Goal: Task Accomplishment & Management: Complete application form

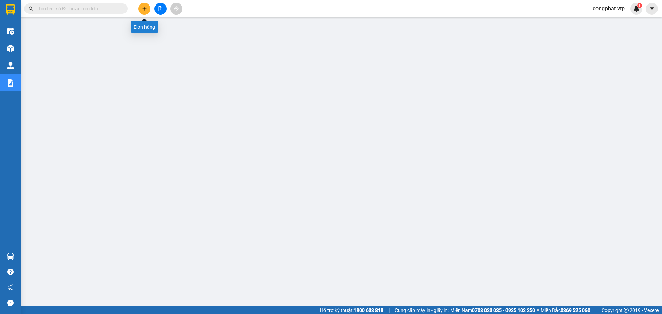
click at [143, 9] on icon "plus" at bounding box center [144, 8] width 5 height 5
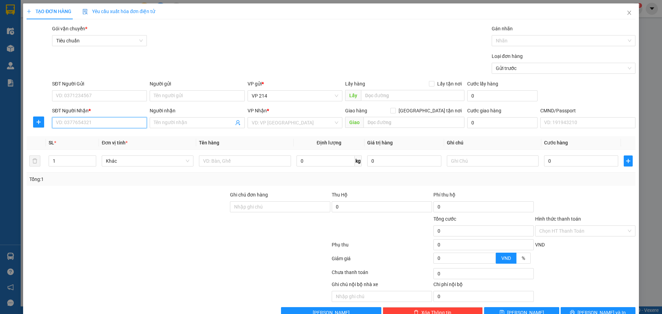
click at [103, 119] on input "SĐT Người Nhận *" at bounding box center [99, 122] width 95 height 11
click at [95, 95] on input "SĐT Người Gửi" at bounding box center [99, 95] width 95 height 11
type input "0934163123"
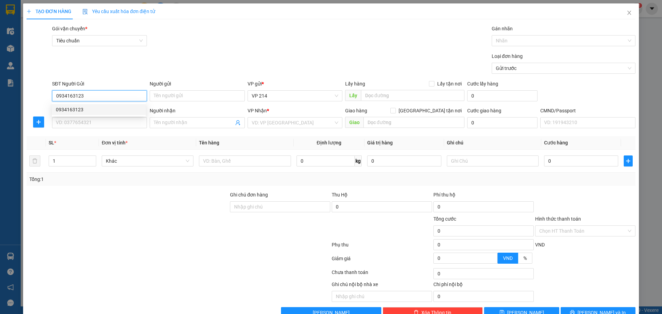
click at [116, 110] on div "0934163123" at bounding box center [99, 110] width 86 height 8
type input "0328892809"
type input "phước"
type input "kiến đức/ GL XE 173 6/8/25"
type input "0934163123"
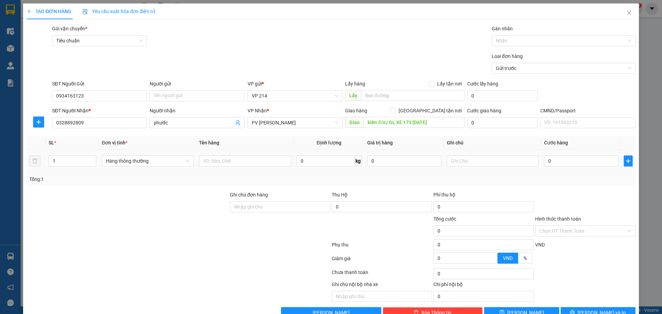
click at [216, 167] on div at bounding box center [245, 161] width 92 height 14
drag, startPoint x: 102, startPoint y: 124, endPoint x: 0, endPoint y: 187, distance: 119.8
click at [0, 187] on div "TẠO ĐƠN HÀNG Yêu cầu xuất hóa đơn điện tử Transit Pickup Surcharge Ids Transit …" at bounding box center [331, 157] width 662 height 314
click at [77, 122] on input "09829587738" at bounding box center [99, 122] width 95 height 11
click at [68, 125] on input "09829587738" at bounding box center [99, 122] width 95 height 11
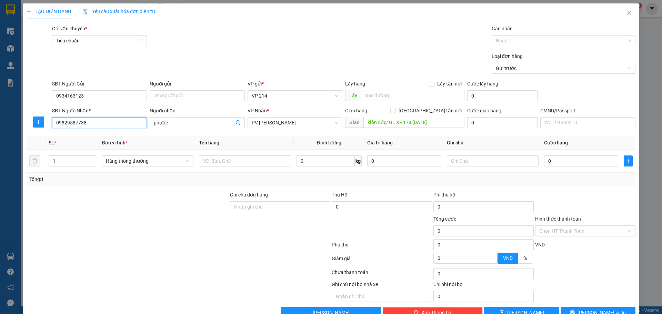
click at [76, 120] on input "09829587738" at bounding box center [99, 122] width 95 height 11
drag, startPoint x: 104, startPoint y: 125, endPoint x: 10, endPoint y: 129, distance: 93.9
click at [80, 128] on input "0982958738" at bounding box center [99, 122] width 95 height 11
type input "0982958738"
drag, startPoint x: 180, startPoint y: 122, endPoint x: 141, endPoint y: 128, distance: 39.4
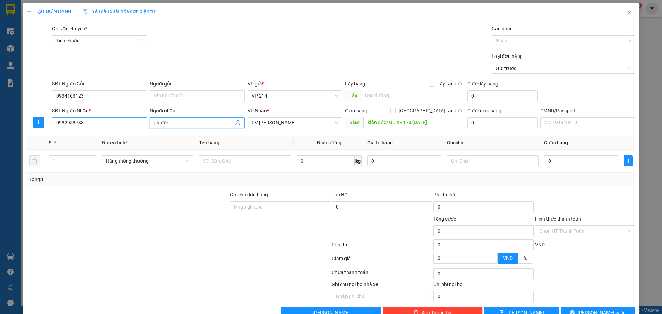
click at [141, 128] on div "SĐT Người Nhận * 0982958738 Người nhận phước phước VP Nhận * PV Gia Nghĩa Giao …" at bounding box center [344, 119] width 586 height 24
drag, startPoint x: 295, startPoint y: 124, endPoint x: 118, endPoint y: 147, distance: 178.7
click at [118, 147] on div "Transit Pickup Surcharge Ids Transit Deliver Surcharge Ids Transit Deliver Surc…" at bounding box center [331, 171] width 609 height 293
click at [289, 123] on span "PV [PERSON_NAME]" at bounding box center [295, 123] width 87 height 10
type input "hùng"
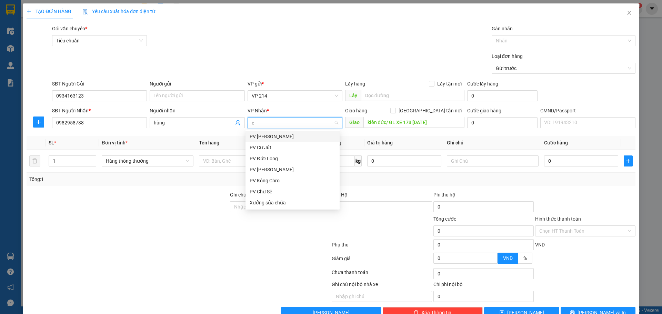
type input "cj"
click at [316, 137] on div "PV Cư Jút" at bounding box center [293, 137] width 86 height 8
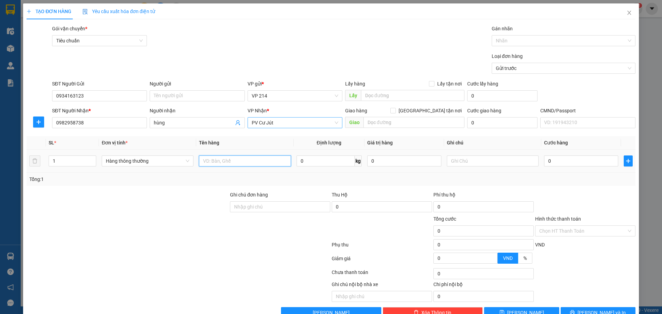
click at [203, 162] on input "text" at bounding box center [245, 161] width 92 height 11
drag, startPoint x: 258, startPoint y: 165, endPoint x: 46, endPoint y: 186, distance: 212.7
click at [47, 185] on div "SL * Đơn vị tính * Tên hàng Định lượng Giá trị hàng Ghi chú Cước hàng 1 Hàng th…" at bounding box center [331, 161] width 609 height 50
type input "ko rõ"
click at [471, 167] on div at bounding box center [493, 161] width 92 height 14
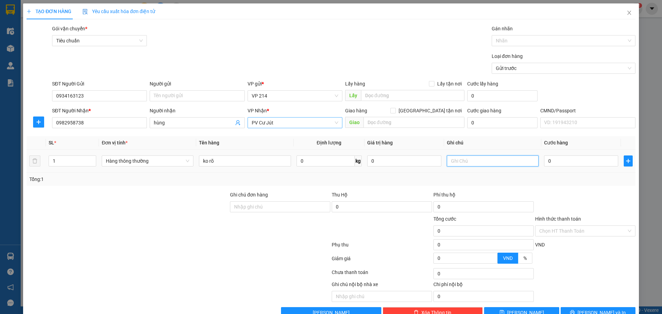
click at [474, 163] on input "text" at bounding box center [493, 161] width 92 height 11
drag, startPoint x: 471, startPoint y: 163, endPoint x: 202, endPoint y: 190, distance: 270.7
click at [208, 191] on div "Transit Pickup Surcharge Ids Transit Deliver Surcharge Ids Transit Deliver Surc…" at bounding box center [331, 171] width 609 height 293
type input "c"
click at [564, 160] on input "0" at bounding box center [581, 161] width 74 height 11
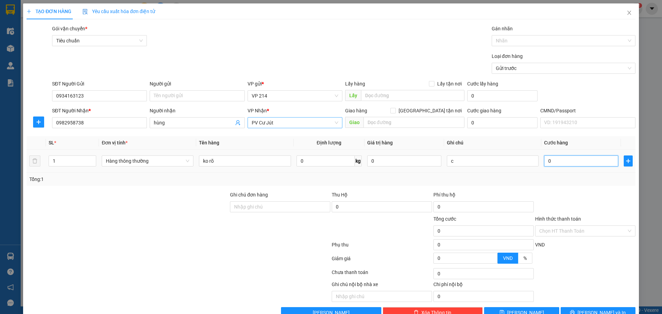
type input "3"
type input "30"
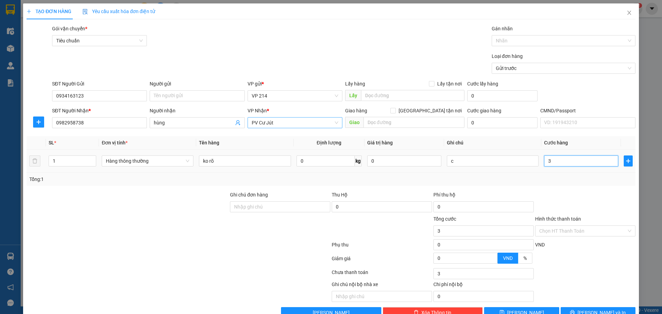
type input "30"
type input "300"
type input "3.000"
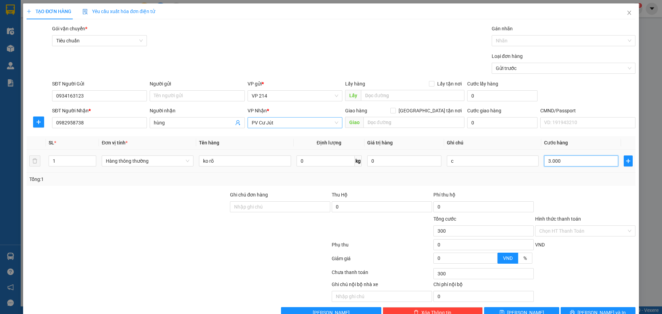
type input "3.000"
type input "30.000"
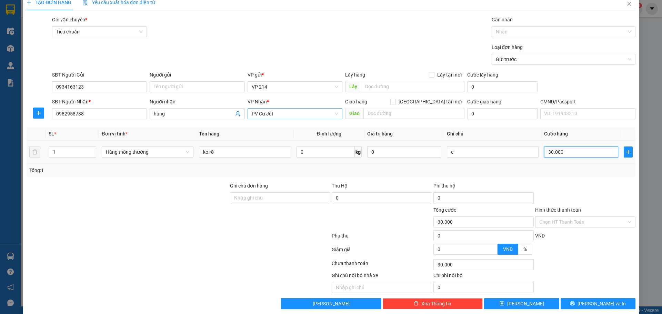
scroll to position [18, 0]
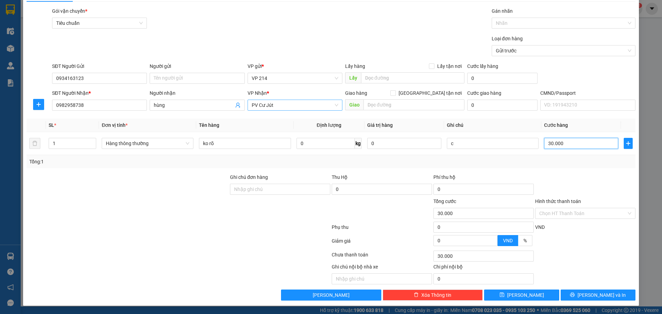
type input "30.000"
click at [584, 288] on div "Transit Pickup Surcharge Ids Transit Deliver Surcharge Ids Transit Deliver Surc…" at bounding box center [331, 153] width 609 height 293
drag, startPoint x: 595, startPoint y: 302, endPoint x: 596, endPoint y: 298, distance: 4.2
click at [596, 302] on div "TẠO ĐƠN HÀNG Yêu cầu xuất hóa đơn điện tử Transit Pickup Surcharge Ids Transit …" at bounding box center [331, 146] width 616 height 320
click at [595, 293] on span "[PERSON_NAME] và In" at bounding box center [602, 295] width 48 height 8
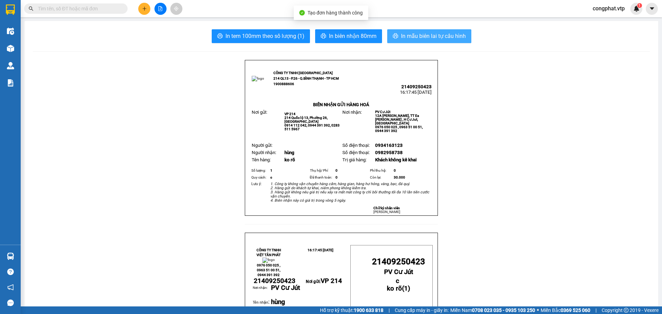
click at [450, 34] on span "In mẫu biên lai tự cấu hình" at bounding box center [433, 36] width 65 height 9
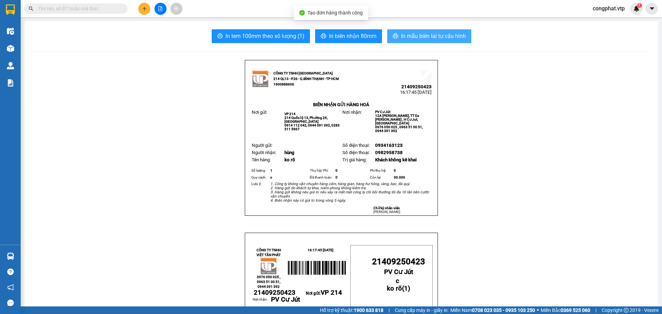
click at [406, 43] on button "In mẫu biên lai tự cấu hình" at bounding box center [429, 36] width 84 height 14
click at [411, 38] on span "In mẫu biên lai tự cấu hình" at bounding box center [433, 36] width 65 height 9
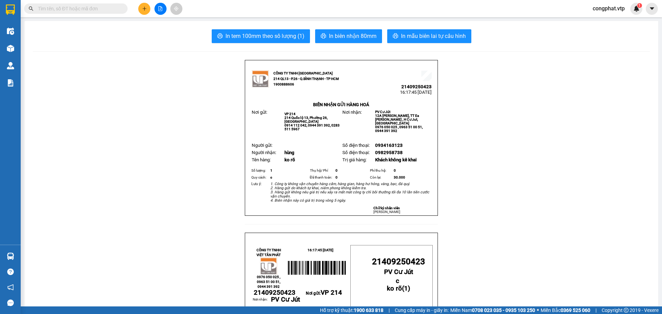
click at [142, 7] on icon "plus" at bounding box center [144, 8] width 5 height 5
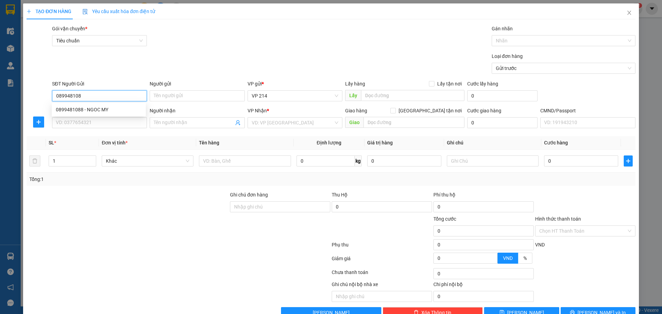
type input "0899481088"
click at [97, 105] on div "0899481088 - NGOC MY" at bounding box center [99, 109] width 94 height 11
type input "NGOC MY"
type input "0869587679"
type input "quất"
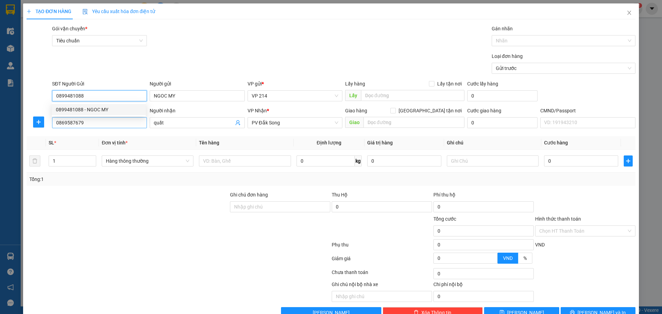
type input "0899481088"
click at [107, 121] on input "0869587679" at bounding box center [99, 122] width 95 height 11
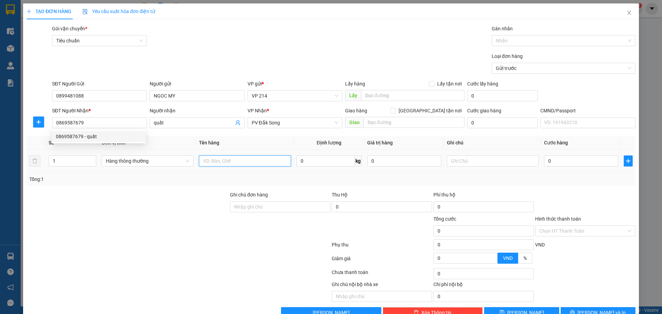
click at [248, 158] on input "text" at bounding box center [245, 161] width 92 height 11
type input "pt"
click at [479, 161] on input "text" at bounding box center [493, 161] width 92 height 11
type input "c"
click at [558, 164] on input "0" at bounding box center [581, 161] width 74 height 11
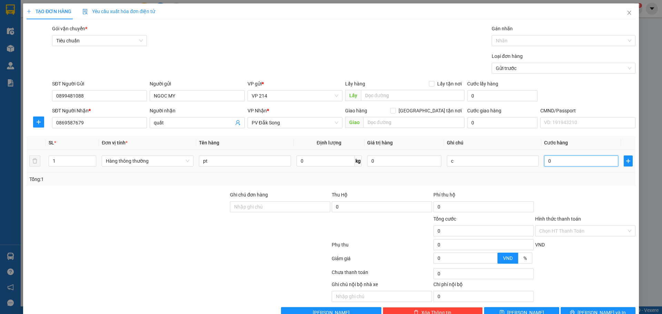
type input "5"
type input "50"
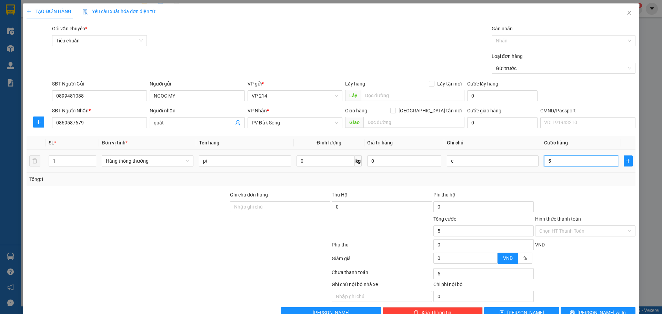
type input "50"
type input "500"
type input "5.000"
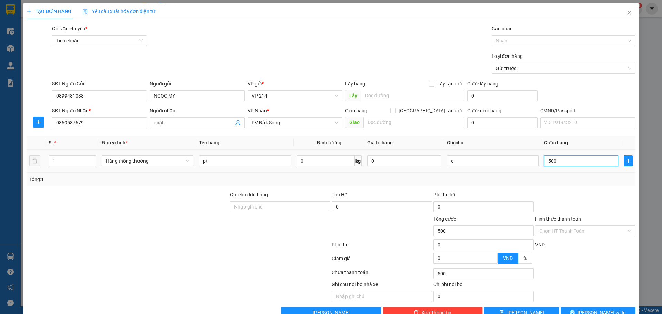
type input "5.000"
type input "50.000"
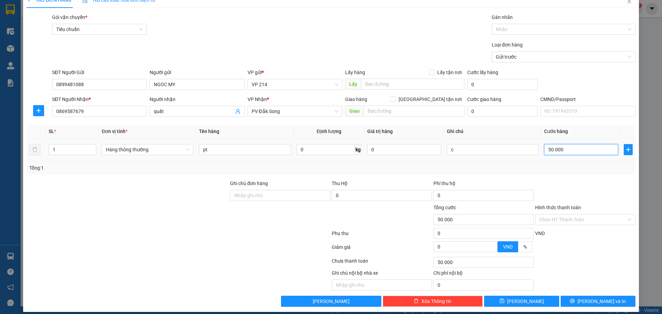
scroll to position [18, 0]
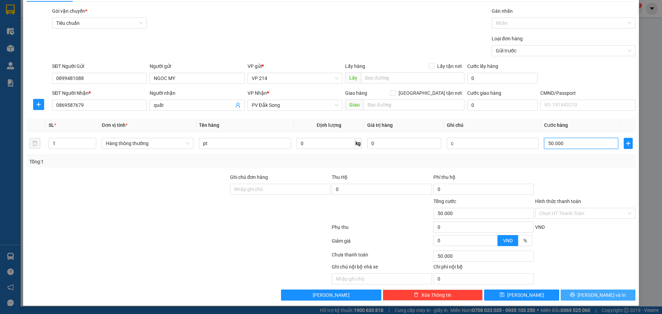
type input "50.000"
click at [616, 296] on button "[PERSON_NAME] và In" at bounding box center [598, 295] width 75 height 11
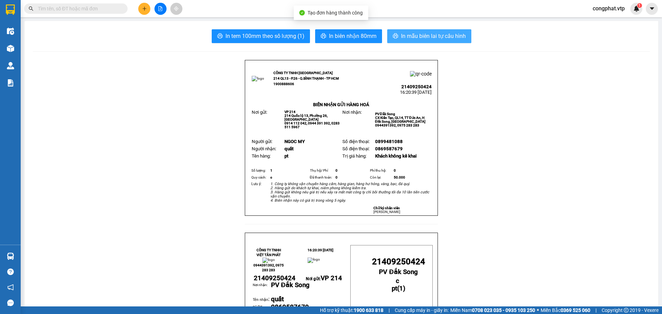
drag, startPoint x: 416, startPoint y: 25, endPoint x: 429, endPoint y: 60, distance: 36.9
click at [401, 35] on span "In mẫu biên lai tự cấu hình" at bounding box center [433, 36] width 65 height 9
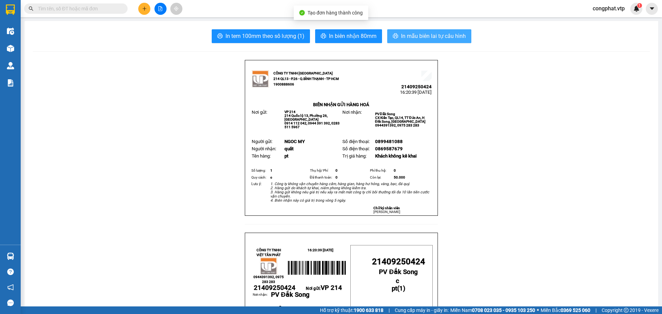
click at [439, 34] on span "In mẫu biên lai tự cấu hình" at bounding box center [433, 36] width 65 height 9
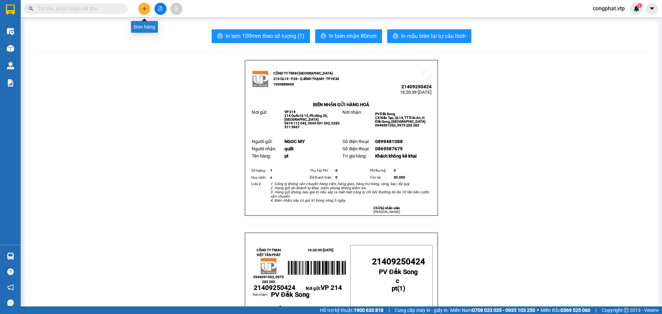
click at [142, 10] on icon "plus" at bounding box center [144, 8] width 5 height 5
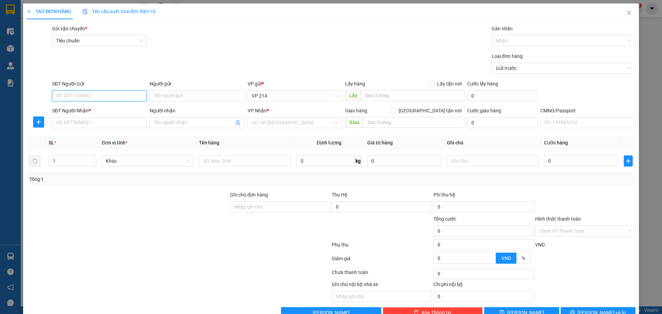
click at [104, 96] on input "SĐT Người Gửi" at bounding box center [99, 95] width 95 height 11
click at [105, 120] on input "SĐT Người Nhận *" at bounding box center [99, 122] width 95 height 11
type input "0976675675"
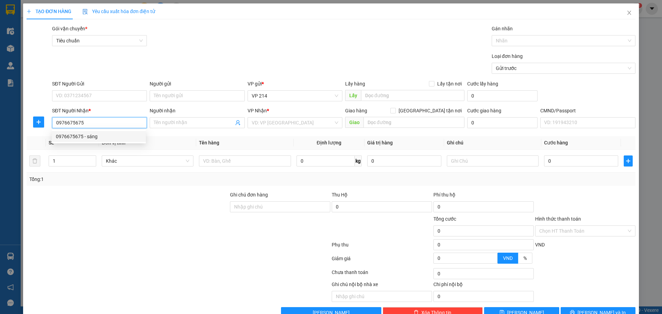
click at [90, 137] on div "0976675675 - sáng" at bounding box center [99, 137] width 86 height 8
type input "sáng"
type input "0976675675"
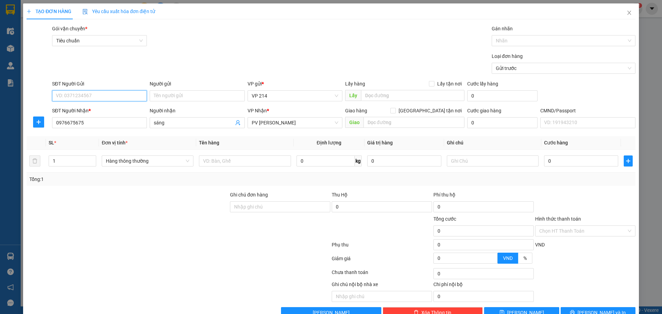
click at [93, 95] on input "SĐT Người Gửi" at bounding box center [99, 95] width 95 height 11
type input "0908214909"
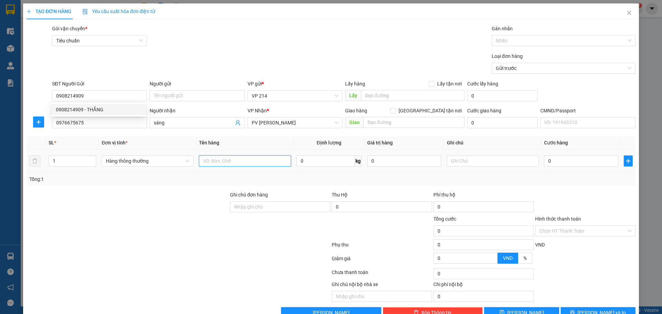
click at [240, 159] on input "text" at bounding box center [245, 161] width 92 height 11
type input "pt"
click at [469, 161] on input "text" at bounding box center [493, 161] width 92 height 11
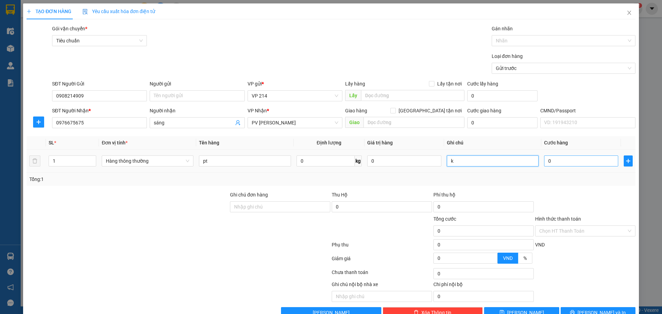
type input "k"
click at [561, 163] on input "0" at bounding box center [581, 161] width 74 height 11
type input "5"
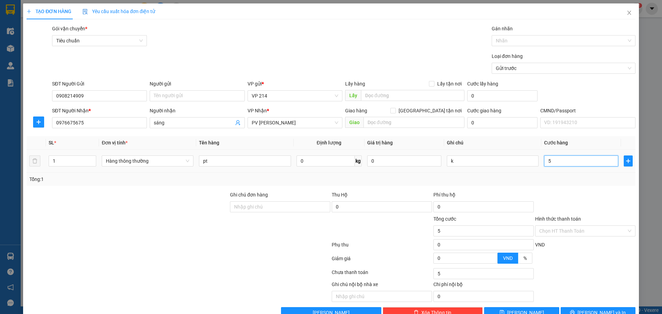
type input "50"
type input "500"
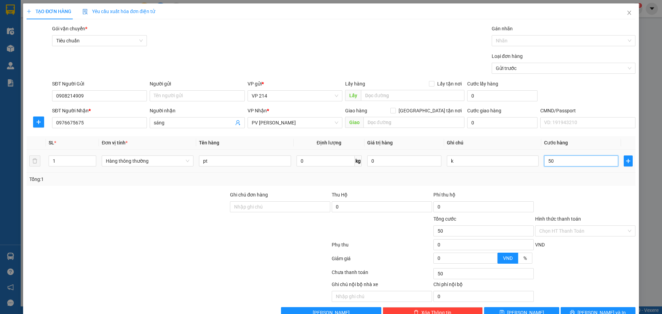
type input "500"
type input "5.000"
type input "50.000"
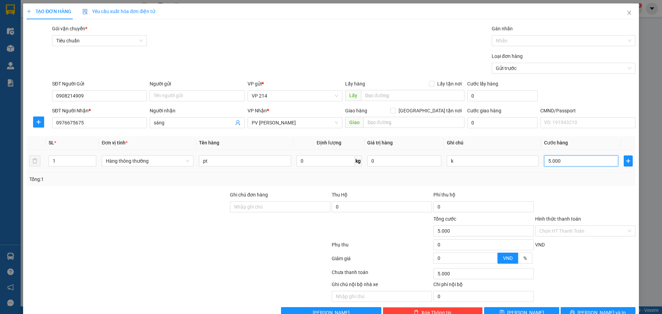
type input "50.000"
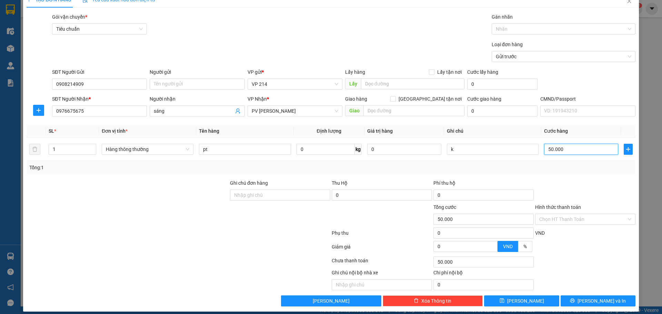
scroll to position [18, 0]
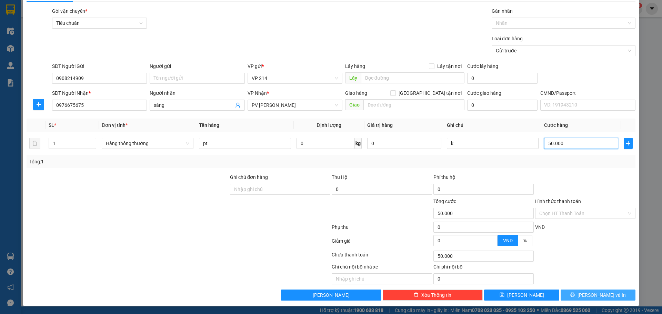
type input "50.000"
click at [582, 290] on button "[PERSON_NAME] và In" at bounding box center [598, 295] width 75 height 11
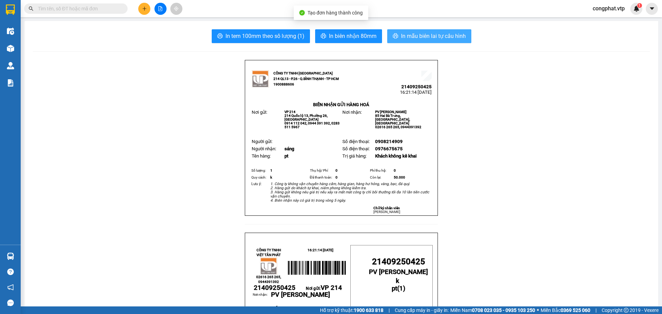
click at [448, 38] on span "In mẫu biên lai tự cấu hình" at bounding box center [433, 36] width 65 height 9
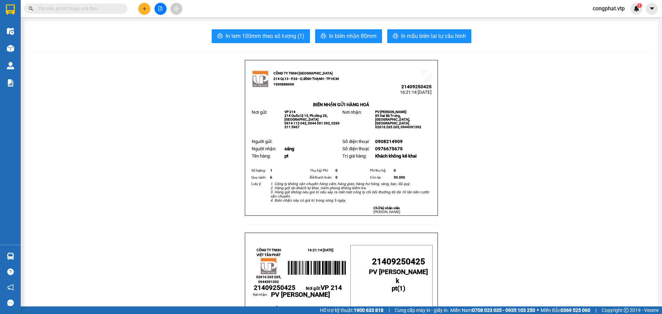
click at [143, 11] on icon "plus" at bounding box center [144, 8] width 5 height 5
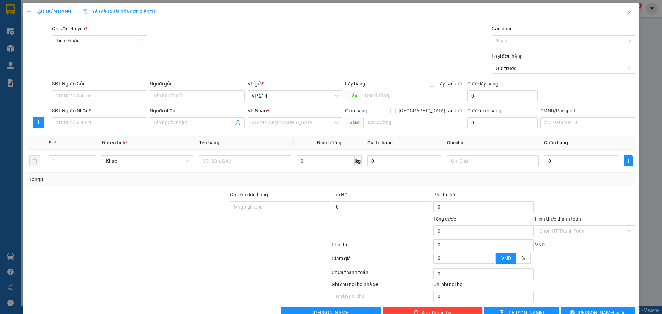
click at [101, 117] on div "SĐT Người Nhận *" at bounding box center [99, 112] width 95 height 10
click at [103, 120] on input "SĐT Người Nhận *" at bounding box center [99, 122] width 95 height 11
type input "0989207479"
click at [196, 122] on input "Người nhận" at bounding box center [194, 123] width 80 height 8
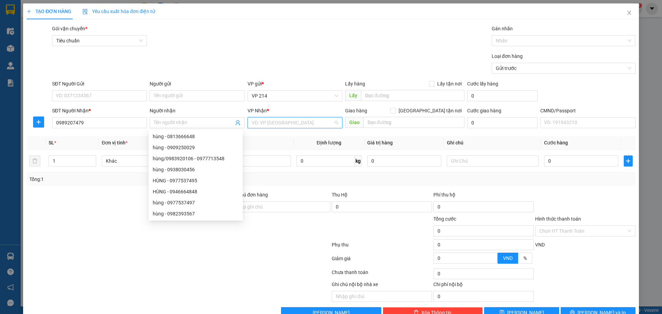
click at [267, 126] on input "search" at bounding box center [293, 123] width 82 height 10
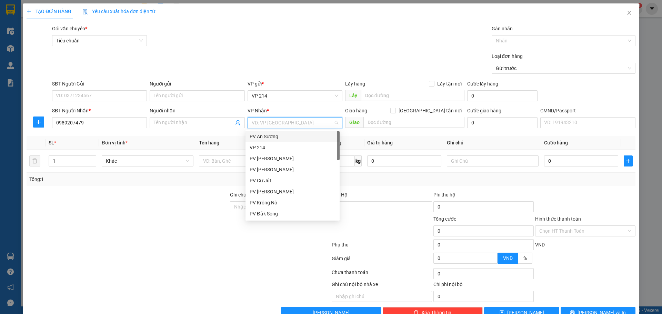
type input "d"
drag, startPoint x: 273, startPoint y: 180, endPoint x: 220, endPoint y: 106, distance: 91.1
click at [273, 180] on div "PV Đắk Mil" at bounding box center [293, 181] width 86 height 8
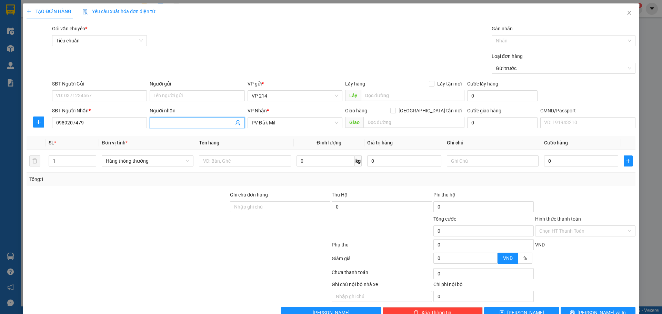
click at [212, 126] on input "Người nhận" at bounding box center [194, 123] width 80 height 8
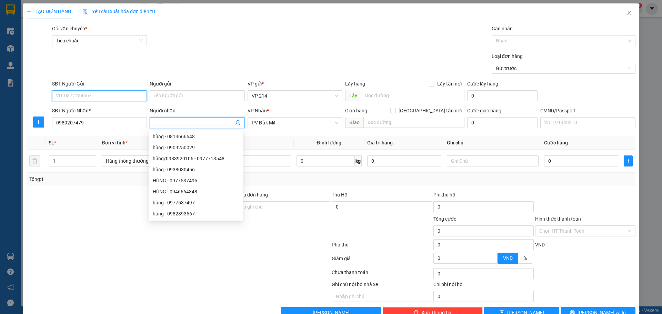
click at [91, 101] on input "SĐT Người Gửi" at bounding box center [99, 95] width 95 height 11
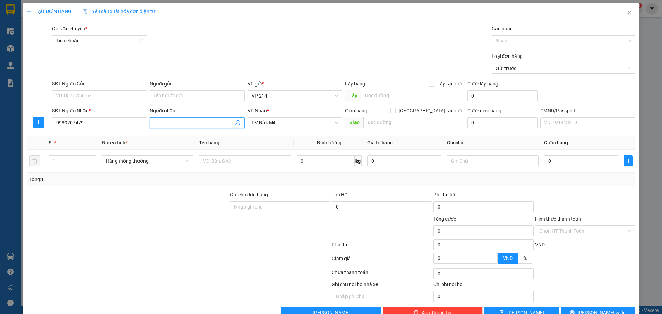
click at [181, 124] on input "Người nhận" at bounding box center [194, 123] width 80 height 8
type input "phương ha"
click at [265, 157] on input "text" at bounding box center [245, 161] width 92 height 11
type input "lạnh"
click at [484, 165] on input "text" at bounding box center [493, 161] width 92 height 11
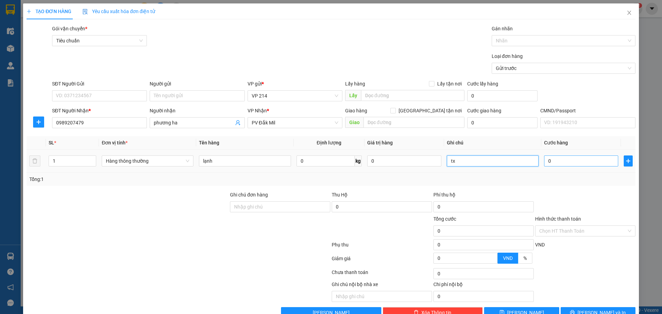
type input "tx"
click at [558, 161] on input "0" at bounding box center [581, 161] width 74 height 11
type input "4"
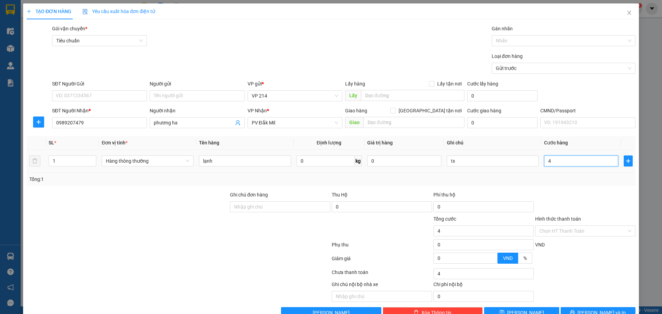
type input "40"
type input "400"
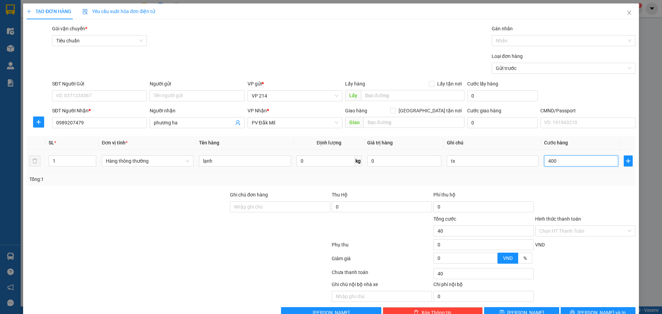
type input "400"
type input "4.000"
type input "40.000"
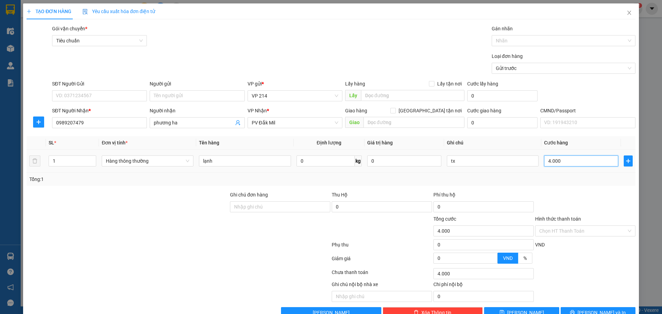
type input "40.000"
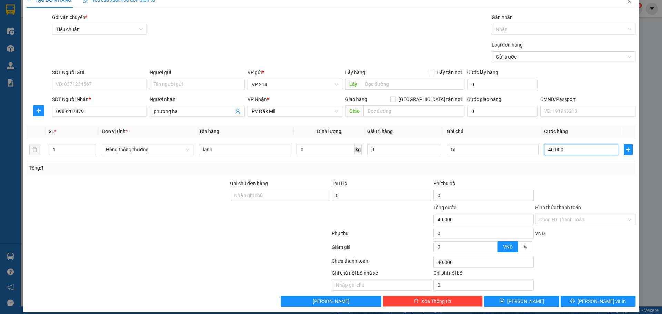
scroll to position [18, 0]
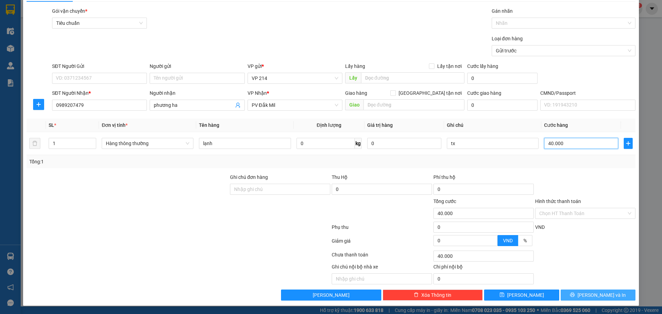
type input "40.000"
click at [600, 299] on span "[PERSON_NAME] và In" at bounding box center [602, 295] width 48 height 8
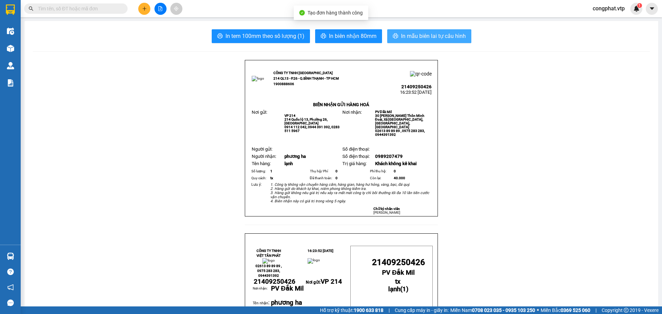
click at [413, 37] on span "In mẫu biên lai tự cấu hình" at bounding box center [433, 36] width 65 height 9
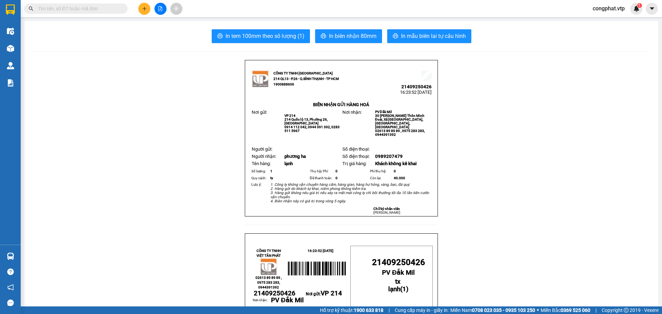
click at [147, 7] on button at bounding box center [144, 9] width 12 height 12
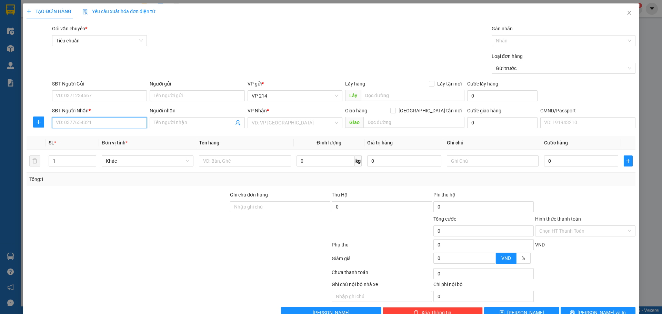
click at [103, 124] on input "SĐT Người Nhận *" at bounding box center [99, 122] width 95 height 11
type input "0967784567"
drag, startPoint x: 123, startPoint y: 134, endPoint x: 134, endPoint y: 140, distance: 12.5
click at [123, 135] on div "0967784567 - bình" at bounding box center [99, 137] width 86 height 8
type input "bình"
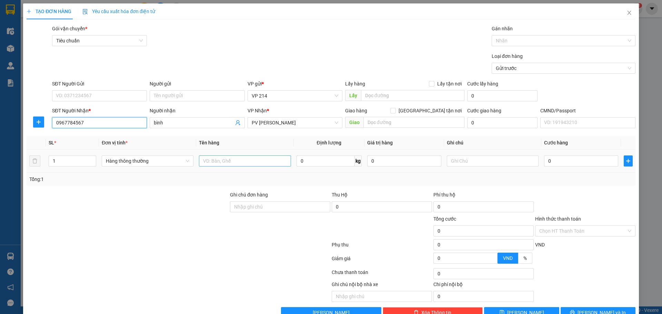
type input "0967784567"
click at [206, 165] on input "text" at bounding box center [245, 161] width 92 height 11
type input "lk"
click at [490, 164] on input "text" at bounding box center [493, 161] width 92 height 11
type input "t"
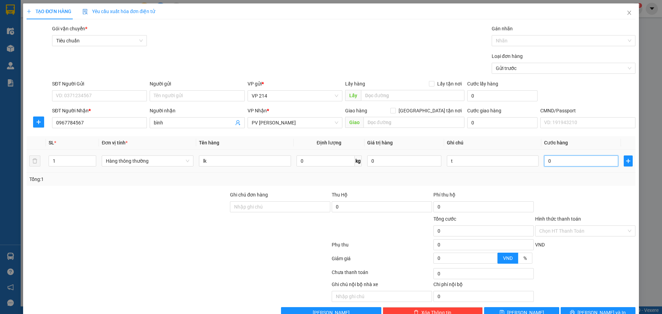
click at [566, 164] on input "0" at bounding box center [581, 161] width 74 height 11
type input "5"
type input "50"
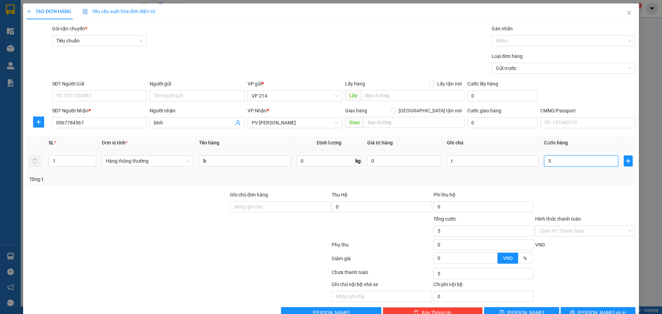
type input "50"
type input "500"
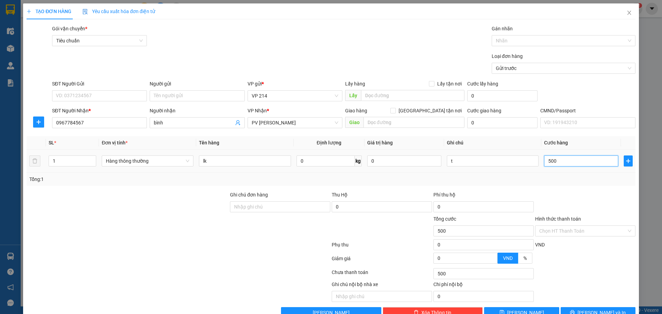
type input "5.000"
type input "50.000"
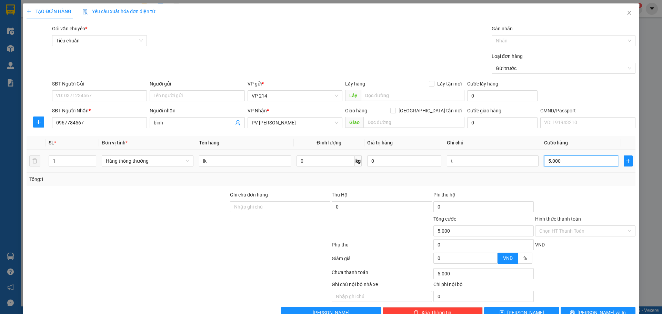
type input "50.000"
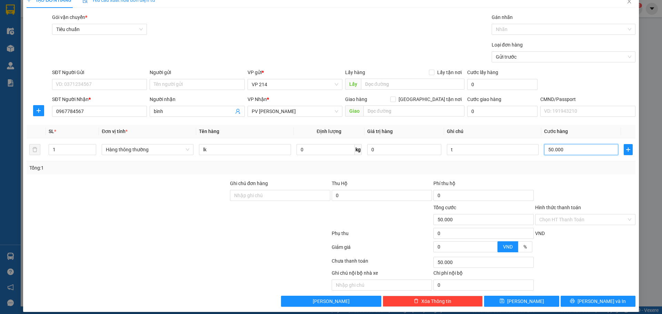
scroll to position [18, 0]
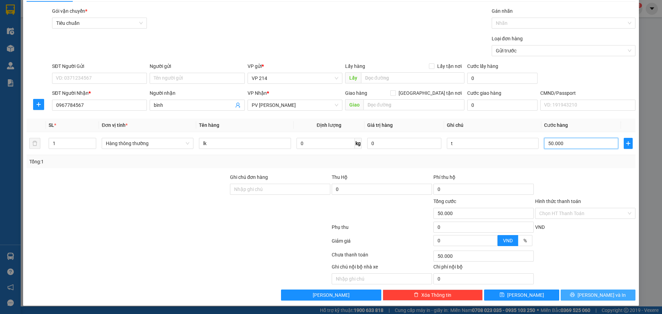
type input "50.000"
click at [599, 298] on span "[PERSON_NAME] và In" at bounding box center [602, 295] width 48 height 8
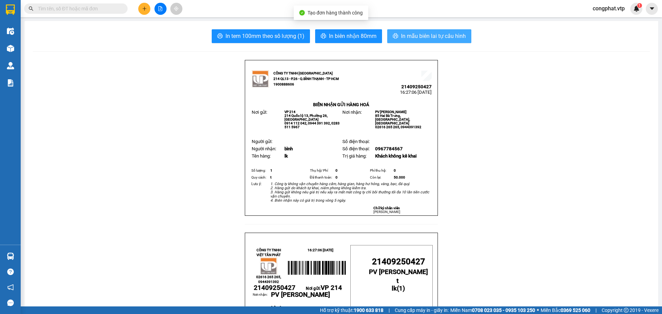
click at [442, 31] on button "In mẫu biên lai tự cấu hình" at bounding box center [429, 36] width 84 height 14
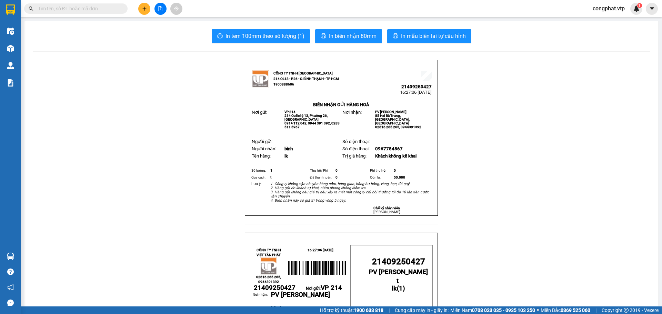
click at [137, 6] on div at bounding box center [160, 9] width 52 height 12
click at [142, 10] on icon "plus" at bounding box center [144, 8] width 5 height 5
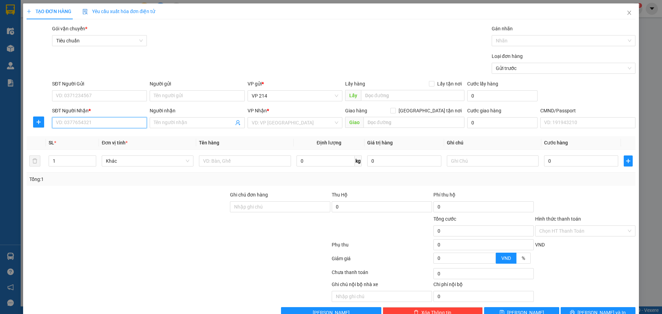
click at [111, 121] on input "SĐT Người Nhận *" at bounding box center [99, 122] width 95 height 11
type input "0367453453"
click at [90, 137] on div "0367453453 - ok" at bounding box center [99, 137] width 86 height 8
type input "ok"
type input "0367453453"
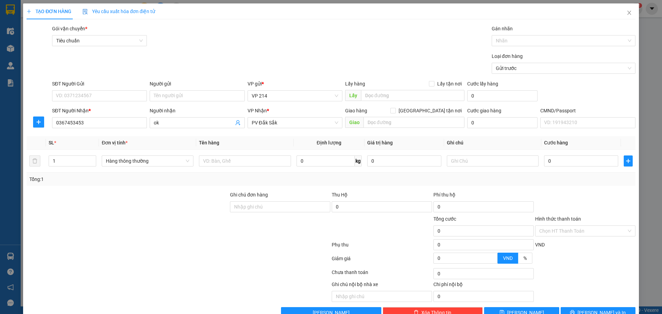
click at [124, 102] on div "SĐT Người Gửi VD: 0371234567" at bounding box center [99, 92] width 95 height 24
click at [124, 97] on input "SĐT Người Gửi" at bounding box center [99, 95] width 95 height 11
type input "0903801489"
click at [191, 99] on input "Người gửi" at bounding box center [197, 95] width 95 height 11
type input "n"
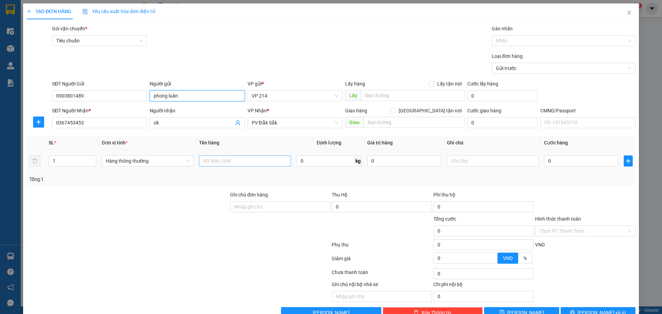
type input "phong luân"
click at [250, 162] on input "text" at bounding box center [245, 161] width 92 height 11
drag, startPoint x: 75, startPoint y: 162, endPoint x: 4, endPoint y: 195, distance: 78.1
click at [0, 179] on div "TẠO ĐƠN HÀNG Yêu cầu xuất hóa đơn điện tử Transit Pickup Surcharge Ids Transit …" at bounding box center [331, 157] width 662 height 314
type input "4"
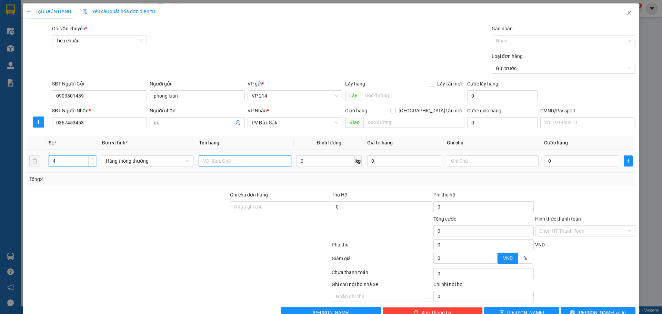
click at [228, 162] on input "text" at bounding box center [245, 161] width 92 height 11
type input "pt"
click at [487, 163] on input "text" at bounding box center [493, 161] width 92 height 11
type input "b"
click at [565, 164] on input "0" at bounding box center [581, 161] width 74 height 11
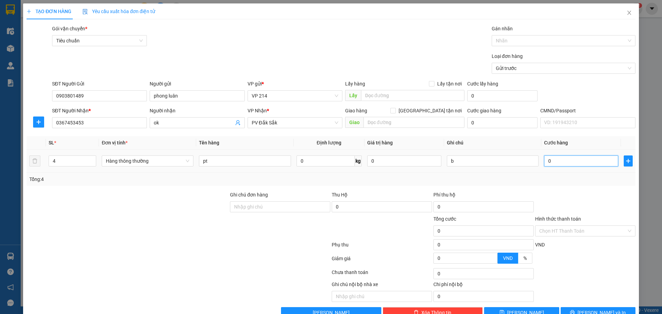
type input "2"
type input "24"
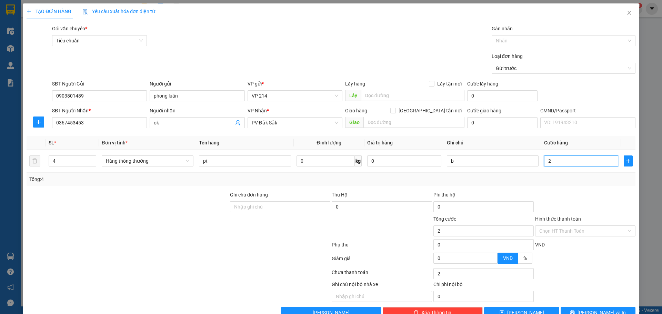
type input "24"
type input "240"
type input "2.400"
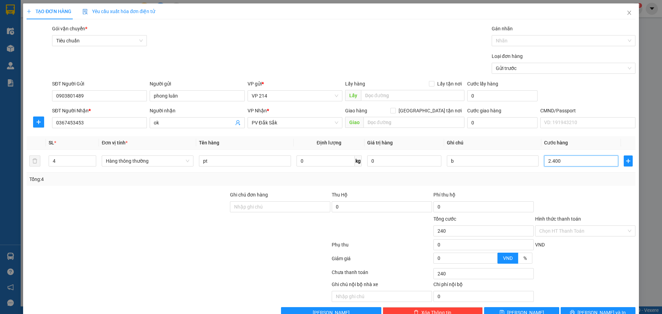
type input "2.400"
type input "24.000"
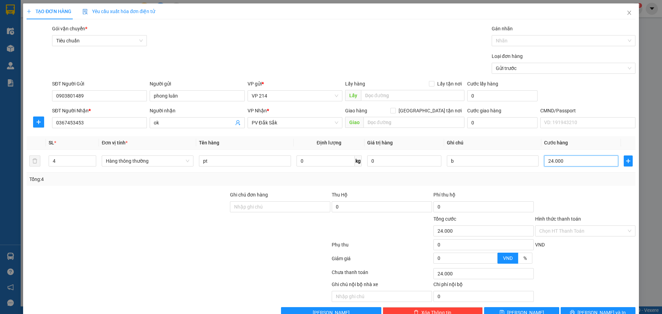
type input "240.000"
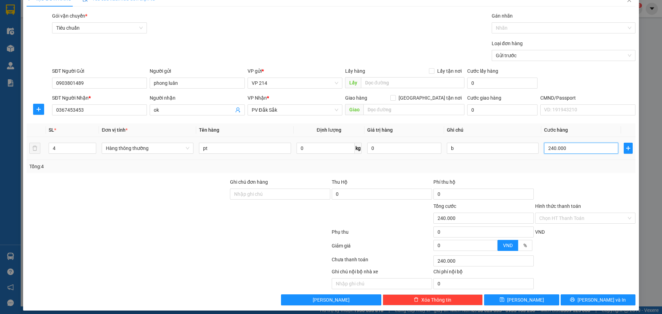
scroll to position [18, 0]
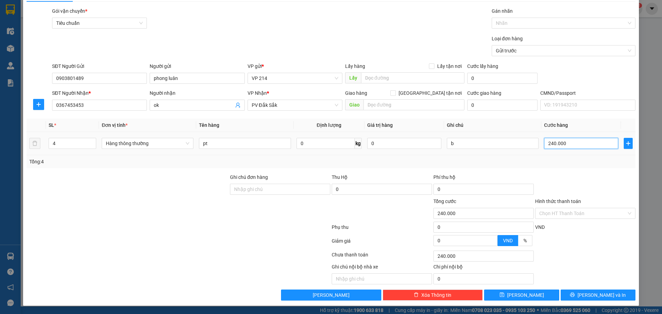
drag, startPoint x: 574, startPoint y: 146, endPoint x: 18, endPoint y: 205, distance: 559.4
click at [0, 211] on div "TẠO ĐƠN HÀNG Yêu cầu xuất hóa đơn điện tử Transit Pickup Surcharge Ids Transit …" at bounding box center [331, 157] width 662 height 314
type input "2"
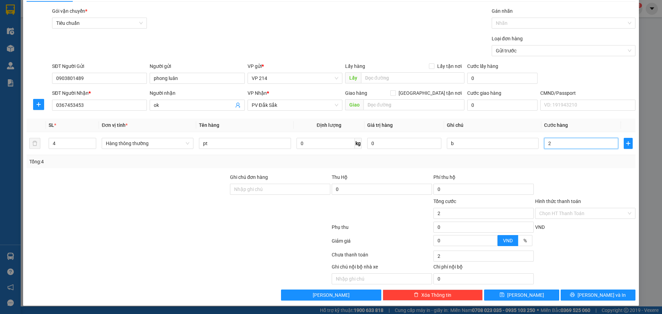
type input "20"
type input "200"
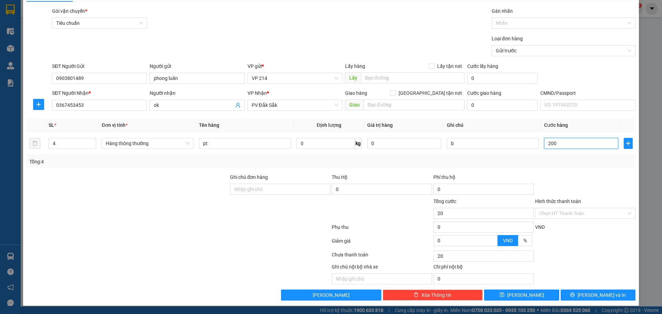
type input "200"
type input "2.000"
type input "20.000"
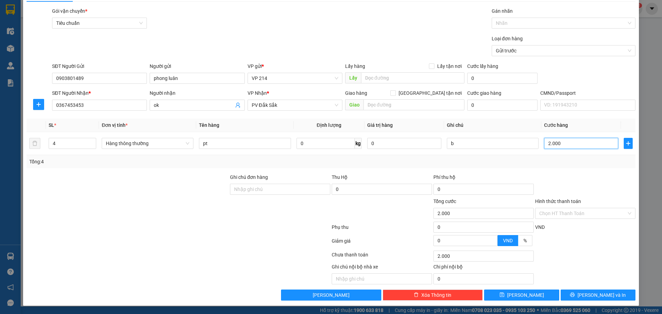
type input "20.000"
type input "200.000"
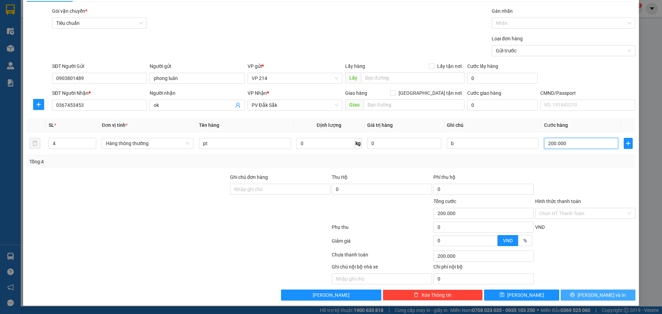
type input "200.000"
click at [576, 299] on button "[PERSON_NAME] và In" at bounding box center [598, 295] width 75 height 11
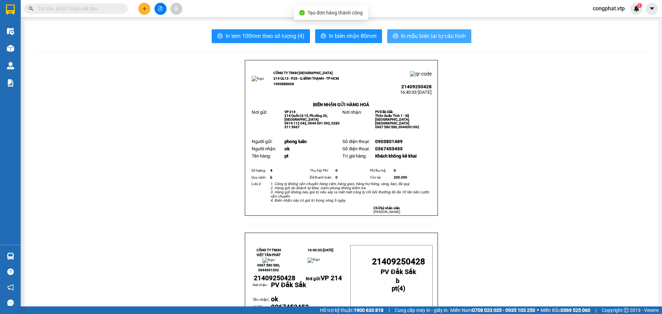
click at [456, 33] on span "In mẫu biên lai tự cấu hình" at bounding box center [433, 36] width 65 height 9
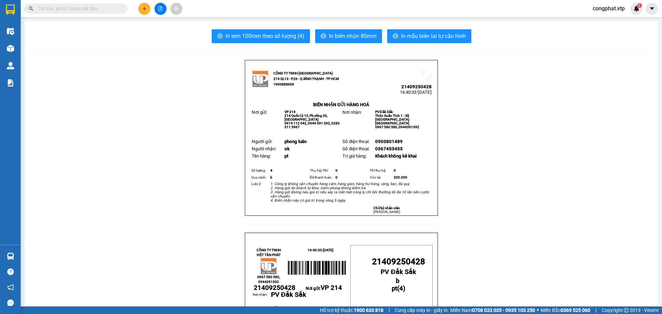
click at [147, 9] on icon "plus" at bounding box center [144, 8] width 5 height 5
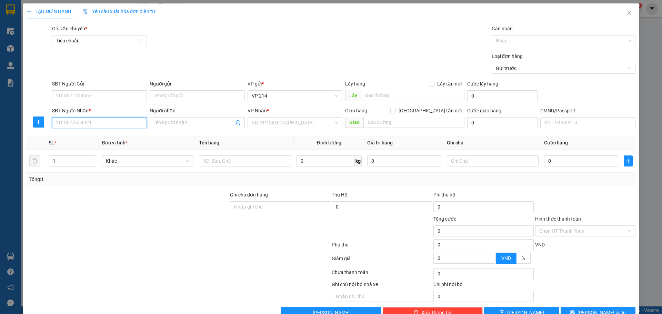
click at [104, 120] on input "SĐT Người Nhận *" at bounding box center [99, 122] width 95 height 11
type input "0974168656"
click at [105, 138] on div "0974168656 - uyên" at bounding box center [99, 137] width 86 height 8
type input "uyên"
type input "0974168656"
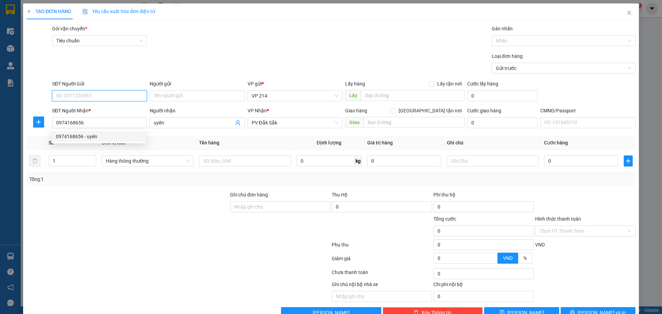
click at [102, 92] on input "SĐT Người Gửi" at bounding box center [99, 95] width 95 height 11
type input "0931345568"
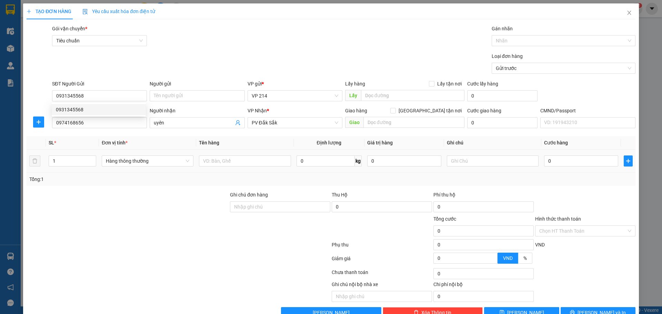
click at [231, 155] on div at bounding box center [245, 161] width 92 height 14
click at [246, 161] on input "text" at bounding box center [245, 161] width 92 height 11
type input "cf"
click at [491, 161] on input "text" at bounding box center [493, 161] width 92 height 11
type input "c"
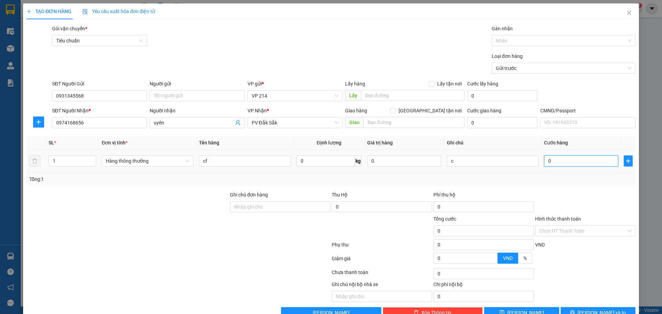
click at [566, 162] on input "0" at bounding box center [581, 161] width 74 height 11
type input "4"
type input "40"
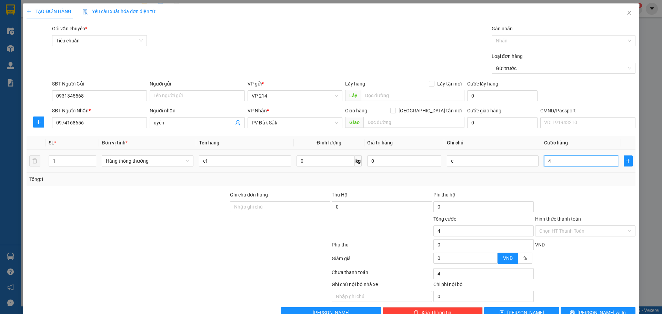
type input "40"
type input "400"
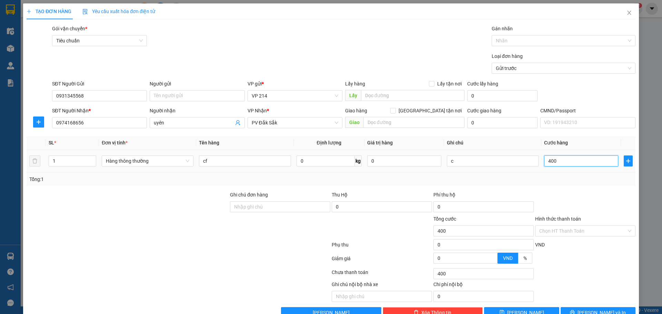
type input "4.000"
type input "40.000"
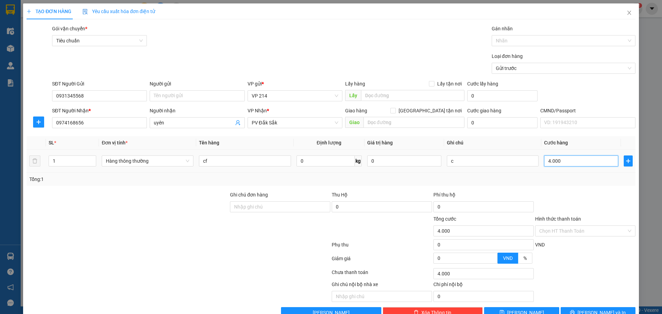
type input "40.000"
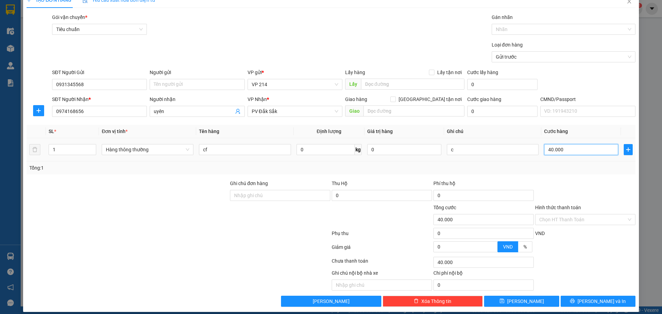
scroll to position [18, 0]
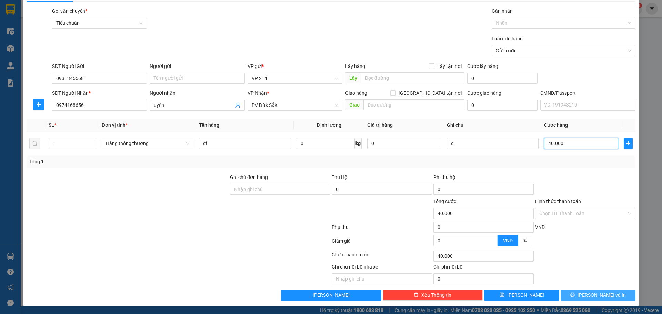
type input "40.000"
click at [586, 294] on button "[PERSON_NAME] và In" at bounding box center [598, 295] width 75 height 11
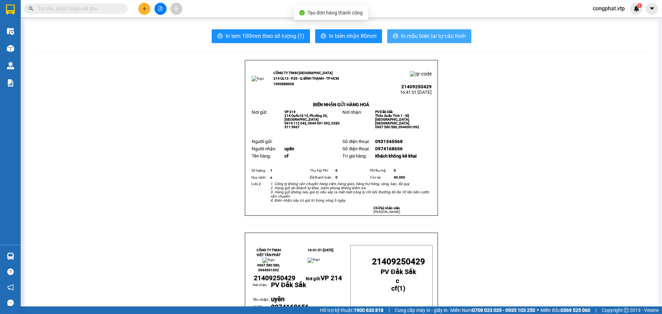
click at [424, 34] on span "In mẫu biên lai tự cấu hình" at bounding box center [433, 36] width 65 height 9
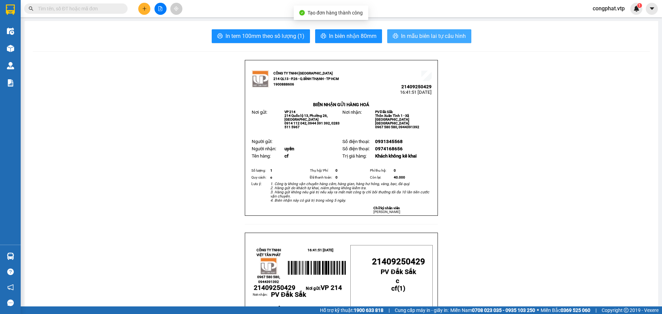
click at [419, 35] on span "In mẫu biên lai tự cấu hình" at bounding box center [433, 36] width 65 height 9
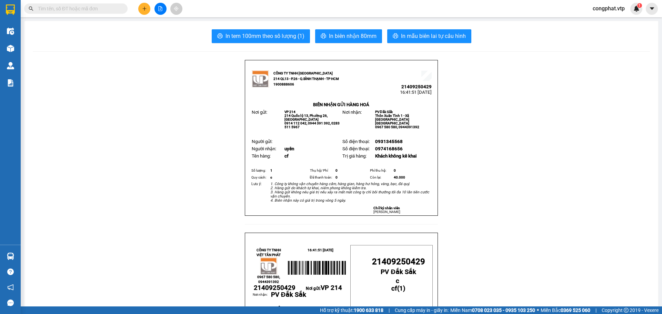
click at [147, 10] on icon "plus" at bounding box center [144, 8] width 5 height 5
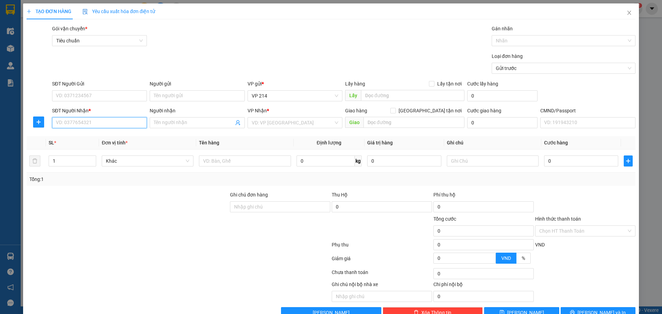
click at [127, 126] on input "SĐT Người Nhận *" at bounding box center [99, 122] width 95 height 11
type input "0908605602"
click at [118, 132] on div "0908605602 - 2 nguyên" at bounding box center [99, 136] width 94 height 11
type input "2 nguyên"
type input "0908605602"
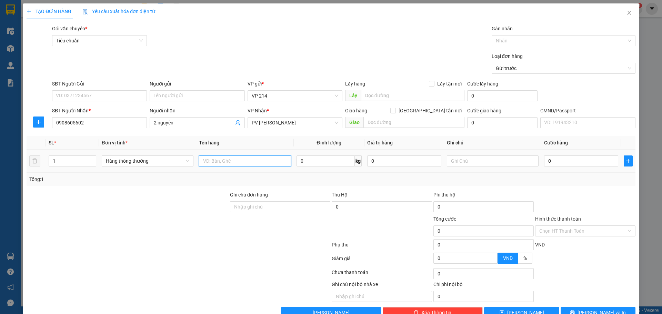
click at [237, 164] on input "text" at bounding box center [245, 161] width 92 height 11
type input "pt"
click at [470, 162] on input "text" at bounding box center [493, 161] width 92 height 11
type input "t"
click at [570, 160] on input "0" at bounding box center [581, 161] width 74 height 11
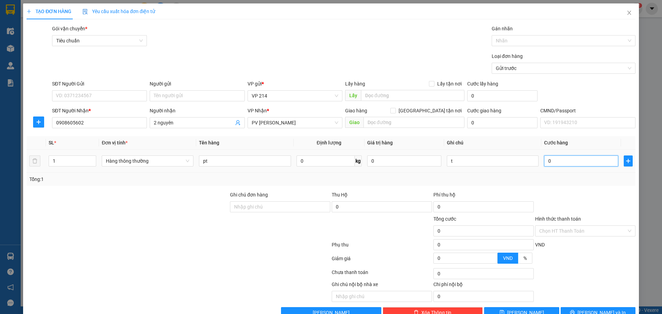
type input "5"
type input "50"
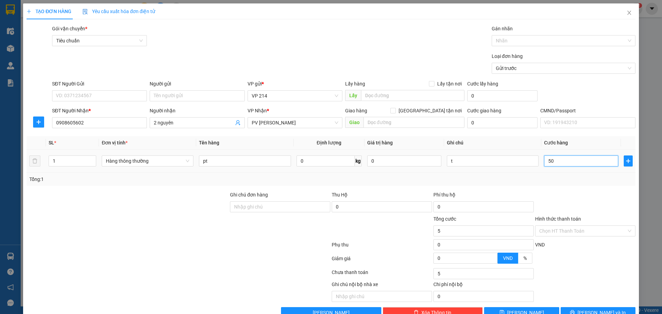
type input "50"
type input "500"
type input "5.000"
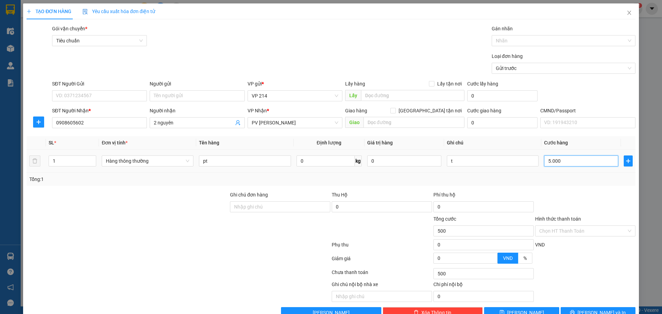
type input "5.000"
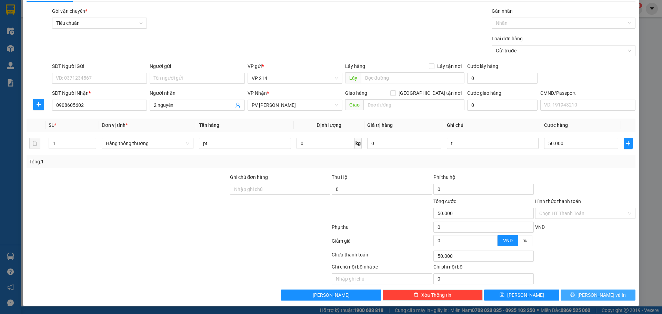
click at [601, 299] on button "[PERSON_NAME] và In" at bounding box center [598, 295] width 75 height 11
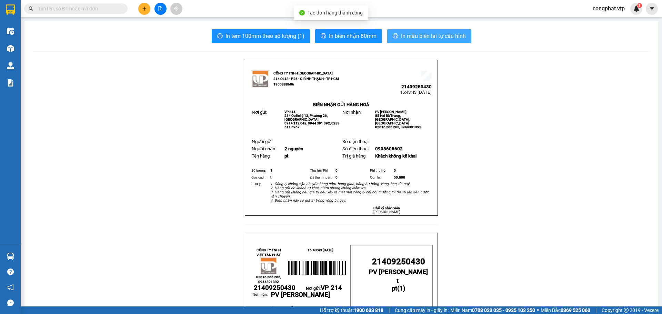
click at [411, 39] on span "In mẫu biên lai tự cấu hình" at bounding box center [433, 36] width 65 height 9
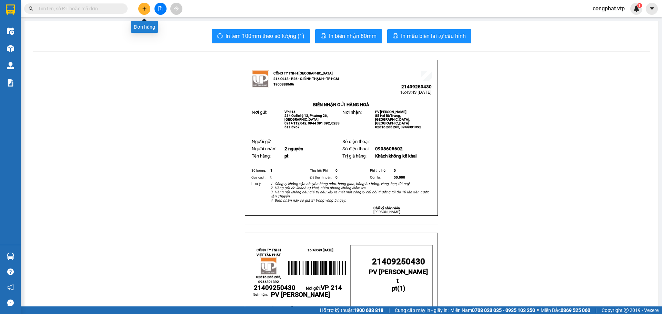
click at [143, 7] on icon "plus" at bounding box center [144, 8] width 5 height 5
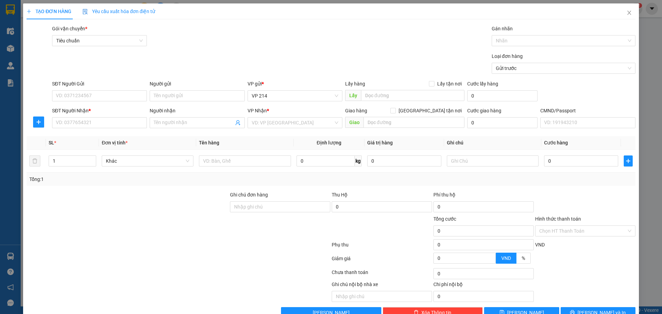
click at [103, 116] on div "SĐT Người Nhận *" at bounding box center [99, 112] width 95 height 10
click at [117, 117] on div "SĐT Người Nhận *" at bounding box center [99, 112] width 95 height 10
click at [126, 123] on input "SĐT Người Nhận *" at bounding box center [99, 122] width 95 height 11
click at [94, 140] on div "0985842233 - 2 nguyên" at bounding box center [99, 137] width 86 height 8
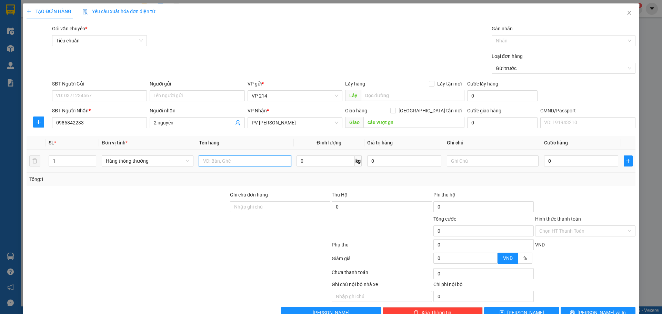
click at [273, 166] on input "text" at bounding box center [245, 161] width 92 height 11
drag, startPoint x: 465, startPoint y: 161, endPoint x: 471, endPoint y: 158, distance: 7.1
click at [468, 159] on input "text" at bounding box center [493, 161] width 92 height 11
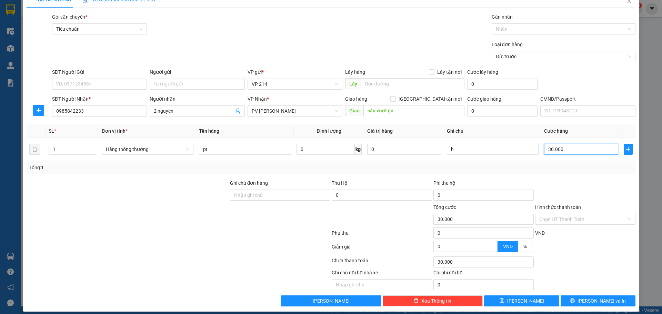
scroll to position [18, 0]
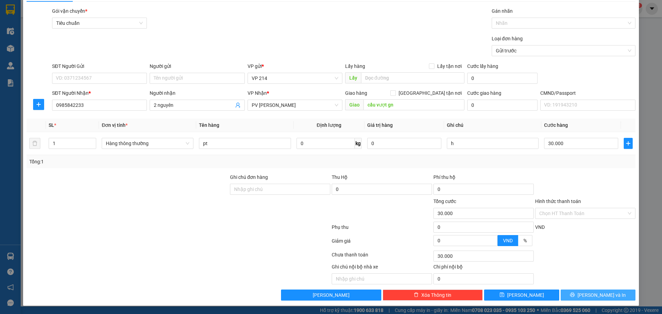
click at [604, 297] on span "[PERSON_NAME] và In" at bounding box center [602, 295] width 48 height 8
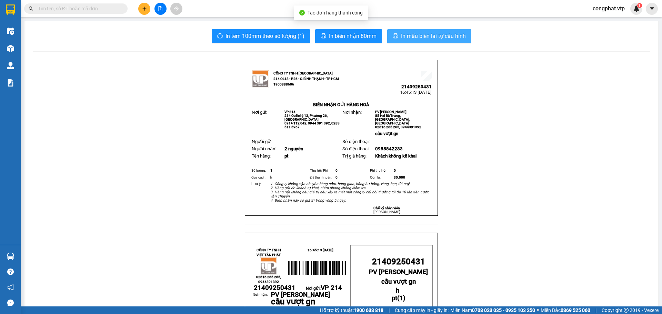
click at [414, 37] on span "In mẫu biên lai tự cấu hình" at bounding box center [433, 36] width 65 height 9
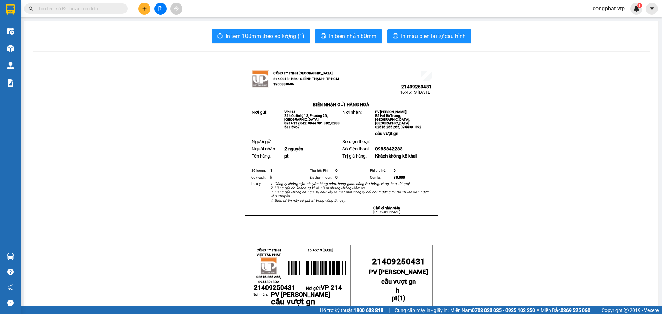
click at [144, 6] on button at bounding box center [144, 9] width 12 height 12
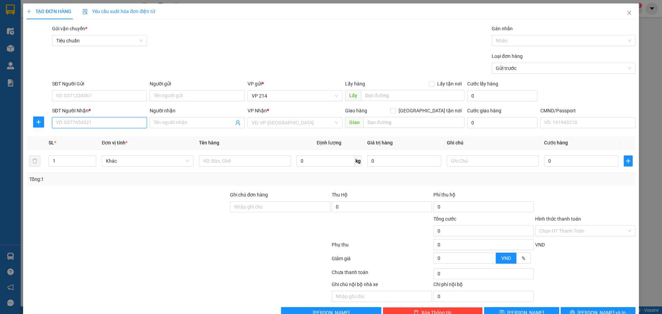
click at [76, 123] on input "SĐT Người Nhận *" at bounding box center [99, 122] width 95 height 11
click at [124, 136] on div "0986317895 - auto" at bounding box center [99, 137] width 86 height 8
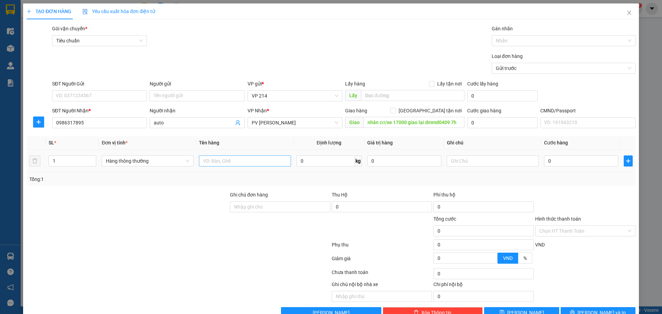
drag, startPoint x: 272, startPoint y: 167, endPoint x: 249, endPoint y: 161, distance: 23.7
click at [264, 164] on div at bounding box center [245, 161] width 92 height 14
click at [249, 161] on input "text" at bounding box center [245, 161] width 92 height 11
click at [382, 123] on input "nhân cơ/xe 17000 giao lại dmmd0409 7h" at bounding box center [413, 122] width 101 height 11
drag, startPoint x: 382, startPoint y: 120, endPoint x: 495, endPoint y: 121, distance: 112.4
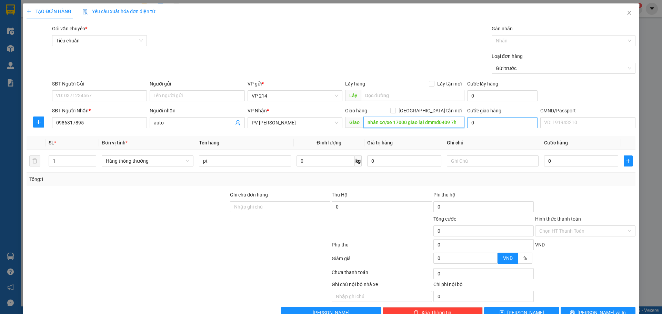
click at [495, 121] on div "SĐT Người Nhận * 0986317895 Người nhận auto VP Nhận * PV Gia Nghĩa Giao hàng Gi…" at bounding box center [344, 119] width 586 height 24
click at [481, 161] on input "text" at bounding box center [493, 161] width 92 height 11
click at [548, 160] on input "0" at bounding box center [581, 161] width 74 height 11
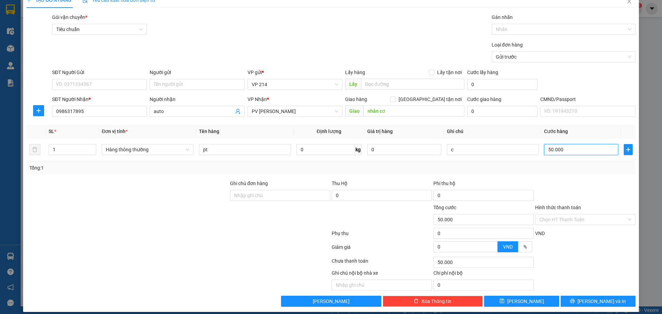
scroll to position [18, 0]
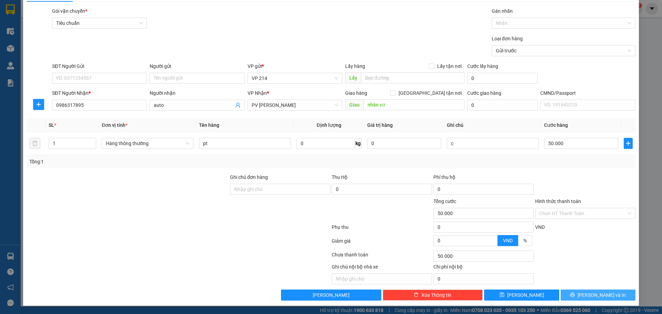
click at [587, 292] on span "[PERSON_NAME] và In" at bounding box center [602, 295] width 48 height 8
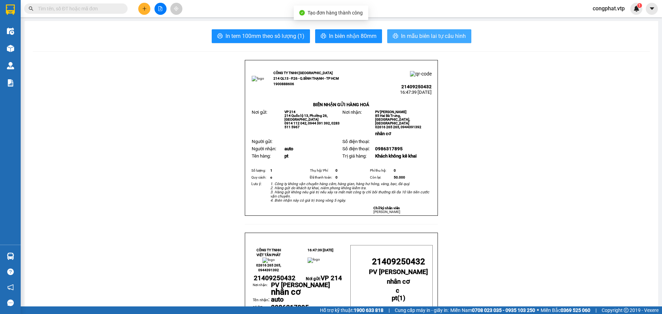
click at [420, 30] on button "In mẫu biên lai tự cấu hình" at bounding box center [429, 36] width 84 height 14
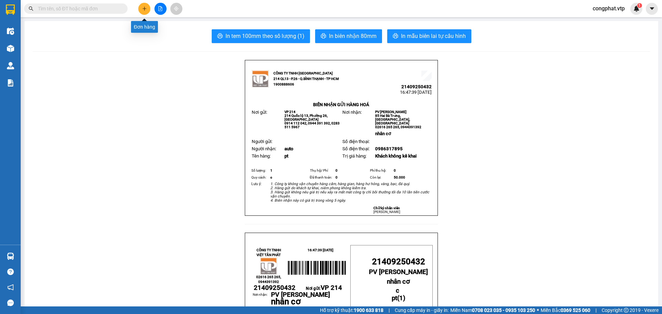
click at [145, 5] on button at bounding box center [144, 9] width 12 height 12
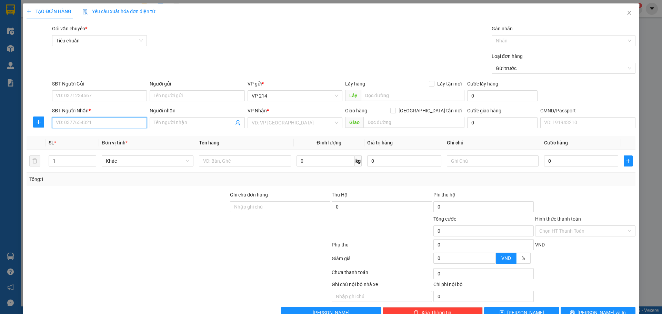
click at [121, 119] on input "SĐT Người Nhận *" at bounding box center [99, 122] width 95 height 11
drag, startPoint x: 122, startPoint y: 139, endPoint x: 184, endPoint y: 150, distance: 62.8
click at [123, 137] on div "0971894171 - [PERSON_NAME]" at bounding box center [99, 137] width 86 height 8
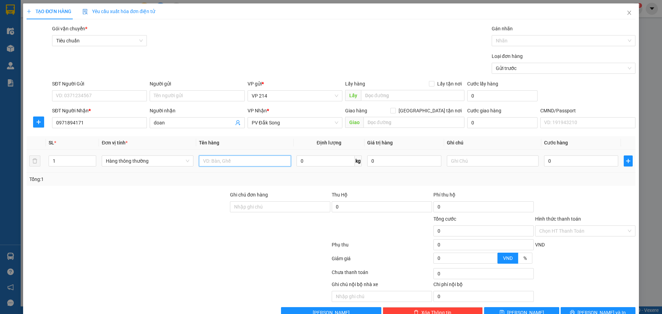
click at [223, 159] on input "text" at bounding box center [245, 161] width 92 height 11
click at [498, 159] on input "text" at bounding box center [493, 161] width 92 height 11
click at [577, 162] on input "0" at bounding box center [581, 161] width 74 height 11
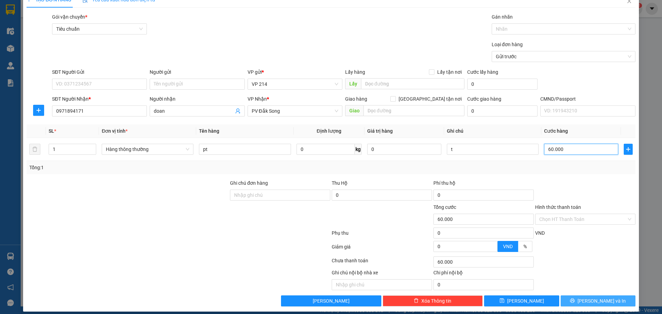
scroll to position [18, 0]
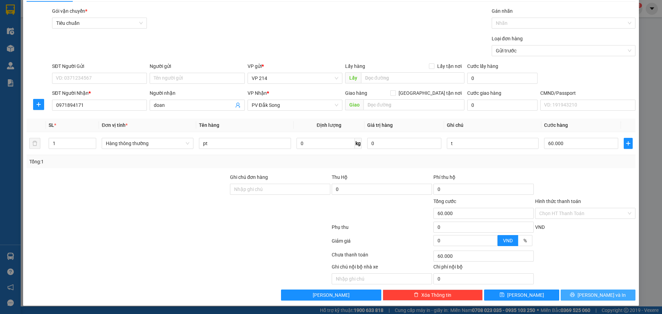
click at [579, 299] on button "[PERSON_NAME] và In" at bounding box center [598, 295] width 75 height 11
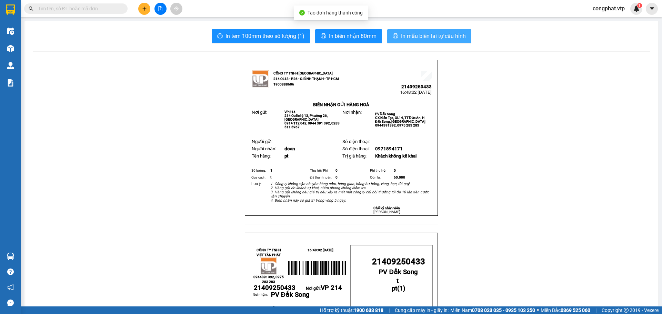
click at [415, 34] on span "In mẫu biên lai tự cấu hình" at bounding box center [433, 36] width 65 height 9
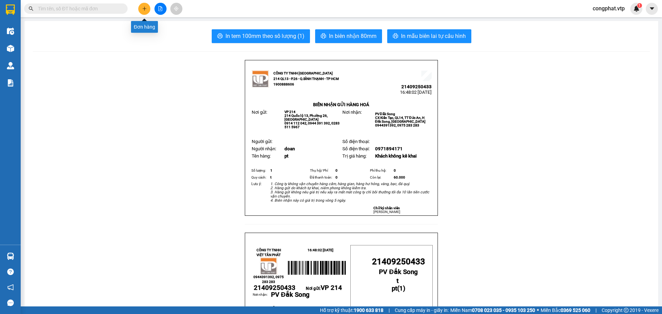
click at [149, 11] on button at bounding box center [144, 9] width 12 height 12
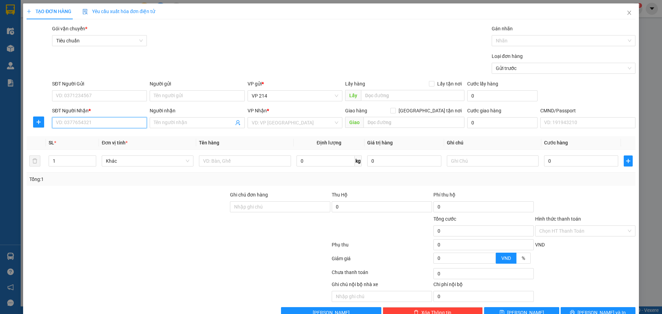
click at [106, 127] on input "SĐT Người Nhận *" at bounding box center [99, 122] width 95 height 11
click at [107, 136] on div "0983086902 - diệu" at bounding box center [99, 137] width 86 height 8
click at [244, 154] on td at bounding box center [244, 161] width 97 height 23
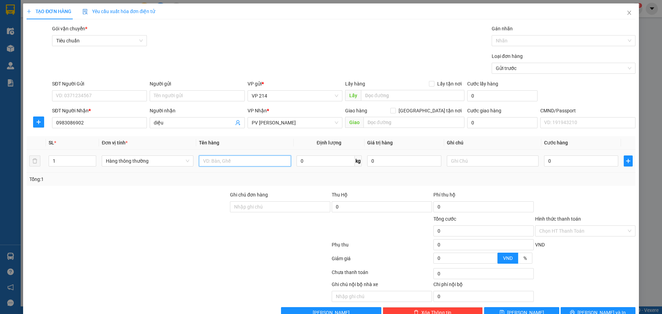
click at [244, 161] on input "text" at bounding box center [245, 161] width 92 height 11
click at [469, 166] on input "text" at bounding box center [493, 161] width 92 height 11
drag, startPoint x: 66, startPoint y: 161, endPoint x: 0, endPoint y: 223, distance: 90.7
click at [0, 223] on div "TẠO ĐƠN HÀNG Yêu cầu xuất hóa đơn điện tử Transit Pickup Surcharge Ids Transit …" at bounding box center [331, 157] width 662 height 314
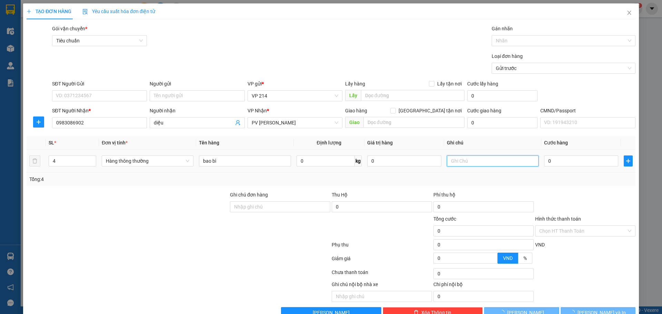
click at [468, 164] on input "text" at bounding box center [493, 161] width 92 height 11
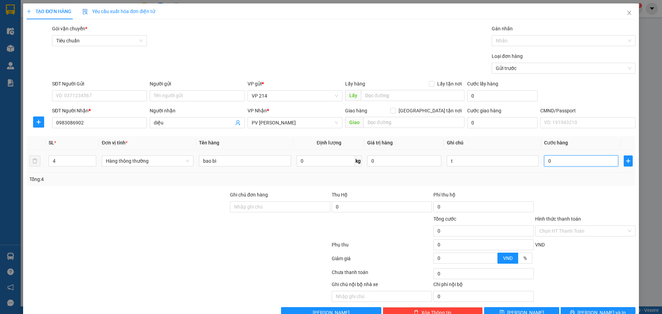
click at [552, 159] on input "0" at bounding box center [581, 161] width 74 height 11
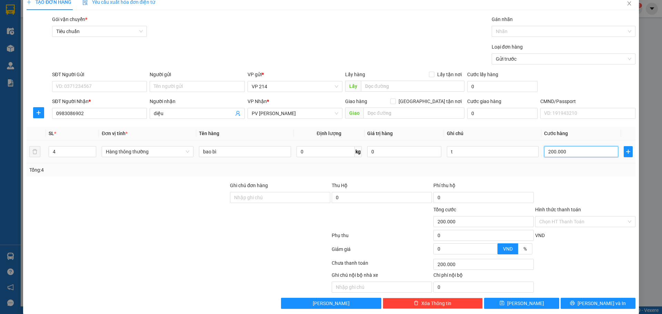
scroll to position [18, 0]
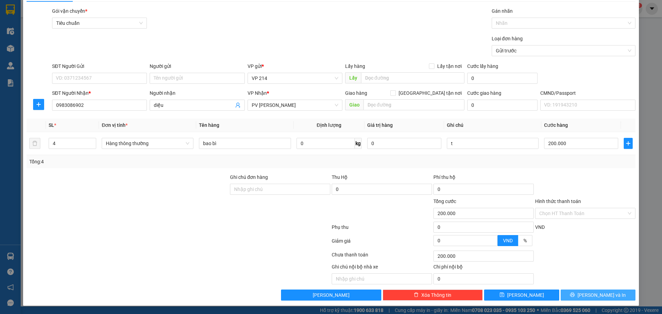
click at [592, 291] on button "[PERSON_NAME] và In" at bounding box center [598, 295] width 75 height 11
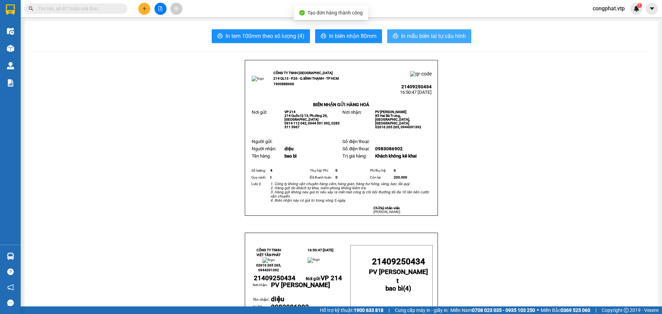
click at [445, 39] on span "In mẫu biên lai tự cấu hình" at bounding box center [433, 36] width 65 height 9
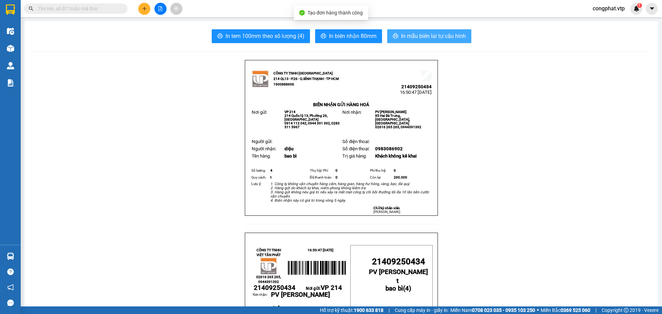
click at [426, 40] on span "In mẫu biên lai tự cấu hình" at bounding box center [433, 36] width 65 height 9
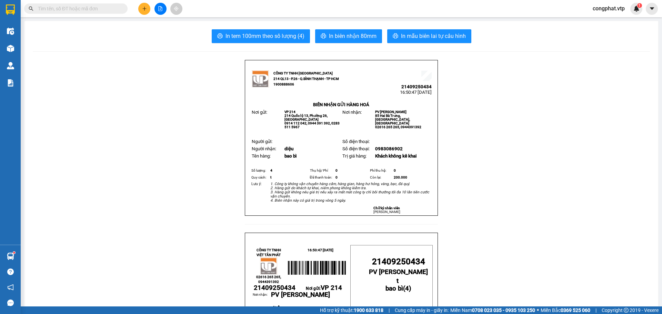
click at [87, 17] on div "Kết quả tìm kiếm ( 0 ) Bộ lọc No Data congphat.vtp 1" at bounding box center [331, 8] width 662 height 17
click at [90, 1] on div "Kết quả tìm kiếm ( 0 ) Bộ lọc No Data congphat.vtp 1" at bounding box center [331, 8] width 662 height 17
click at [94, 10] on input "text" at bounding box center [78, 9] width 81 height 8
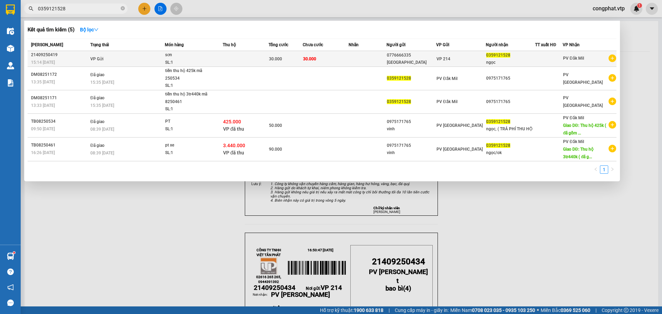
click at [360, 64] on td at bounding box center [368, 59] width 38 height 16
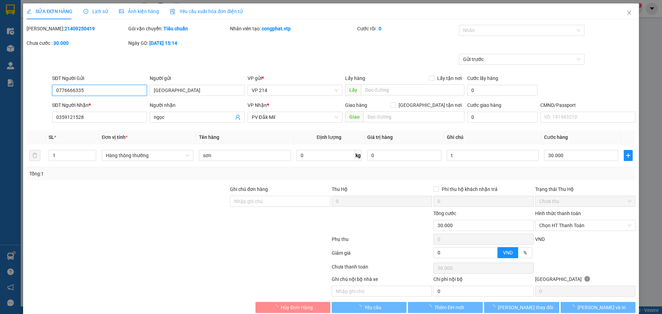
scroll to position [12, 0]
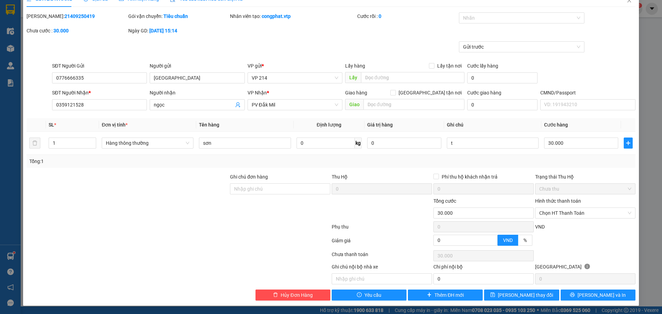
click at [584, 301] on div "SỬA ĐƠN HÀNG Lịch sử Ảnh kiện hàng Yêu cầu xuất hóa đơn điện tử Total Paid Fee …" at bounding box center [331, 148] width 616 height 315
click at [575, 298] on span "printer" at bounding box center [572, 295] width 5 height 6
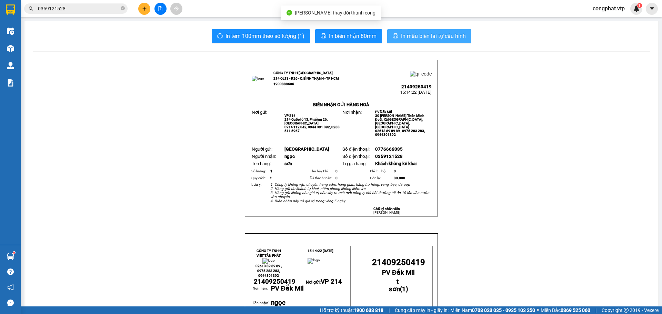
click at [396, 40] on button "In mẫu biên lai tự cấu hình" at bounding box center [429, 36] width 84 height 14
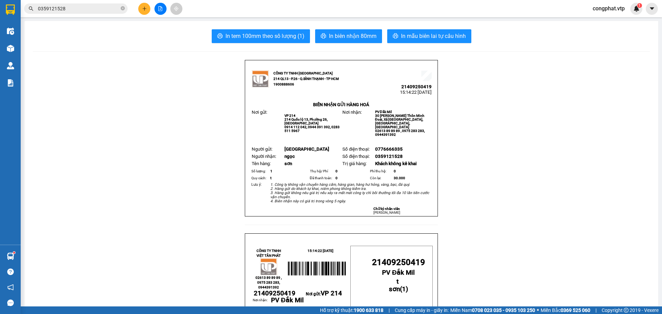
click at [18, 50] on div "Kho hàng mới" at bounding box center [10, 48] width 21 height 17
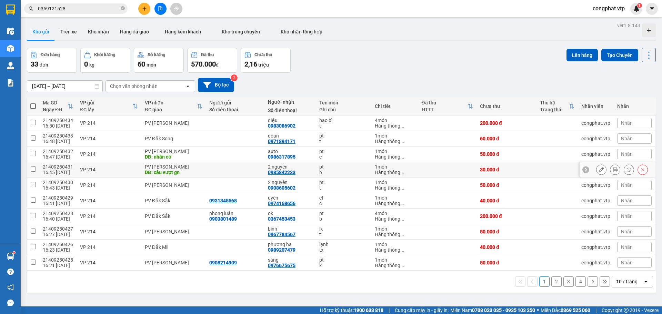
scroll to position [32, 0]
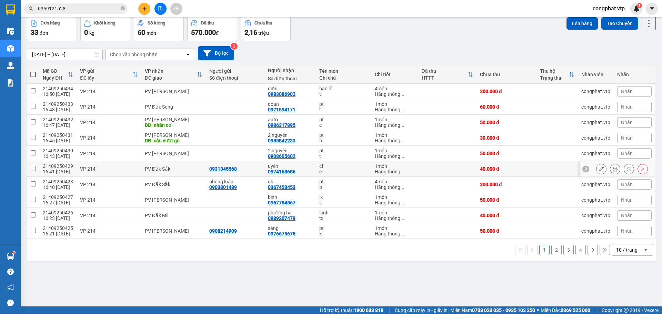
click at [173, 169] on div "PV Đắk Sắk" at bounding box center [174, 169] width 58 height 6
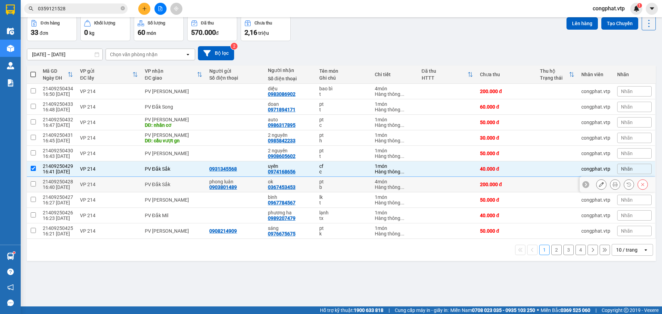
click at [177, 183] on div "PV Đắk Sắk" at bounding box center [174, 185] width 58 height 6
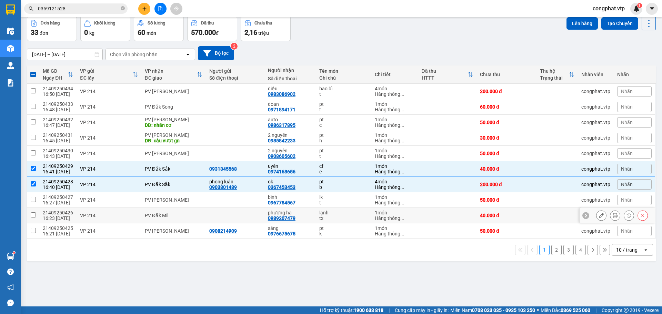
click at [175, 212] on td "PV Đắk Mil" at bounding box center [173, 216] width 65 height 16
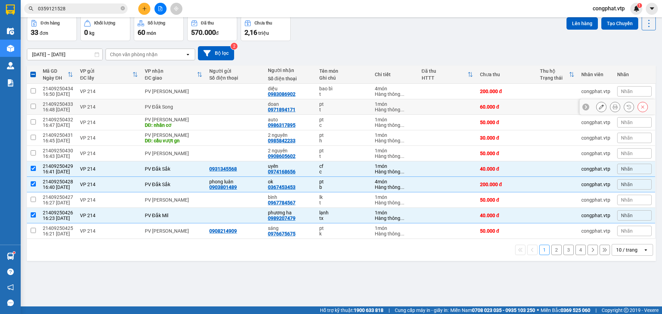
click at [181, 108] on div "PV Đắk Song" at bounding box center [174, 107] width 58 height 6
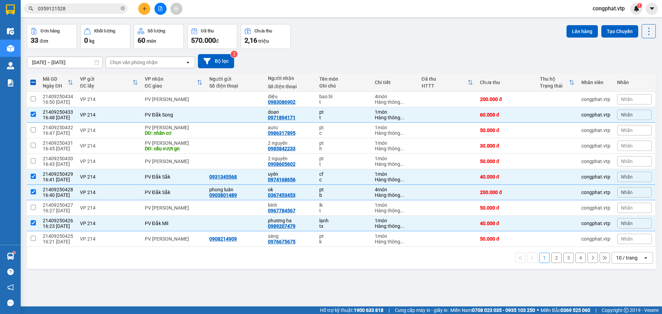
scroll to position [0, 0]
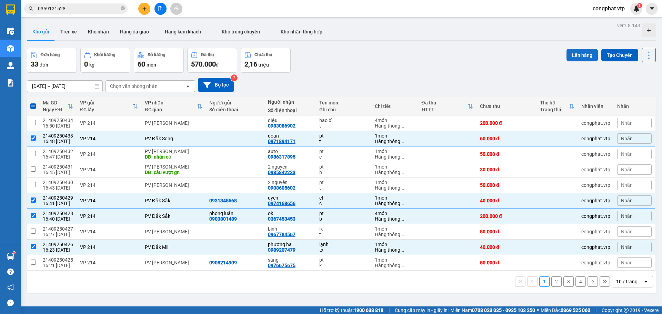
click at [577, 57] on button "Lên hàng" at bounding box center [582, 55] width 31 height 12
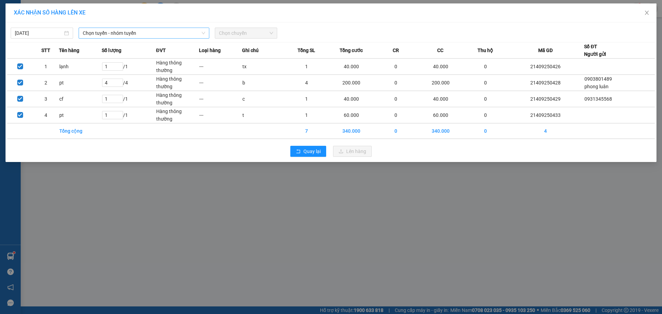
click at [193, 36] on span "Chọn tuyến - nhóm tuyến" at bounding box center [144, 33] width 122 height 10
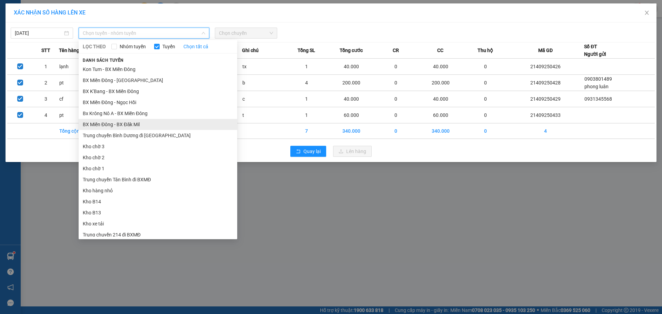
click at [165, 124] on li "BX Miền Đông - BX Đăk Mil" at bounding box center [158, 124] width 159 height 11
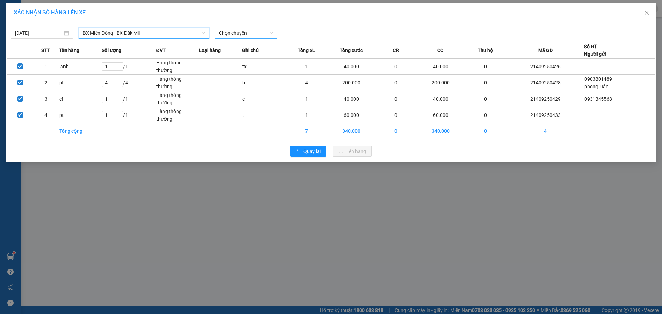
click at [227, 38] on div "Chọn chuyến" at bounding box center [246, 33] width 62 height 11
click at [245, 59] on div "21:00 - 50F-002.67" at bounding box center [246, 58] width 54 height 8
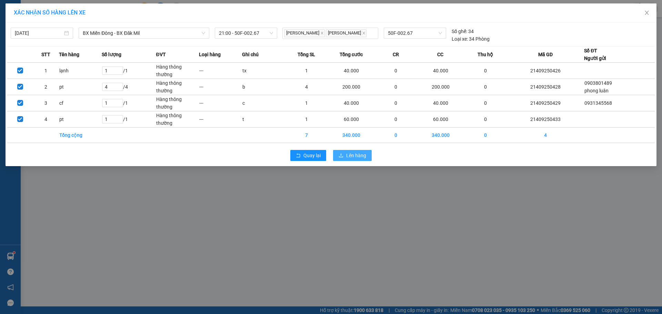
click at [353, 155] on span "Lên hàng" at bounding box center [356, 156] width 20 height 8
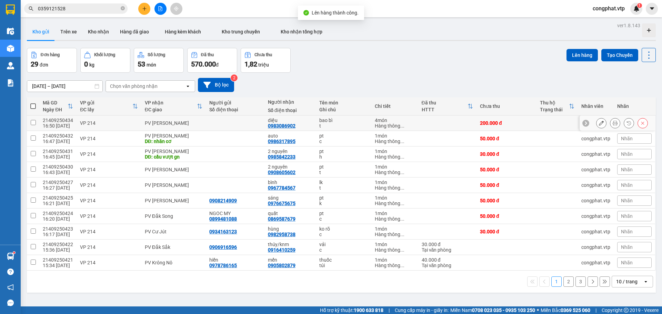
click at [172, 126] on div "PV [PERSON_NAME]" at bounding box center [174, 123] width 58 height 6
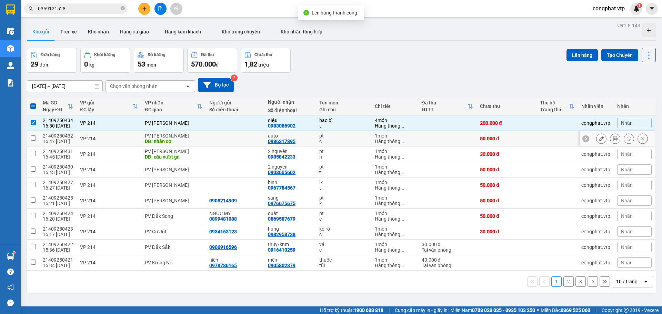
click at [175, 135] on div "PV [PERSON_NAME]" at bounding box center [174, 136] width 58 height 6
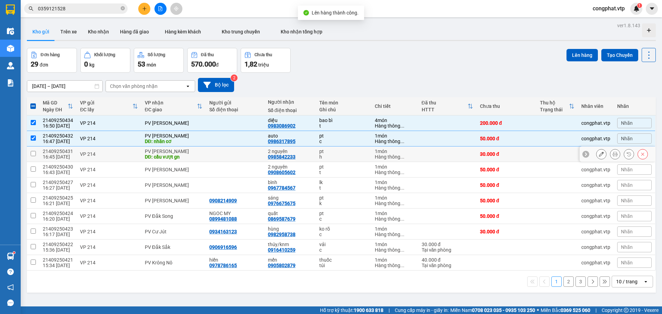
click at [178, 152] on div "PV [PERSON_NAME]" at bounding box center [174, 152] width 58 height 6
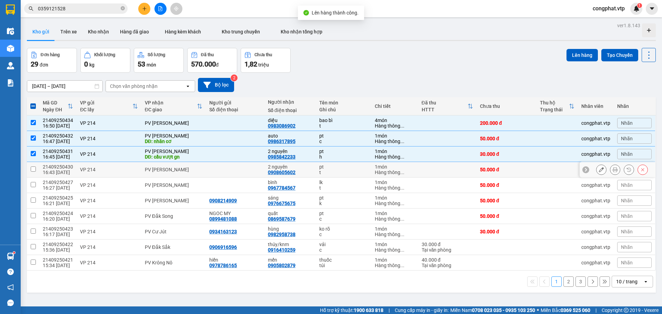
click at [175, 171] on div "PV [PERSON_NAME]" at bounding box center [174, 170] width 58 height 6
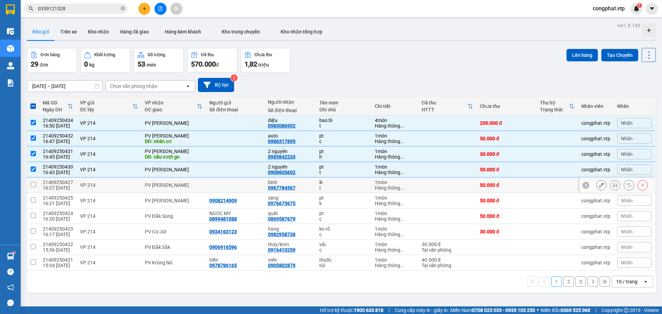
click at [175, 188] on div "PV [PERSON_NAME]" at bounding box center [174, 185] width 58 height 6
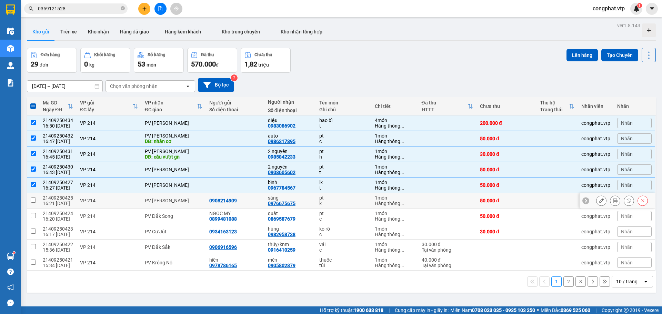
click at [174, 197] on td "PV [PERSON_NAME]" at bounding box center [173, 201] width 65 height 16
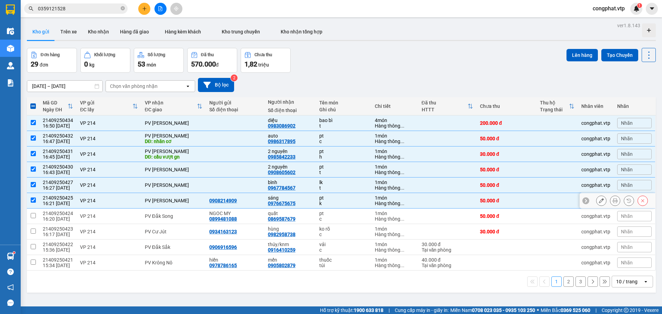
scroll to position [32, 0]
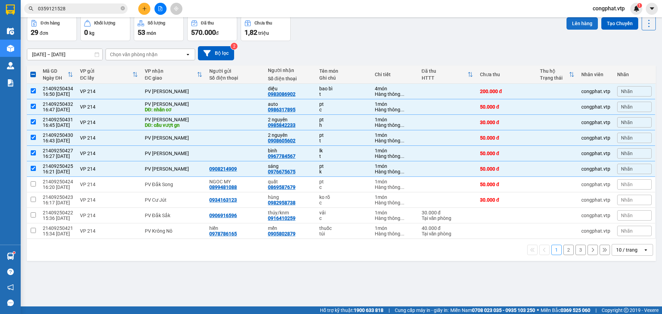
click at [568, 21] on button "Lên hàng" at bounding box center [582, 23] width 31 height 12
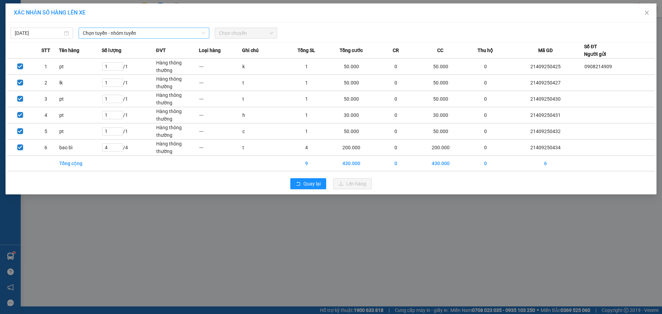
click at [181, 36] on span "Chọn tuyến - nhóm tuyến" at bounding box center [144, 33] width 122 height 10
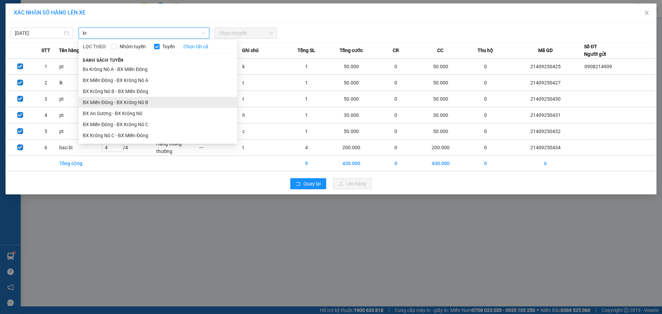
click at [142, 99] on li "BX Miền Đông - BX Krông Nô B" at bounding box center [158, 102] width 159 height 11
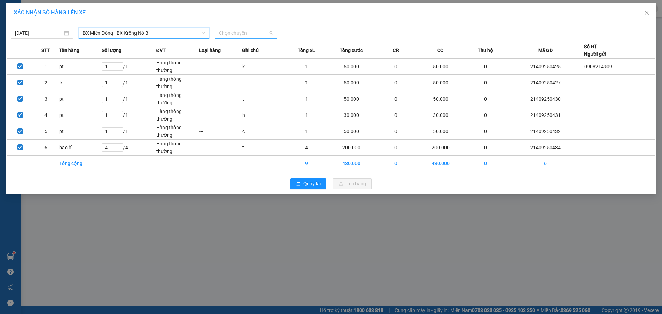
click at [271, 35] on span "Chọn chuyến" at bounding box center [246, 33] width 54 height 10
click at [263, 60] on div "20:30 - 50H-807.80" at bounding box center [246, 58] width 54 height 8
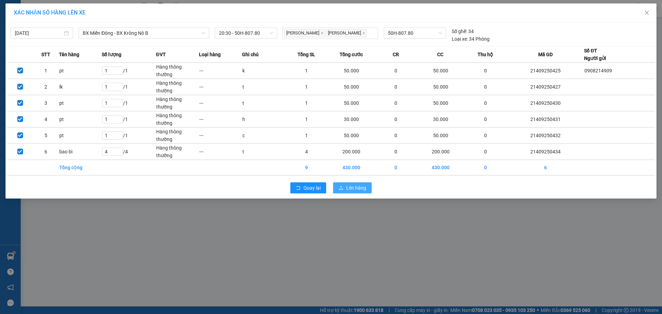
click at [367, 182] on button "Lên hàng" at bounding box center [352, 187] width 39 height 11
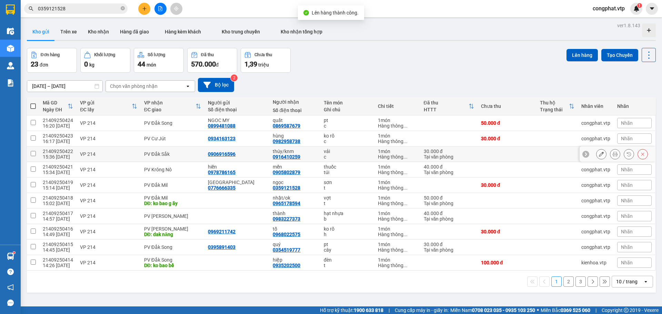
click at [171, 153] on div "PV Đắk Sắk" at bounding box center [172, 154] width 57 height 6
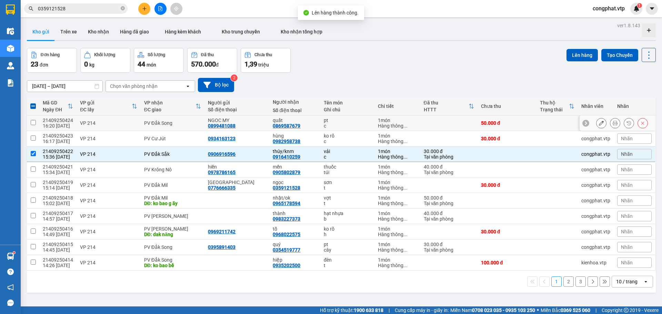
click at [176, 123] on div "PV Đắk Song" at bounding box center [172, 123] width 57 height 6
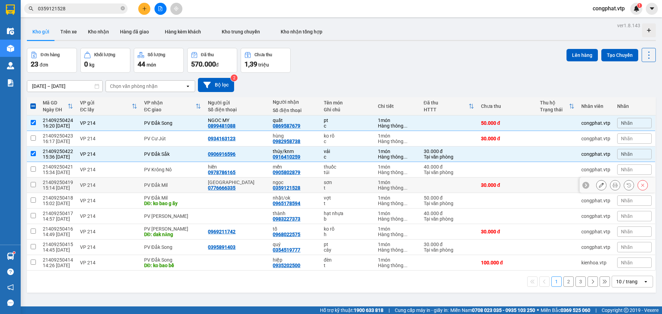
click at [180, 187] on div "PV Đắk Mil" at bounding box center [172, 185] width 57 height 6
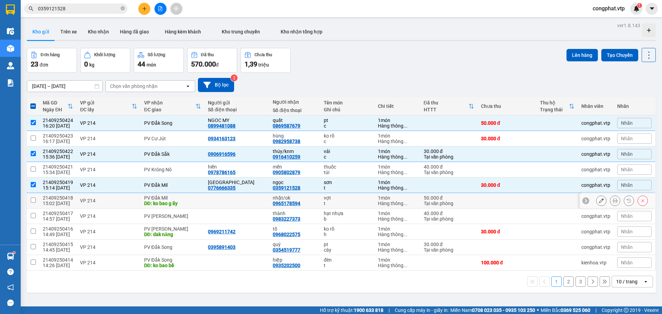
click at [180, 195] on div "PV Đắk Mil" at bounding box center [172, 198] width 57 height 6
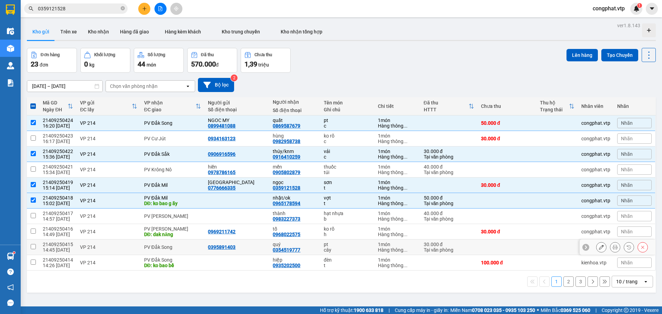
click at [167, 249] on div "PV Đắk Song" at bounding box center [172, 248] width 57 height 6
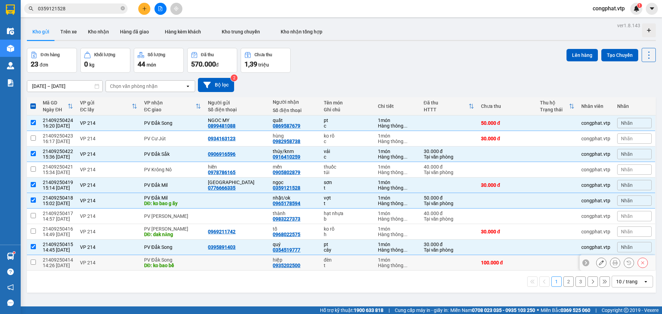
click at [162, 269] on td "PV Đắk Song DĐ: ko bao bể" at bounding box center [173, 263] width 64 height 16
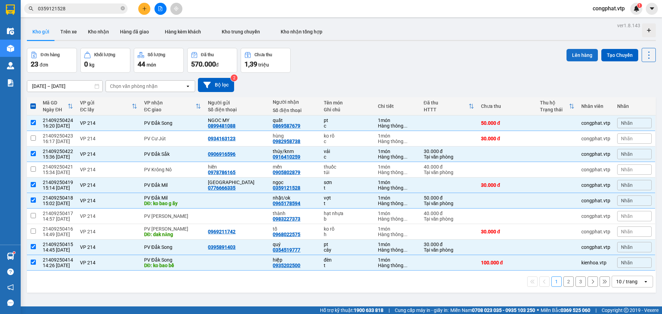
click at [571, 54] on button "Lên hàng" at bounding box center [582, 55] width 31 height 12
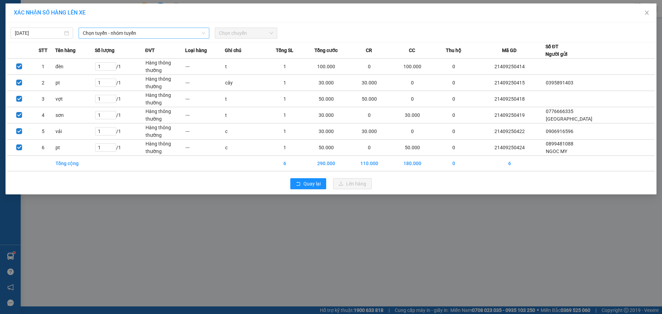
click at [189, 36] on span "Chọn tuyến - nhóm tuyến" at bounding box center [144, 33] width 122 height 10
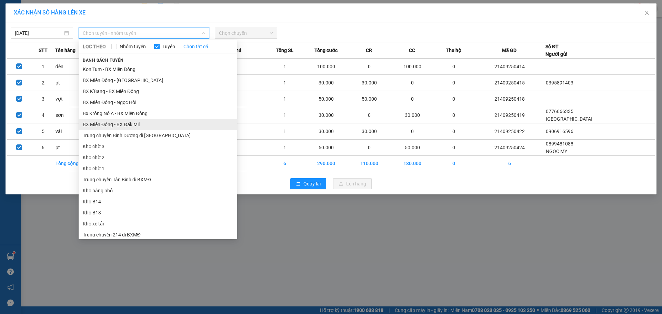
click at [149, 125] on li "BX Miền Đông - BX Đăk Mil" at bounding box center [158, 124] width 159 height 11
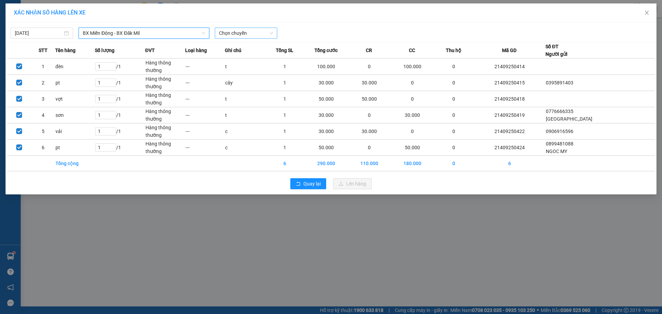
click at [255, 33] on span "Chọn chuyến" at bounding box center [246, 33] width 54 height 10
click at [255, 59] on div "21:00 - 50F-002.67" at bounding box center [246, 58] width 54 height 8
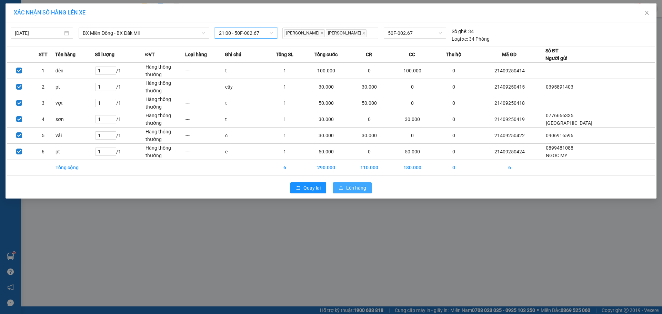
click at [355, 185] on span "Lên hàng" at bounding box center [356, 188] width 20 height 8
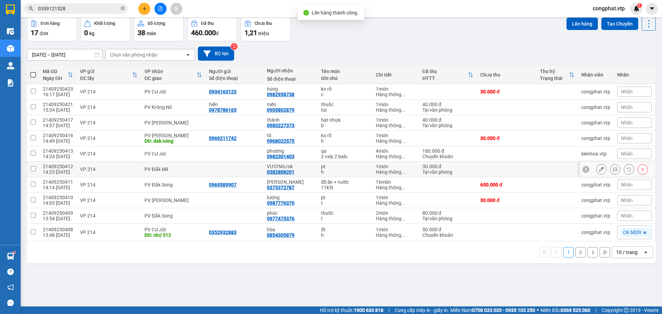
scroll to position [32, 0]
click at [175, 93] on div "PV Cư Jút" at bounding box center [173, 92] width 58 height 6
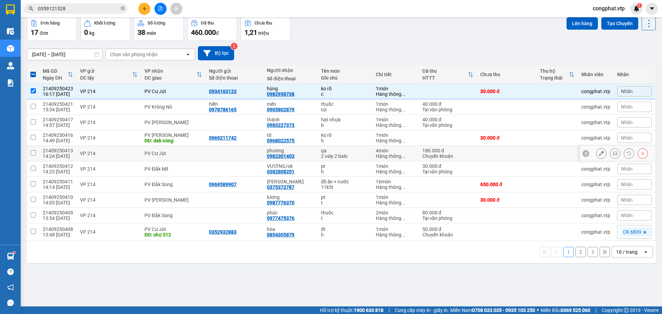
click at [173, 154] on div "PV Cư Jút" at bounding box center [173, 154] width 58 height 6
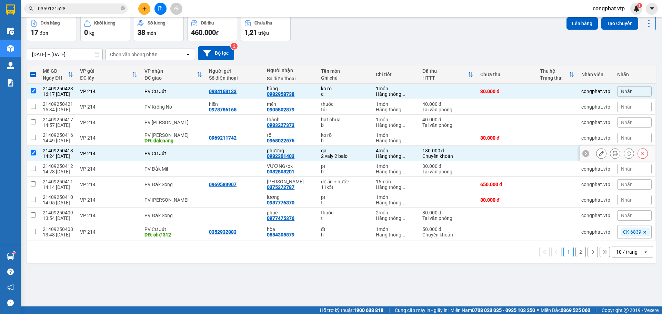
click at [170, 151] on div "PV Cư Jút" at bounding box center [173, 154] width 58 height 6
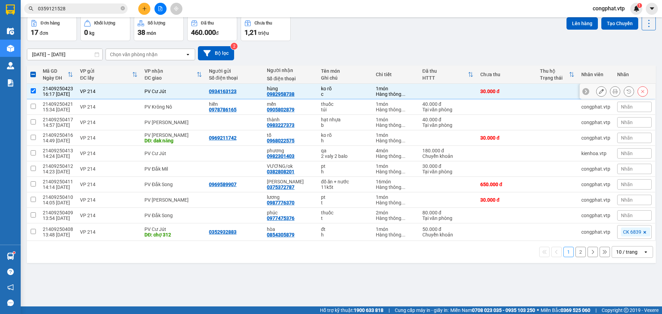
click at [185, 90] on div "PV Cư Jút" at bounding box center [173, 92] width 58 height 6
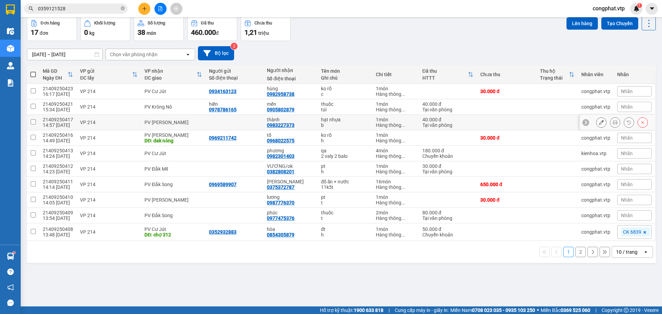
click at [175, 127] on td "PV [PERSON_NAME]" at bounding box center [173, 123] width 64 height 16
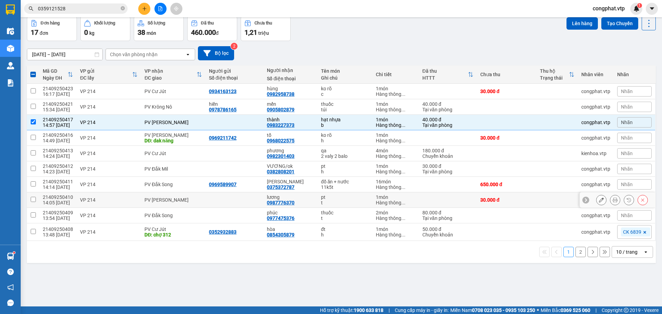
click at [167, 202] on div "PV [PERSON_NAME]" at bounding box center [173, 200] width 58 height 6
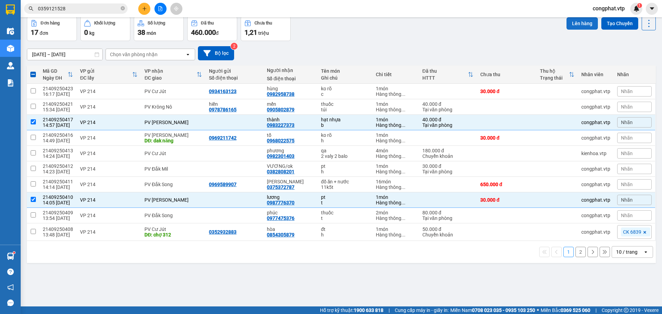
click at [581, 26] on button "Lên hàng" at bounding box center [582, 23] width 31 height 12
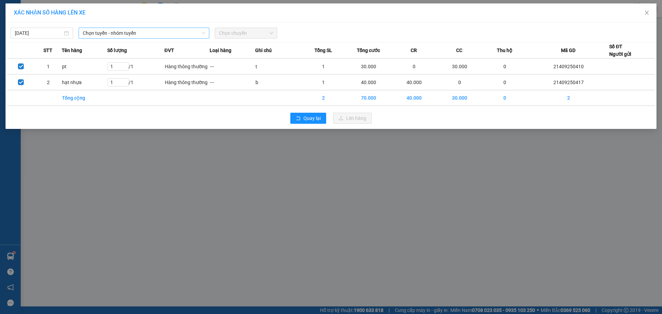
click at [161, 35] on span "Chọn tuyến - nhóm tuyến" at bounding box center [144, 33] width 122 height 10
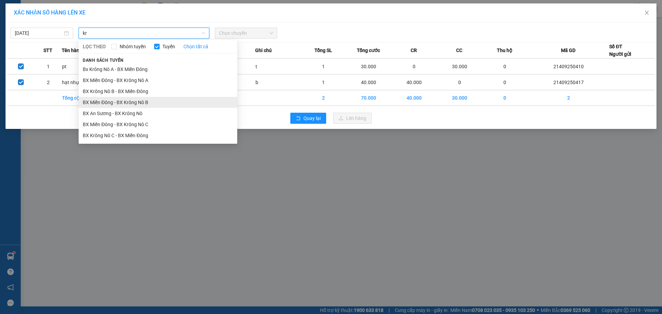
click at [152, 104] on li "BX Miền Đông - BX Krông Nô B" at bounding box center [158, 102] width 159 height 11
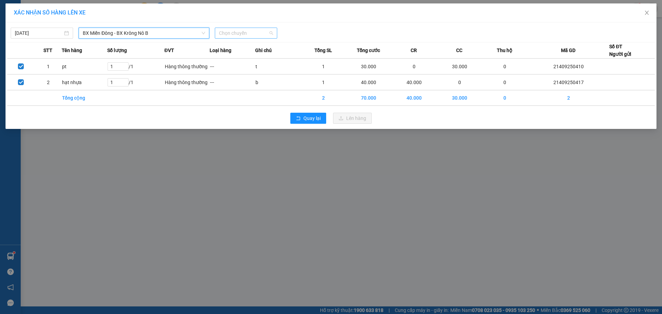
click at [256, 35] on span "Chọn chuyến" at bounding box center [246, 33] width 54 height 10
click at [242, 57] on div "20:30 - 50H-807.80" at bounding box center [246, 58] width 54 height 8
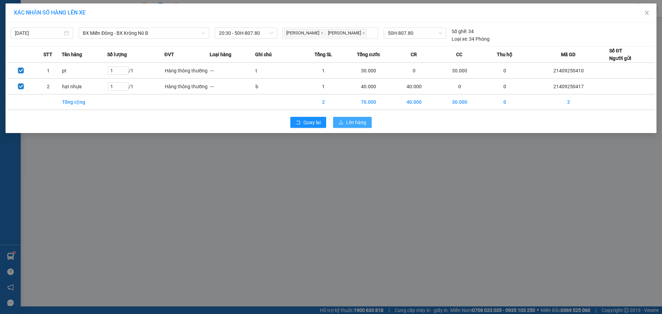
click at [364, 123] on span "Lên hàng" at bounding box center [356, 123] width 20 height 8
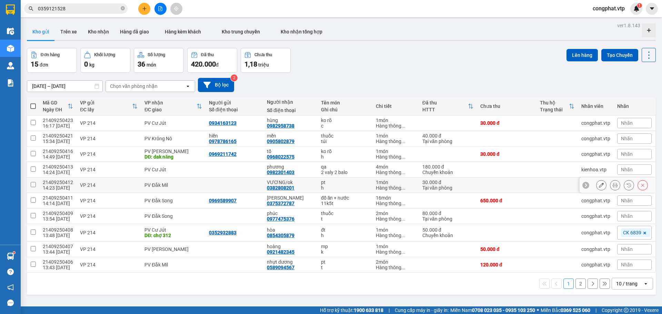
click at [169, 185] on div "PV Đắk Mil" at bounding box center [173, 185] width 58 height 6
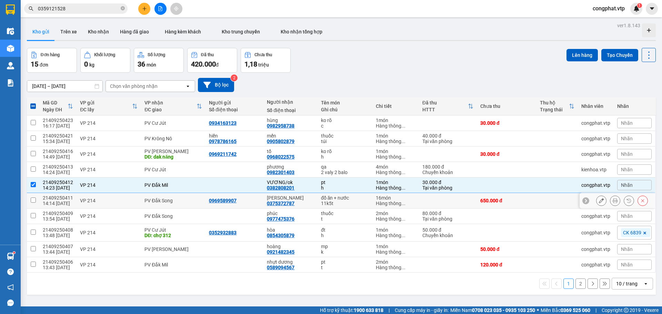
click at [164, 202] on div "PV Đắk Song" at bounding box center [173, 201] width 58 height 6
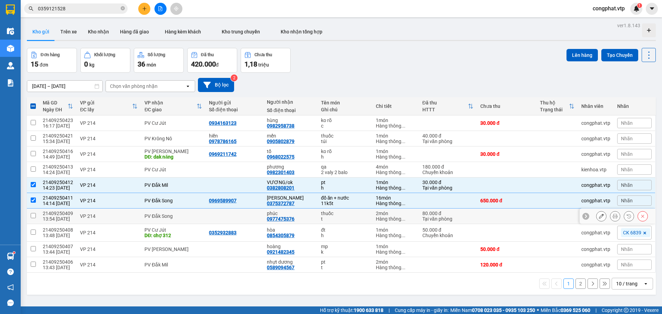
click at [162, 212] on td "PV Đắk Song" at bounding box center [173, 217] width 64 height 16
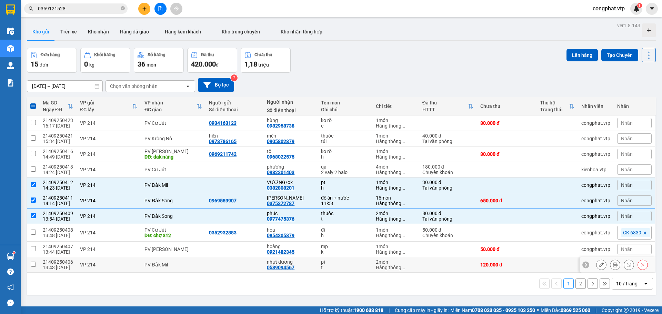
click at [160, 268] on div "PV Đắk Mil" at bounding box center [173, 265] width 58 height 6
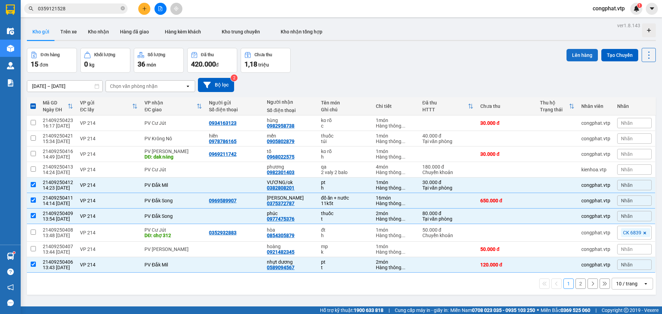
click at [572, 56] on button "Lên hàng" at bounding box center [582, 55] width 31 height 12
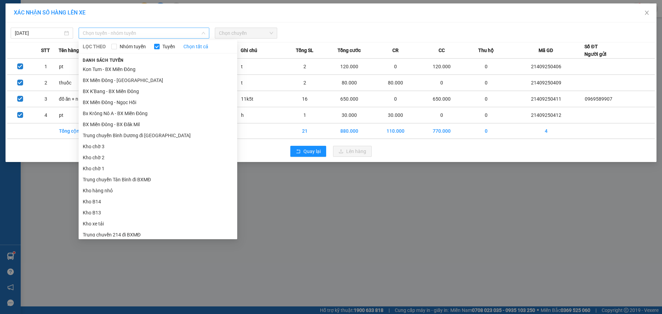
click at [199, 33] on span "Chọn tuyến - nhóm tuyến" at bounding box center [144, 33] width 122 height 10
click at [136, 123] on li "BX Miền Đông - BX Đăk Mil" at bounding box center [158, 124] width 159 height 11
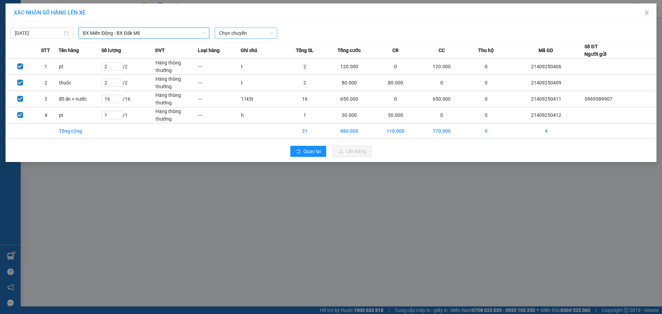
click at [238, 32] on span "Chọn chuyến" at bounding box center [246, 33] width 54 height 10
click at [240, 58] on div "21:00 - 50F-002.67" at bounding box center [246, 58] width 54 height 8
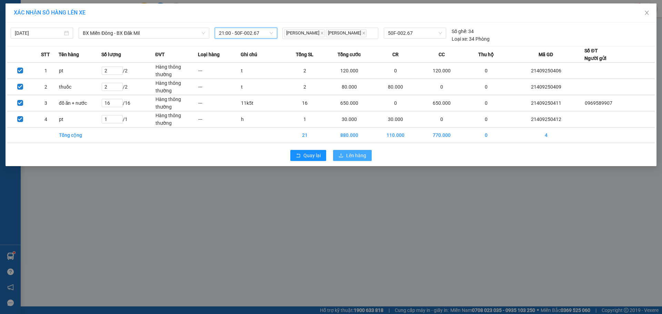
click at [351, 154] on span "Lên hàng" at bounding box center [356, 156] width 20 height 8
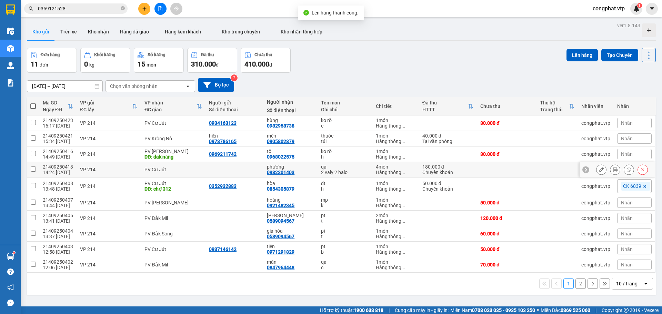
click at [163, 169] on div "PV Cư Jút" at bounding box center [173, 170] width 58 height 6
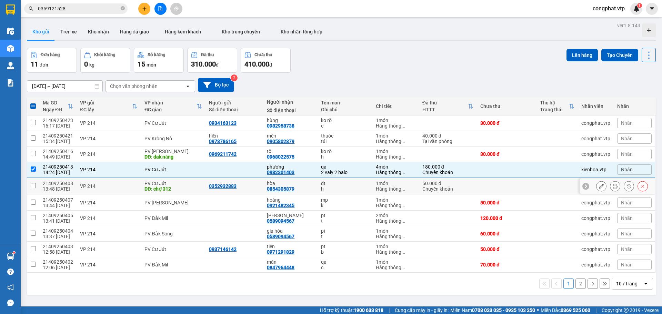
click at [166, 185] on div "PV Cư Jút" at bounding box center [173, 184] width 58 height 6
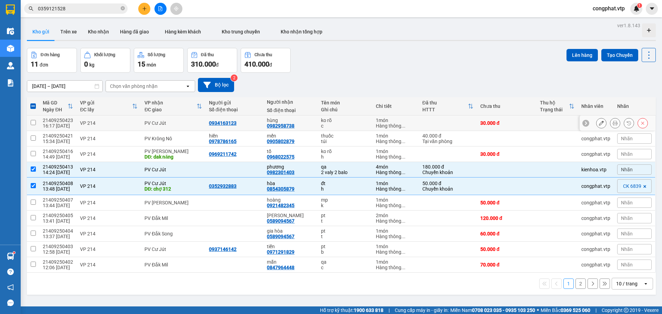
click at [168, 123] on div "PV Cư Jút" at bounding box center [173, 123] width 58 height 6
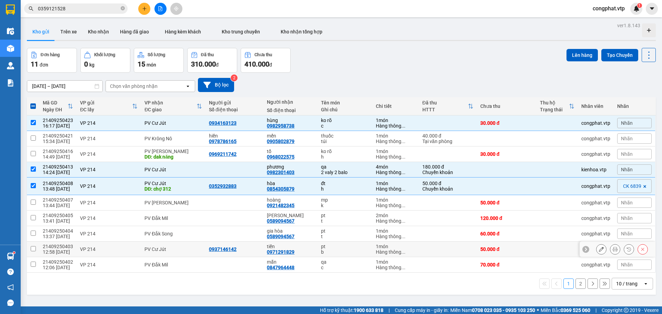
click at [161, 250] on div "PV Cư Jút" at bounding box center [173, 250] width 58 height 6
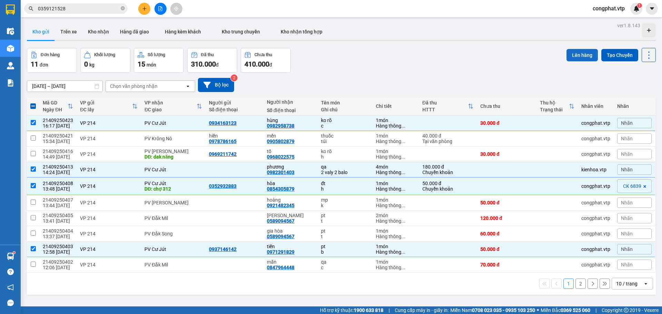
click at [573, 52] on button "Lên hàng" at bounding box center [582, 55] width 31 height 12
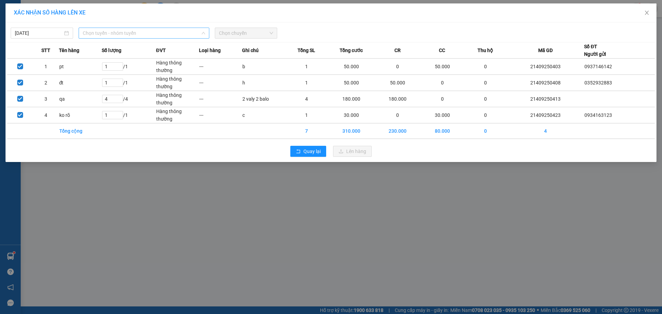
click at [189, 34] on span "Chọn tuyến - nhóm tuyến" at bounding box center [144, 33] width 122 height 10
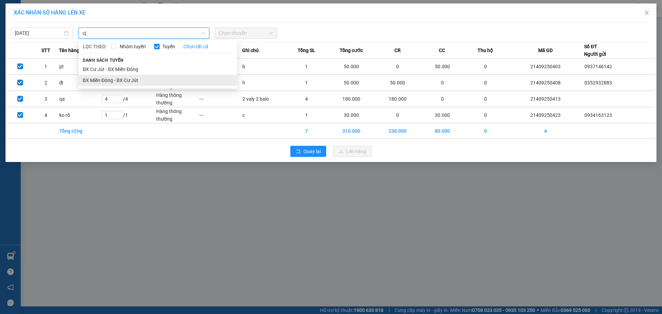
click at [158, 79] on li "BX Miền Đông - BX Cư Jút" at bounding box center [158, 80] width 159 height 11
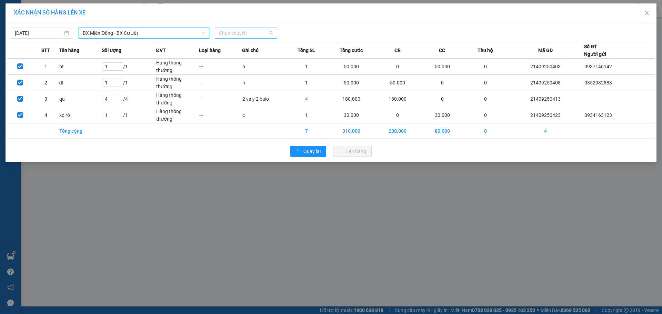
click at [243, 32] on span "Chọn chuyến" at bounding box center [246, 33] width 54 height 10
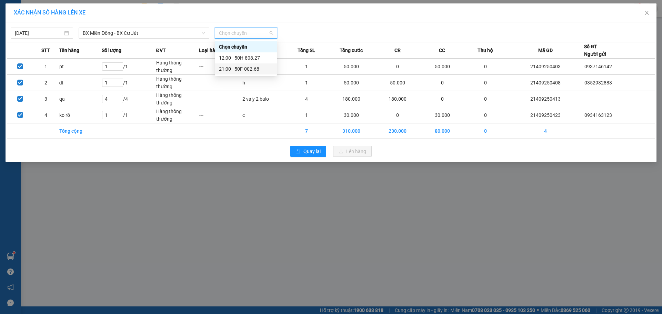
click at [247, 69] on div "21:00 - 50F-002.68" at bounding box center [246, 69] width 54 height 8
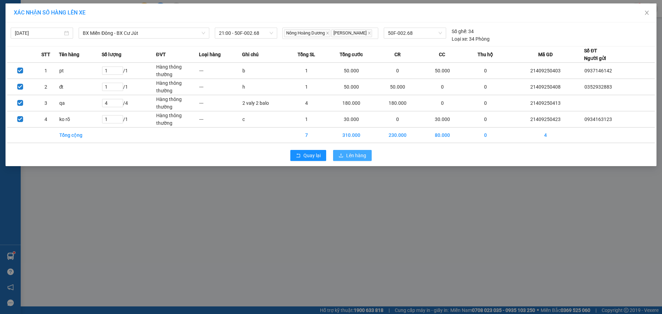
click at [349, 152] on span "Lên hàng" at bounding box center [356, 156] width 20 height 8
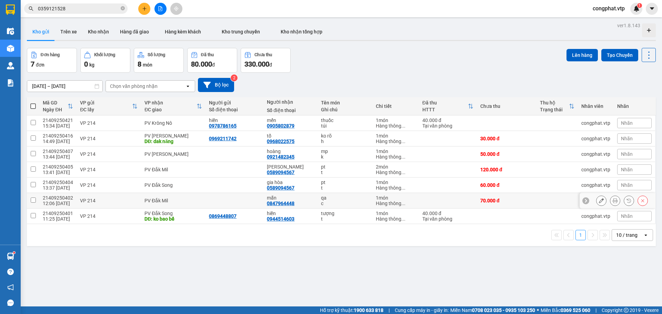
click at [174, 202] on div "PV Đắk Mil" at bounding box center [173, 201] width 58 height 6
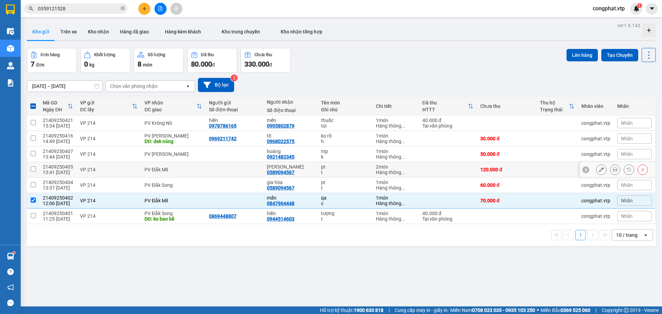
click at [165, 172] on div "PV Đắk Mil" at bounding box center [173, 170] width 58 height 6
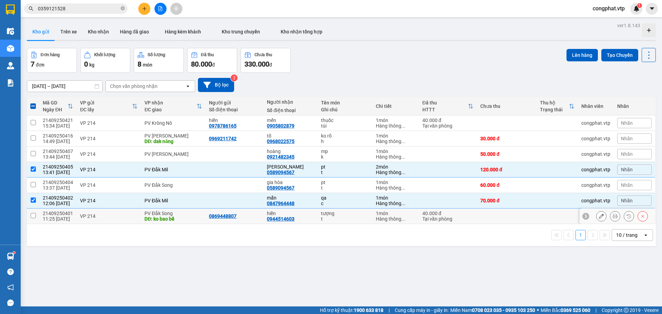
click at [166, 220] on div "DĐ: ko bao bể" at bounding box center [173, 219] width 58 height 6
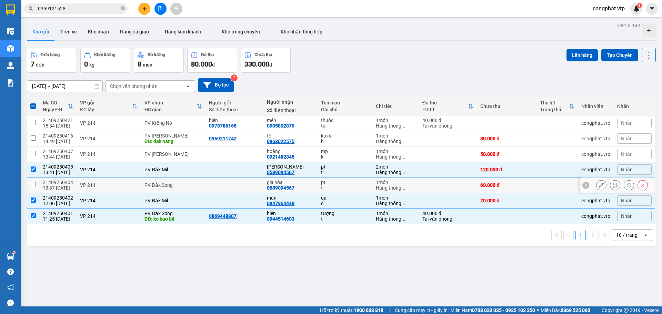
click at [167, 186] on div "PV Đắk Song" at bounding box center [173, 185] width 58 height 6
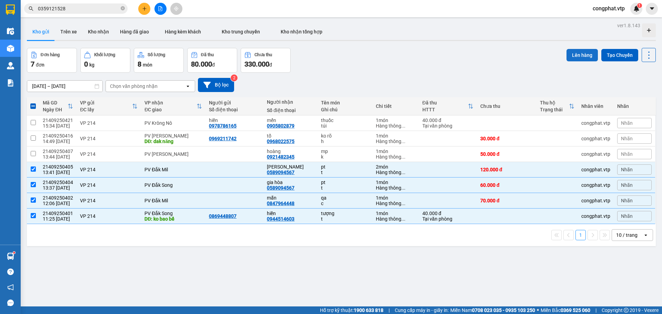
click at [579, 54] on button "Lên hàng" at bounding box center [582, 55] width 31 height 12
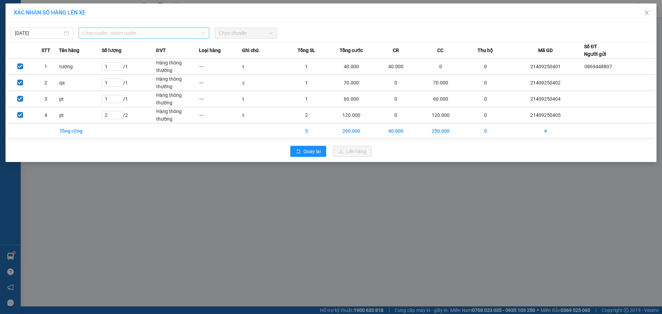
click at [189, 33] on span "Chọn tuyến - nhóm tuyến" at bounding box center [144, 33] width 122 height 10
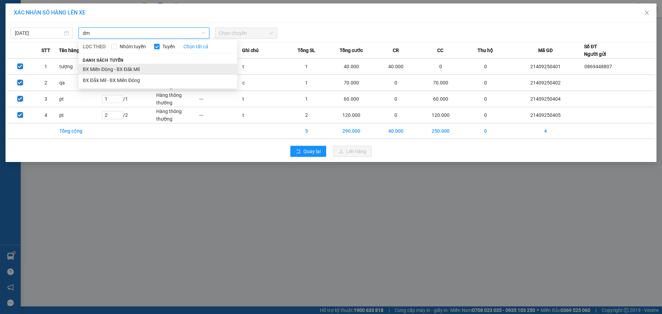
click at [202, 71] on li "BX Miền Đông - BX Đăk Mil" at bounding box center [158, 69] width 159 height 11
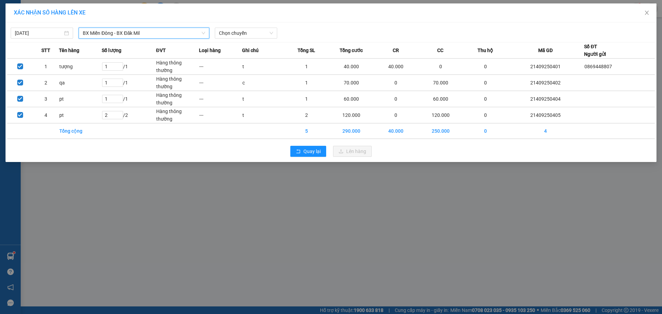
drag, startPoint x: 243, startPoint y: 35, endPoint x: 277, endPoint y: 49, distance: 36.4
click at [248, 38] on span "Chọn chuyến" at bounding box center [246, 33] width 54 height 10
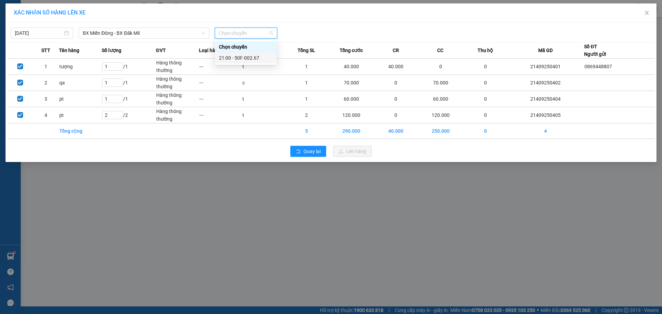
click at [258, 61] on div "21:00 - 50F-002.67" at bounding box center [246, 58] width 54 height 8
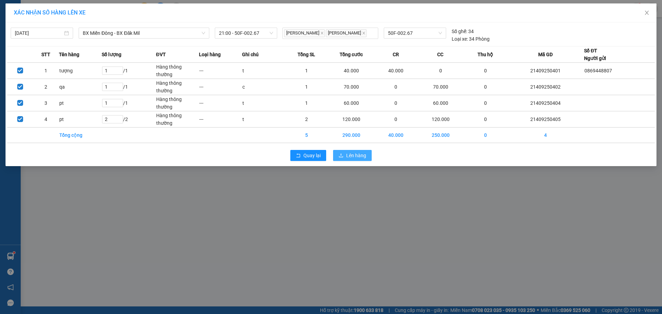
click at [356, 152] on button "Lên hàng" at bounding box center [352, 155] width 39 height 11
click at [356, 152] on span "Lên hàng" at bounding box center [356, 156] width 20 height 8
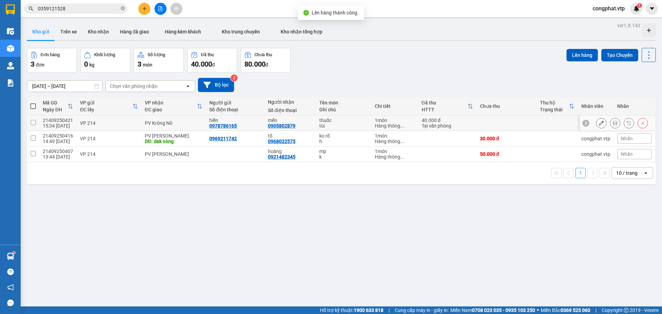
click at [171, 124] on div "PV Krông Nô" at bounding box center [174, 123] width 58 height 6
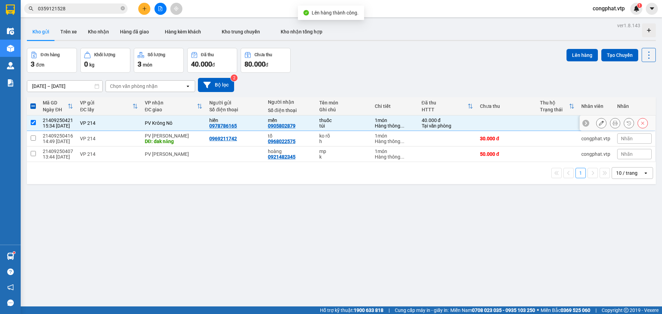
click at [176, 128] on td "PV Krông Nô" at bounding box center [173, 124] width 65 height 16
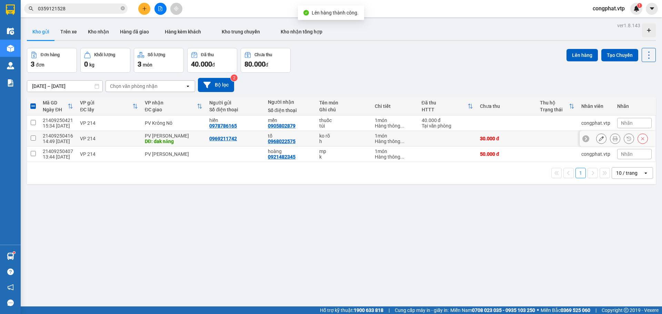
click at [177, 138] on div "PV [PERSON_NAME]" at bounding box center [174, 136] width 58 height 6
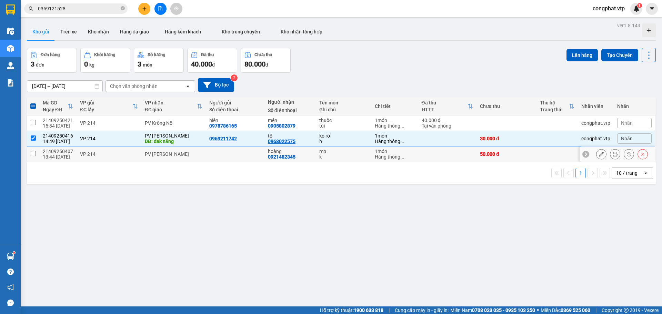
click at [180, 152] on div "PV [PERSON_NAME]" at bounding box center [174, 154] width 58 height 6
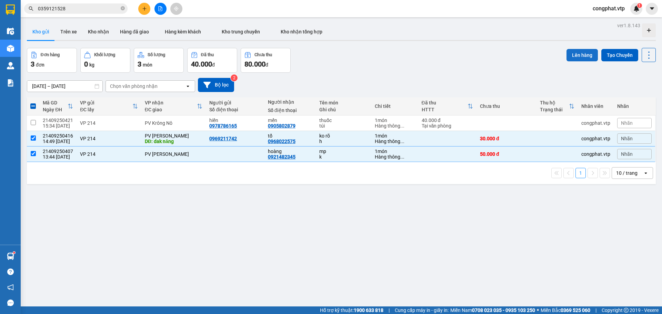
click at [584, 55] on button "Lên hàng" at bounding box center [582, 55] width 31 height 12
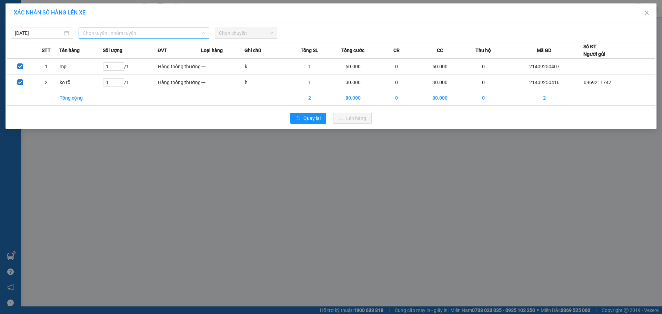
click at [188, 37] on span "Chọn tuyến - nhóm tuyến" at bounding box center [144, 33] width 122 height 10
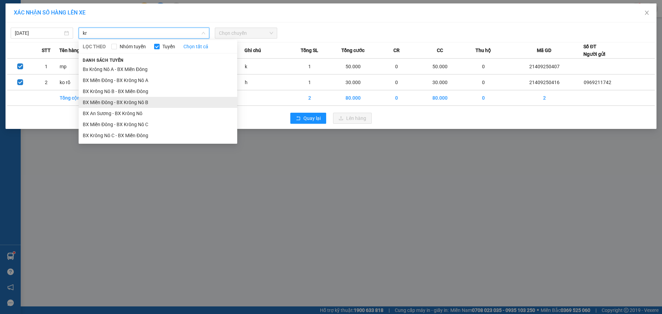
click at [181, 106] on li "BX Miền Đông - BX Krông Nô B" at bounding box center [158, 102] width 159 height 11
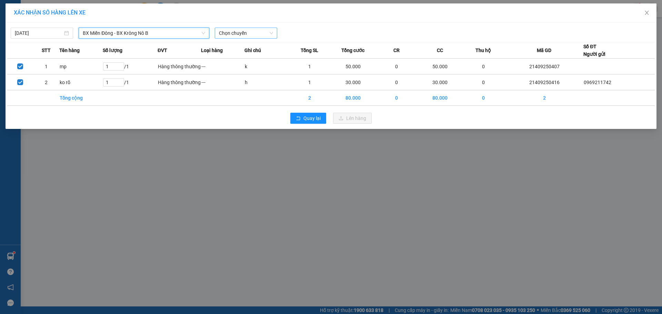
click at [253, 33] on span "Chọn chuyến" at bounding box center [246, 33] width 54 height 10
click at [257, 56] on div "20:30 - 50H-807.80" at bounding box center [246, 58] width 54 height 8
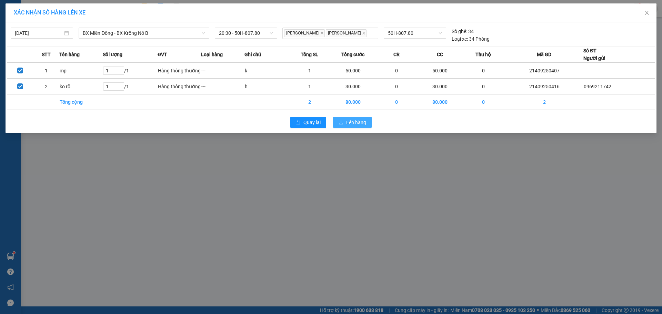
click at [362, 124] on span "Lên hàng" at bounding box center [356, 123] width 20 height 8
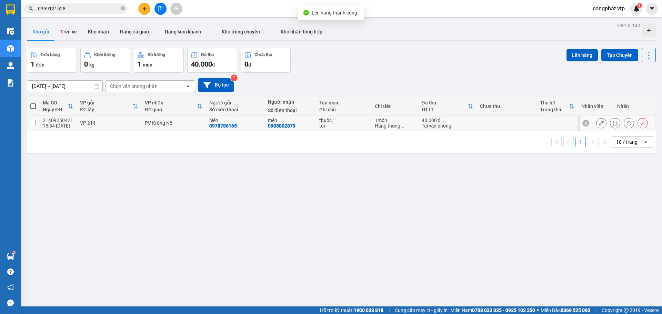
click at [170, 124] on div "PV Krông Nô" at bounding box center [174, 123] width 58 height 6
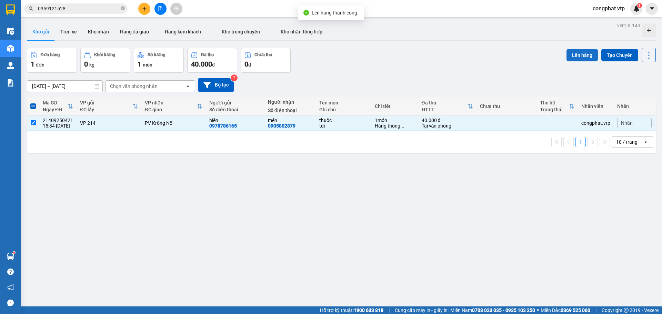
click at [581, 55] on button "Lên hàng" at bounding box center [582, 55] width 31 height 12
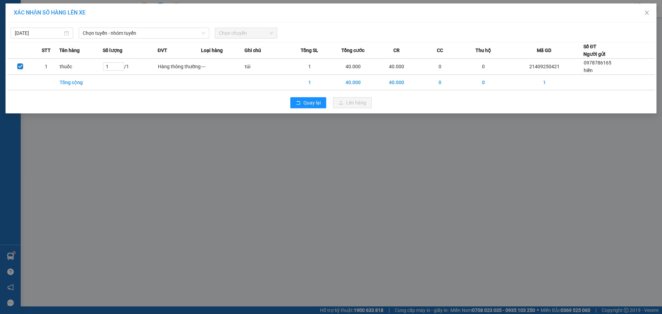
click at [161, 26] on div "11/09/2025 Chọn tuyến - nhóm tuyến Chọn chuyến" at bounding box center [331, 31] width 648 height 14
click at [163, 30] on span "Chọn tuyến - nhóm tuyến" at bounding box center [144, 33] width 122 height 10
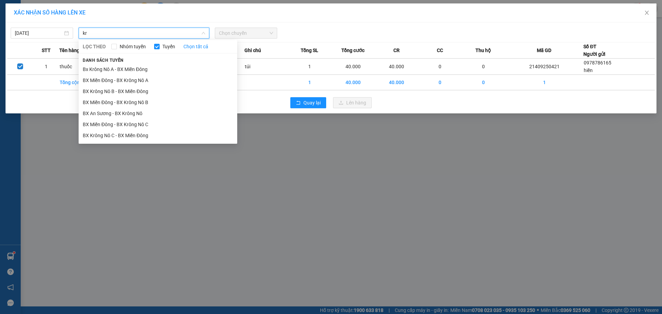
drag, startPoint x: 152, startPoint y: 79, endPoint x: 197, endPoint y: 57, distance: 49.8
click at [152, 80] on li "BX Miền Đông - BX Krông Nô A" at bounding box center [158, 80] width 159 height 11
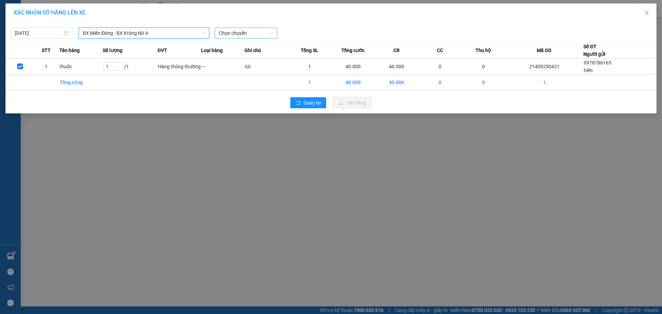
click at [225, 35] on span "Chọn chuyến" at bounding box center [246, 33] width 54 height 10
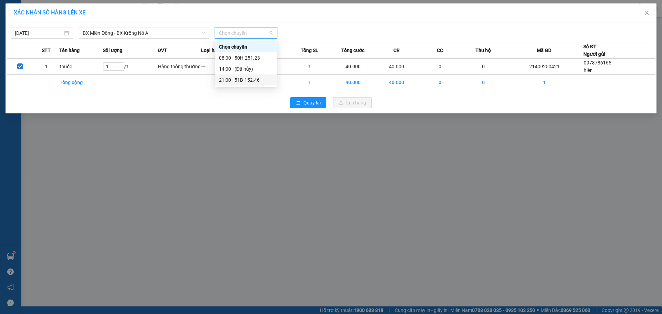
click at [248, 80] on div "21:00 - 51B-152.46" at bounding box center [246, 80] width 54 height 8
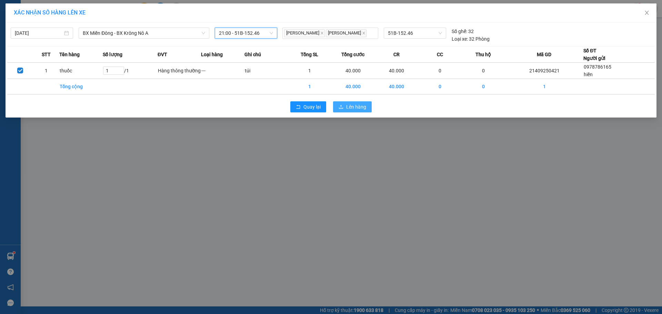
click at [345, 107] on button "Lên hàng" at bounding box center [352, 106] width 39 height 11
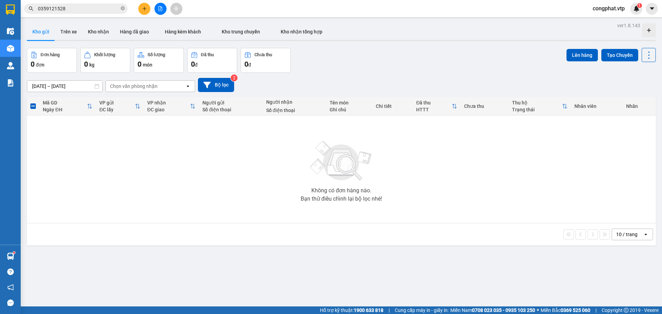
click at [147, 6] on button at bounding box center [144, 9] width 12 height 12
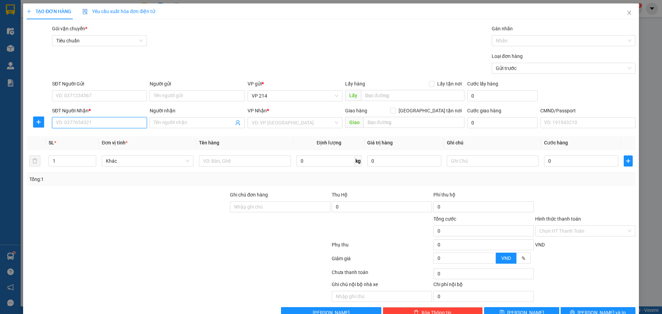
click at [126, 122] on input "SĐT Người Nhận *" at bounding box center [99, 122] width 95 height 11
drag, startPoint x: 76, startPoint y: 143, endPoint x: 79, endPoint y: 141, distance: 3.7
click at [77, 143] on div "0964211811 0964211811 - hòa" at bounding box center [99, 137] width 94 height 14
click at [79, 141] on div "SL *" at bounding box center [73, 143] width 48 height 8
click at [112, 123] on input "0964211811" at bounding box center [99, 122] width 95 height 11
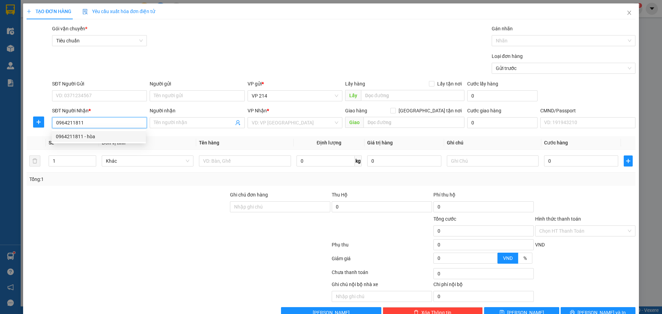
click at [111, 141] on div "0964211811 - hòa" at bounding box center [99, 136] width 94 height 11
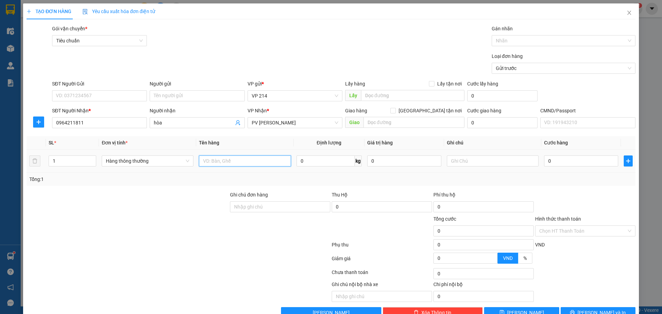
click at [223, 161] on input "text" at bounding box center [245, 161] width 92 height 11
click at [96, 90] on div "SĐT Người Gửi" at bounding box center [99, 85] width 95 height 10
click at [130, 96] on input "SĐT Người Gửi" at bounding box center [99, 95] width 95 height 11
click at [255, 159] on input "text" at bounding box center [245, 161] width 92 height 11
drag, startPoint x: 235, startPoint y: 161, endPoint x: 0, endPoint y: 225, distance: 242.8
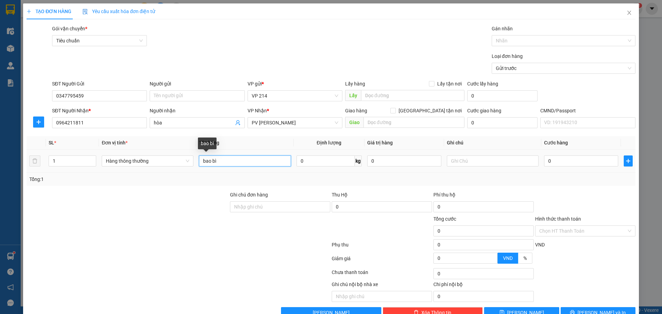
click at [0, 226] on div "TẠO ĐƠN HÀNG Yêu cầu xuất hóa đơn điện tử Transit Pickup Surcharge Ids Transit …" at bounding box center [331, 157] width 662 height 314
click at [479, 162] on input "text" at bounding box center [493, 161] width 92 height 11
click at [549, 161] on input "0" at bounding box center [581, 161] width 74 height 11
click at [382, 121] on input "text" at bounding box center [413, 122] width 101 height 11
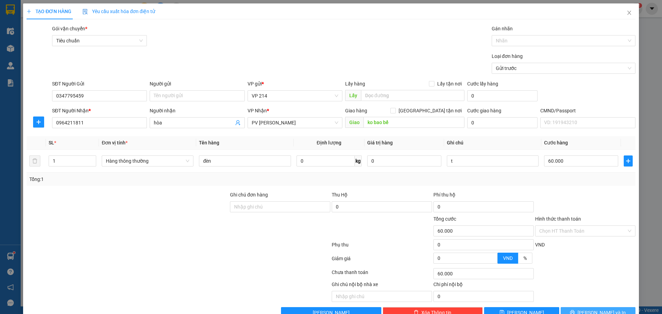
drag, startPoint x: 606, startPoint y: 310, endPoint x: 609, endPoint y: 261, distance: 49.1
click at [609, 261] on div "Transit Pickup Surcharge Ids Transit Deliver Surcharge Ids Transit Deliver Surc…" at bounding box center [331, 171] width 609 height 293
click at [575, 226] on input "Hình thức thanh toán" at bounding box center [582, 231] width 87 height 10
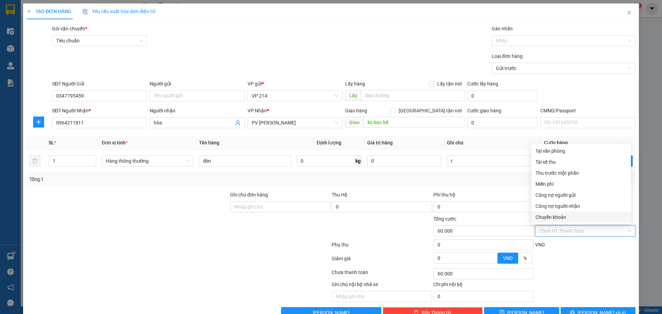
click at [564, 216] on div "Chuyển khoản" at bounding box center [581, 217] width 91 height 8
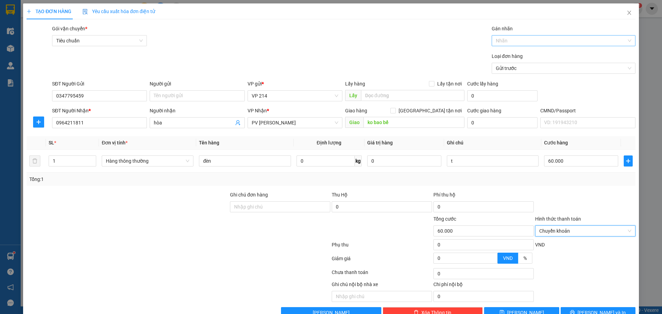
click at [536, 45] on div "Nhãn" at bounding box center [564, 40] width 144 height 11
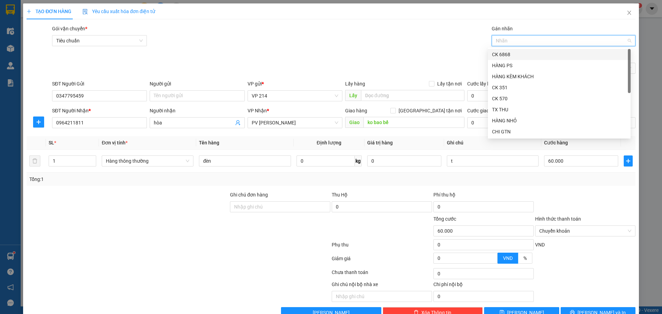
drag, startPoint x: 526, startPoint y: 46, endPoint x: 442, endPoint y: 57, distance: 84.5
click at [442, 57] on form "Transit Pickup Surcharge Ids Transit Deliver Surcharge Ids Transit Deliver Surc…" at bounding box center [331, 51] width 609 height 52
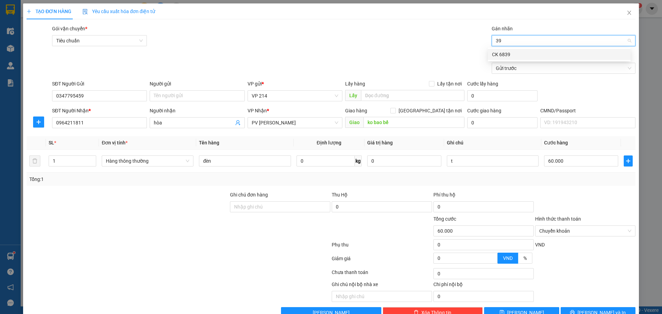
click at [508, 50] on div "CK 6839" at bounding box center [559, 54] width 143 height 11
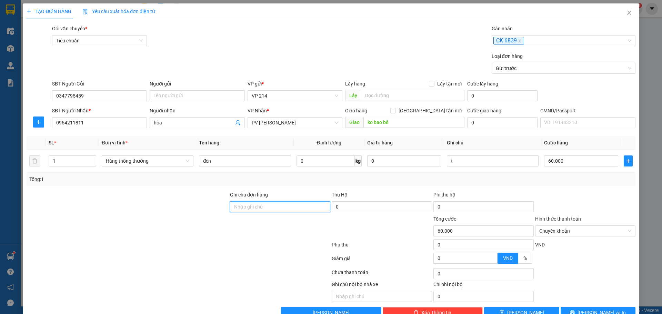
click at [289, 205] on input "Ghi chú đơn hàng" at bounding box center [280, 206] width 100 height 11
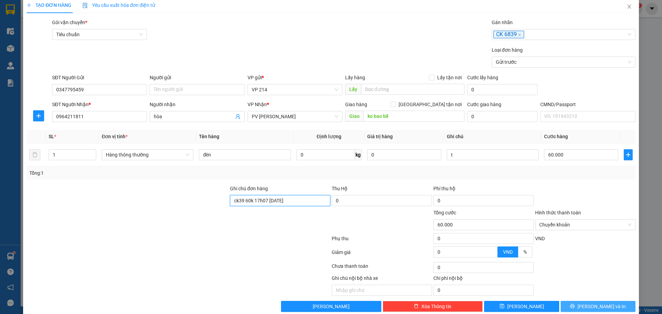
scroll to position [18, 0]
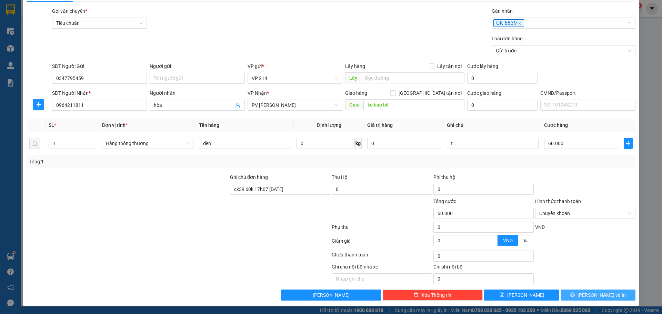
click at [605, 294] on span "[PERSON_NAME] và In" at bounding box center [602, 295] width 48 height 8
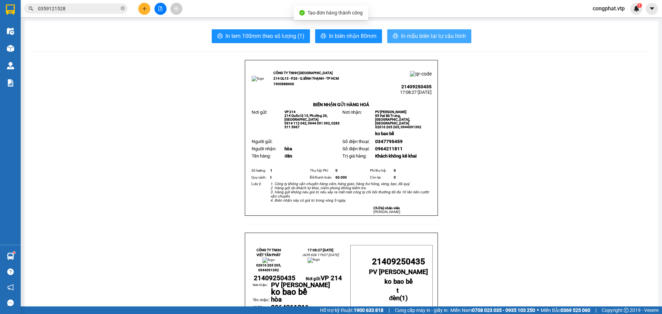
click at [440, 37] on span "In mẫu biên lai tự cấu hình" at bounding box center [433, 36] width 65 height 9
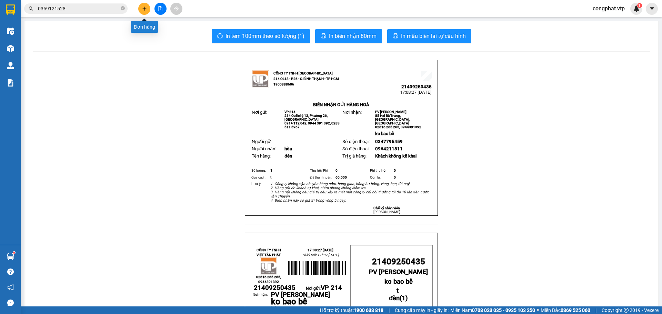
click at [144, 13] on button at bounding box center [144, 9] width 12 height 12
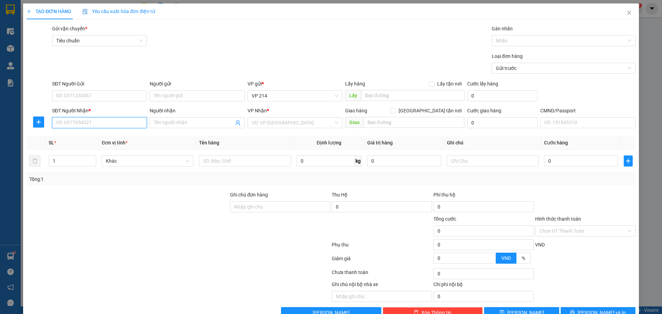
click at [107, 120] on input "SĐT Người Nhận *" at bounding box center [99, 122] width 95 height 11
click at [66, 95] on input "SĐT Người Gửi" at bounding box center [99, 95] width 95 height 11
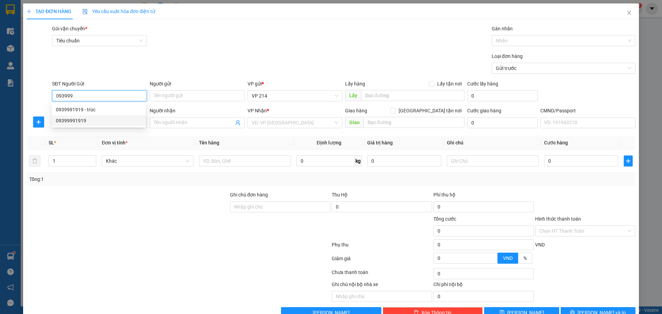
click at [86, 123] on div "09399991919" at bounding box center [99, 121] width 86 height 8
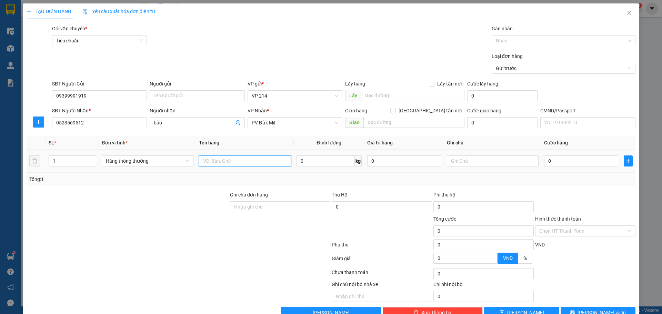
click at [241, 160] on input "text" at bounding box center [245, 161] width 92 height 11
drag, startPoint x: 76, startPoint y: 162, endPoint x: 0, endPoint y: 134, distance: 80.4
click at [0, 134] on div "TẠO ĐƠN HÀNG Yêu cầu xuất hóa đơn điện tử Transit Pickup Surcharge Ids Transit …" at bounding box center [331, 157] width 662 height 314
click at [505, 163] on input "text" at bounding box center [493, 161] width 92 height 11
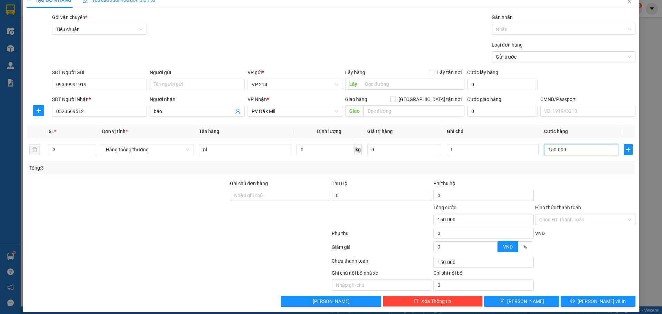
scroll to position [18, 0]
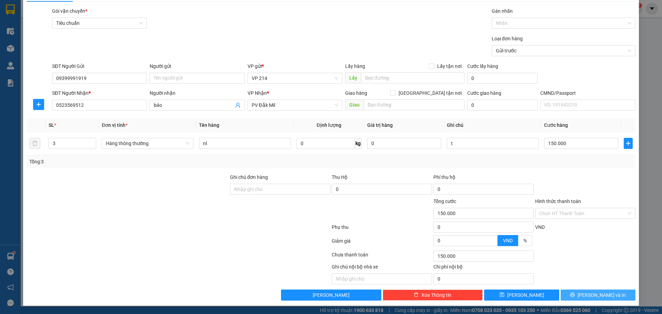
click at [597, 295] on span "[PERSON_NAME] và In" at bounding box center [602, 295] width 48 height 8
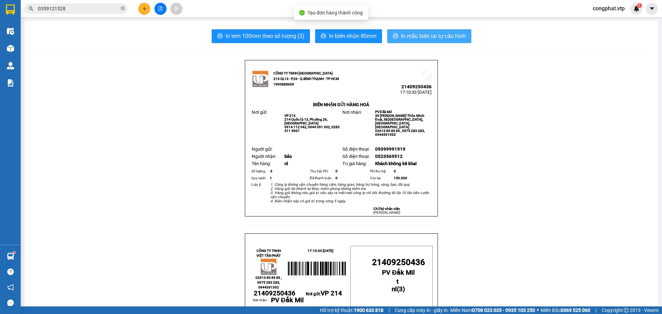
click at [433, 33] on span "In mẫu biên lai tự cấu hình" at bounding box center [433, 36] width 65 height 9
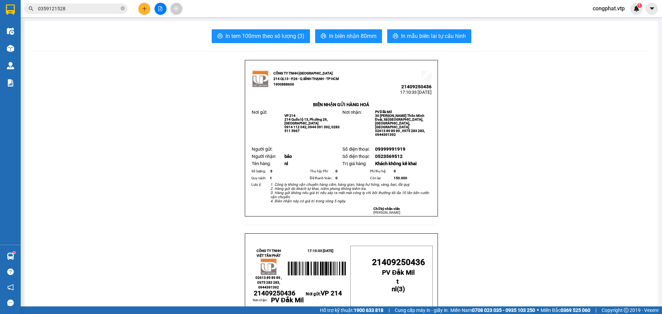
click at [148, 10] on button at bounding box center [144, 9] width 12 height 12
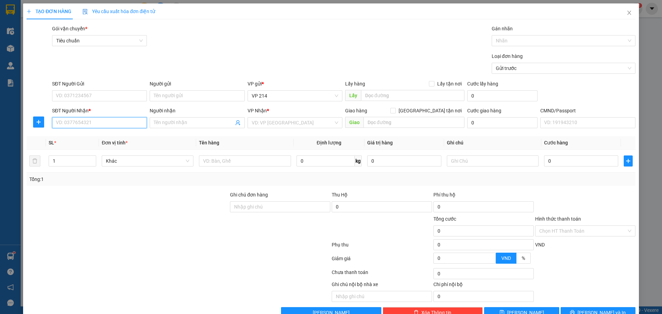
click at [102, 119] on input "SĐT Người Nhận *" at bounding box center [99, 122] width 95 height 11
click at [71, 138] on div "0989899354 - quân" at bounding box center [99, 137] width 86 height 8
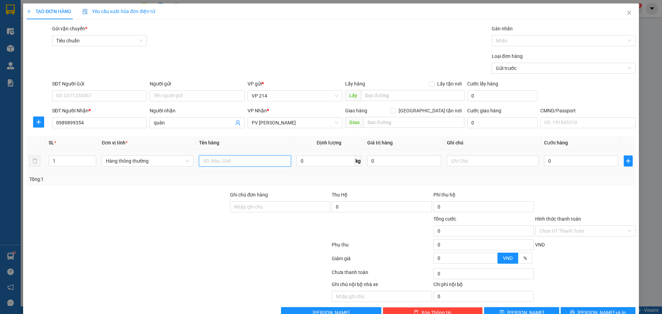
click at [222, 163] on input "text" at bounding box center [245, 161] width 92 height 11
click at [479, 161] on input "text" at bounding box center [493, 161] width 92 height 11
click at [554, 159] on input "0" at bounding box center [581, 161] width 74 height 11
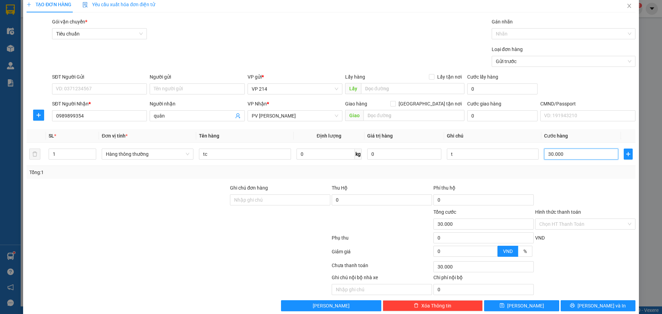
scroll to position [18, 0]
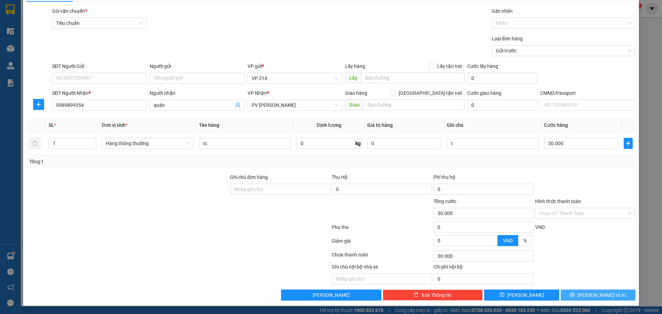
click at [613, 296] on button "[PERSON_NAME] và In" at bounding box center [598, 295] width 75 height 11
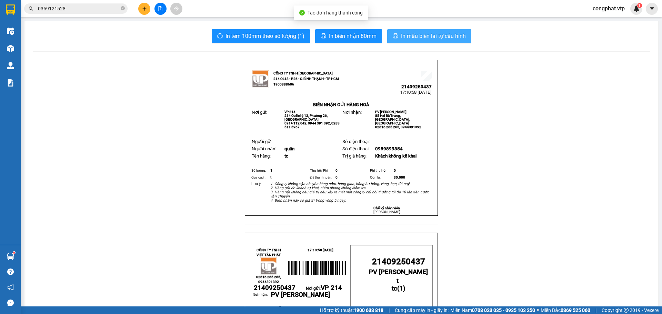
drag, startPoint x: 421, startPoint y: 45, endPoint x: 438, endPoint y: 36, distance: 19.6
click at [442, 33] on span "In mẫu biên lai tự cấu hình" at bounding box center [433, 36] width 65 height 9
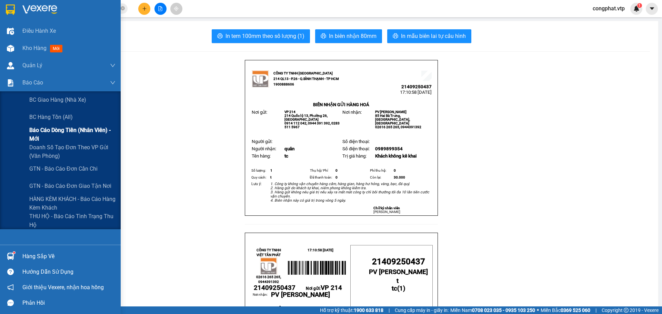
click at [72, 131] on span "Báo cáo dòng tiền (nhân viên) - mới" at bounding box center [72, 134] width 86 height 17
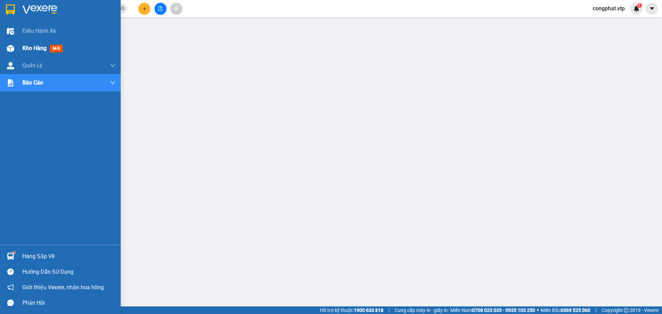
click at [18, 49] on div "Kho hàng mới" at bounding box center [60, 48] width 121 height 17
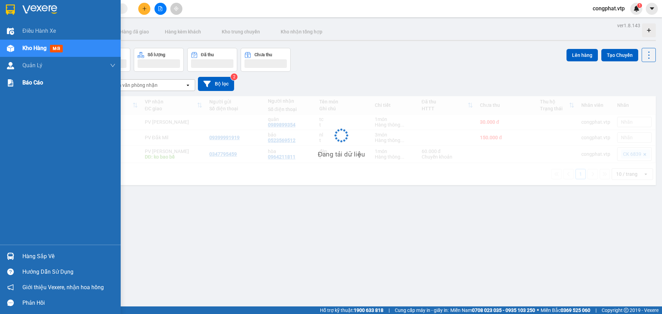
click at [14, 85] on div at bounding box center [10, 83] width 12 height 12
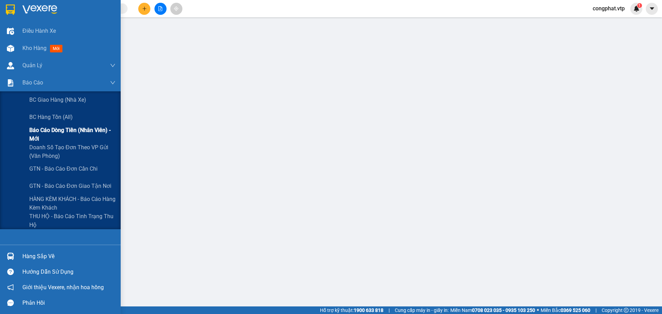
click at [45, 137] on span "Báo cáo dòng tiền (nhân viên) - mới" at bounding box center [72, 134] width 86 height 17
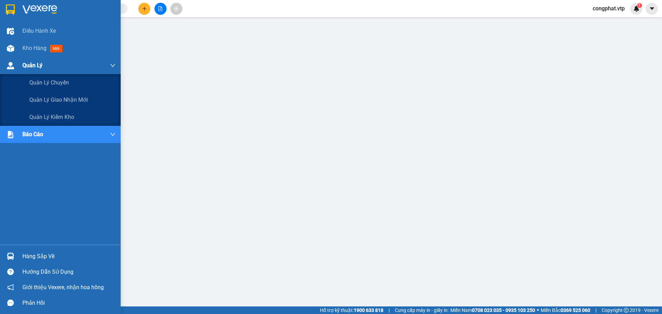
click at [13, 67] on img at bounding box center [10, 65] width 7 height 7
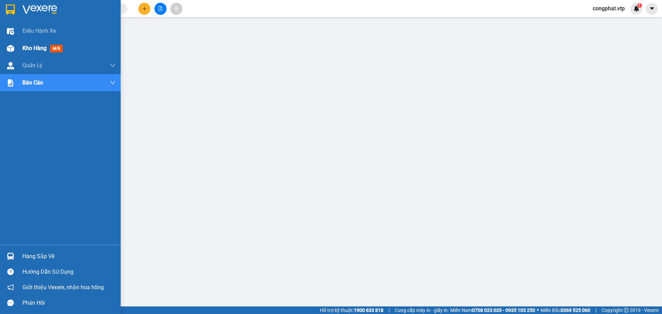
click at [28, 48] on span "Kho hàng" at bounding box center [34, 48] width 24 height 7
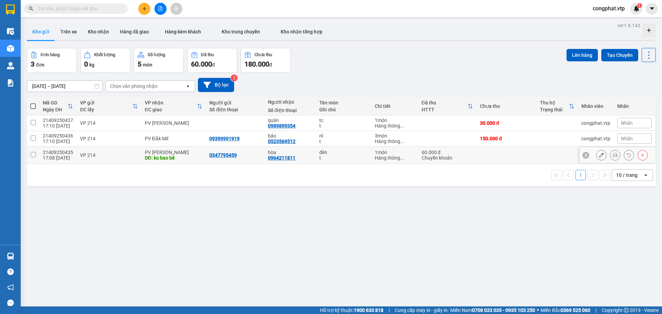
click at [187, 156] on div "DĐ: ko bao bể" at bounding box center [174, 158] width 58 height 6
checkbox input "true"
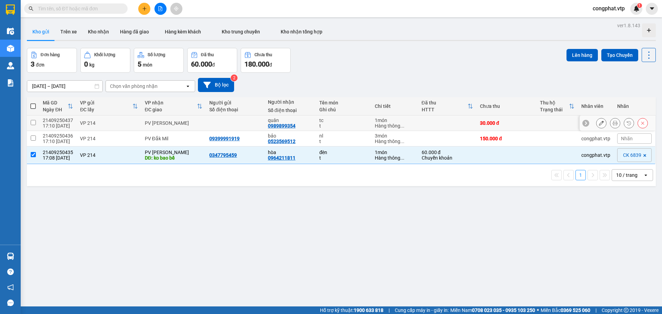
drag, startPoint x: 187, startPoint y: 126, endPoint x: 190, endPoint y: 124, distance: 4.5
click at [187, 126] on td "PV [PERSON_NAME]" at bounding box center [173, 124] width 65 height 16
checkbox input "true"
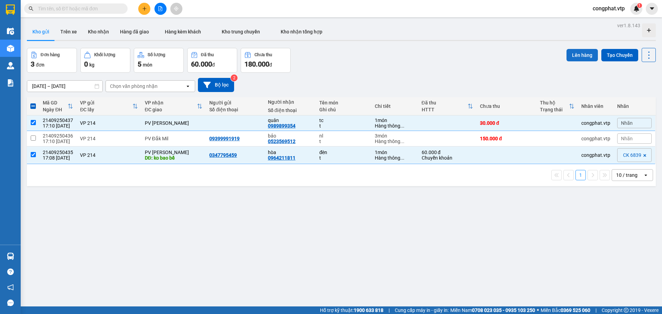
click at [575, 52] on button "Lên hàng" at bounding box center [582, 55] width 31 height 12
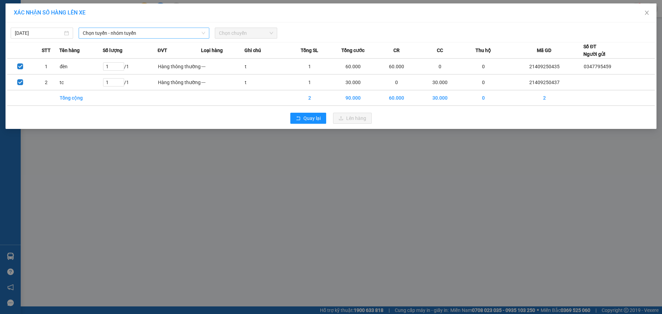
click at [139, 33] on span "Chọn tuyến - nhóm tuyến" at bounding box center [144, 33] width 122 height 10
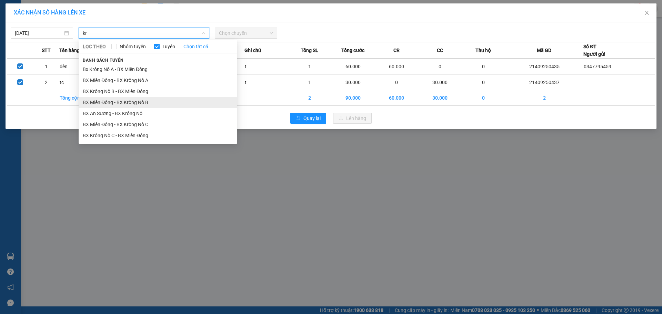
type input "kr"
click at [165, 101] on li "BX Miền Đông - BX Krông Nô B" at bounding box center [158, 102] width 159 height 11
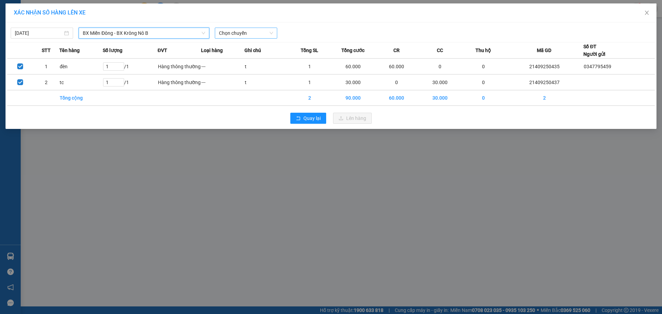
click at [248, 34] on span "Chọn chuyến" at bounding box center [246, 33] width 54 height 10
click at [266, 56] on div "20:30 - 50H-807.80" at bounding box center [246, 58] width 54 height 8
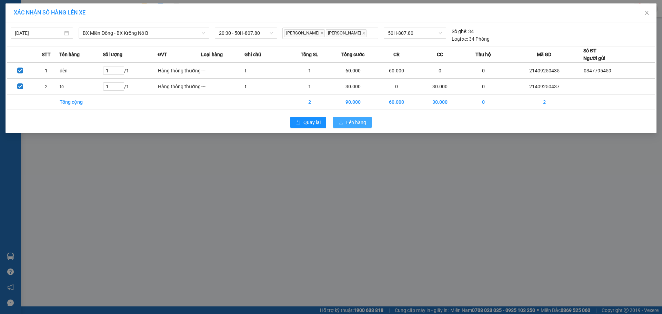
click at [347, 122] on span "Lên hàng" at bounding box center [356, 123] width 20 height 8
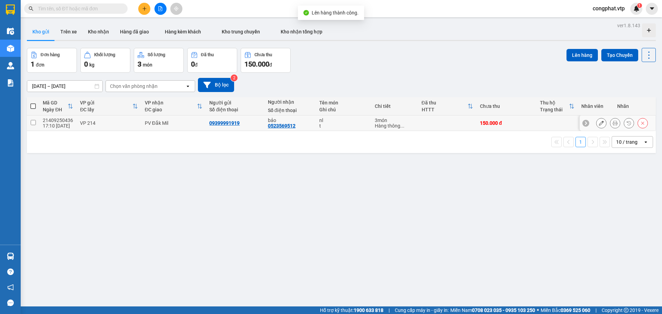
click at [194, 126] on td "PV Đắk Mil" at bounding box center [173, 124] width 65 height 16
checkbox input "true"
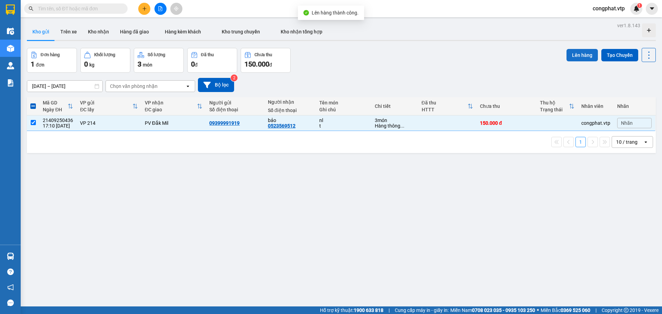
click at [583, 54] on button "Lên hàng" at bounding box center [582, 55] width 31 height 12
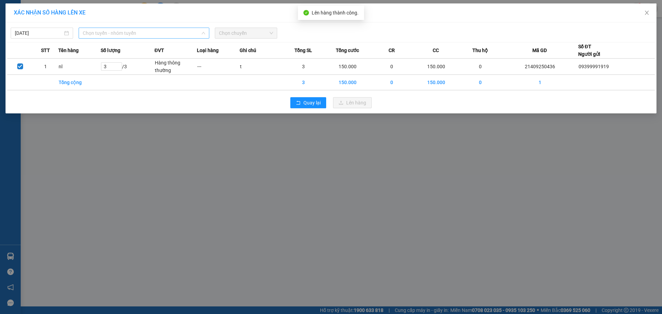
click at [176, 32] on span "Chọn tuyến - nhóm tuyến" at bounding box center [144, 33] width 122 height 10
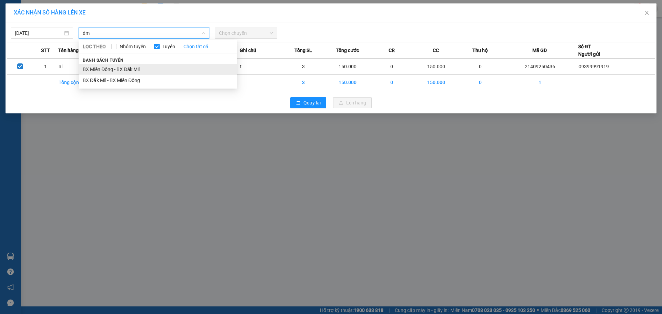
type input "dm"
click at [180, 70] on li "BX Miền Đông - BX Đăk Mil" at bounding box center [158, 69] width 159 height 11
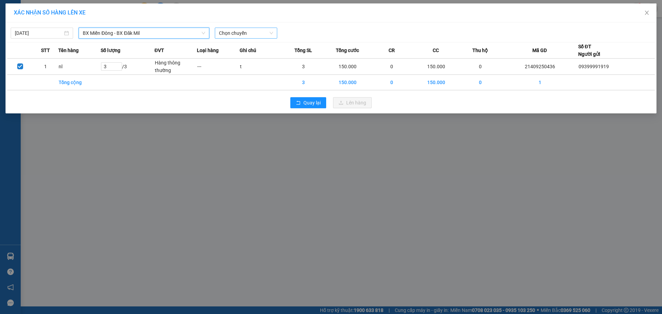
click at [262, 37] on span "Chọn chuyến" at bounding box center [246, 33] width 54 height 10
click at [268, 60] on div "21:00 - 50F-002.67" at bounding box center [246, 58] width 54 height 8
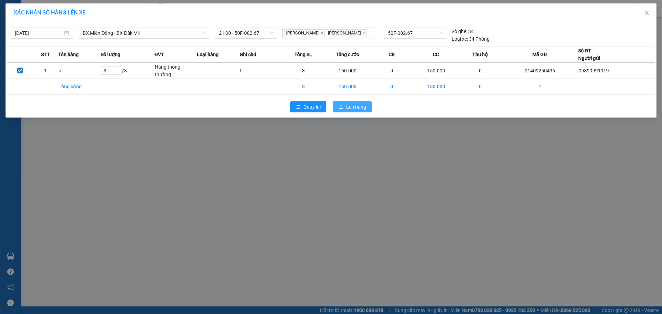
click at [347, 107] on span "Lên hàng" at bounding box center [356, 107] width 20 height 8
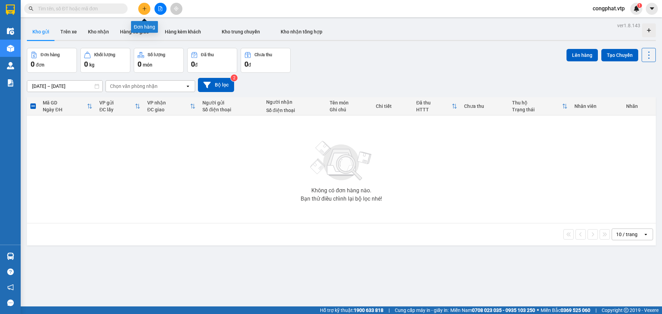
click at [147, 6] on button at bounding box center [144, 9] width 12 height 12
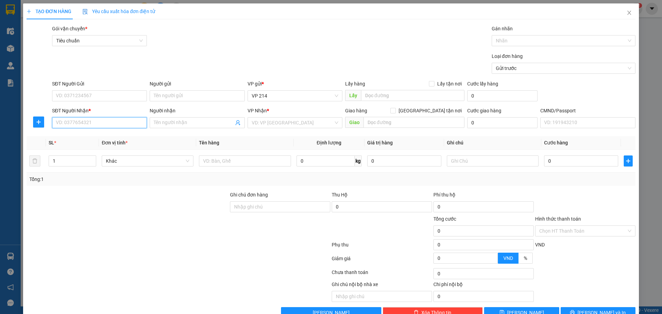
click at [108, 123] on input "SĐT Người Nhận *" at bounding box center [99, 122] width 95 height 11
type input "0945101048"
click at [122, 138] on div "0945101048 - bình" at bounding box center [99, 137] width 86 height 8
type input "bình"
type input "0945101048"
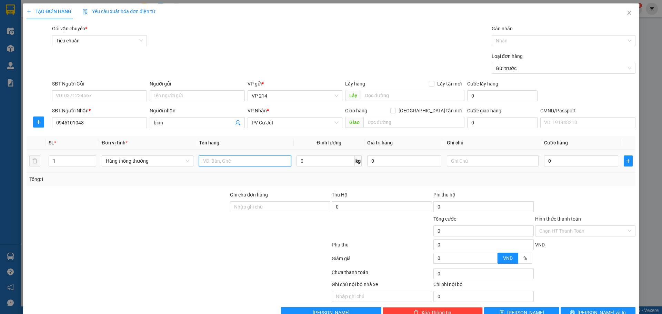
click at [213, 161] on input "text" at bounding box center [245, 161] width 92 height 11
type input "qa"
click at [482, 162] on input "text" at bounding box center [493, 161] width 92 height 11
type input "c"
click at [589, 162] on input "0" at bounding box center [581, 161] width 74 height 11
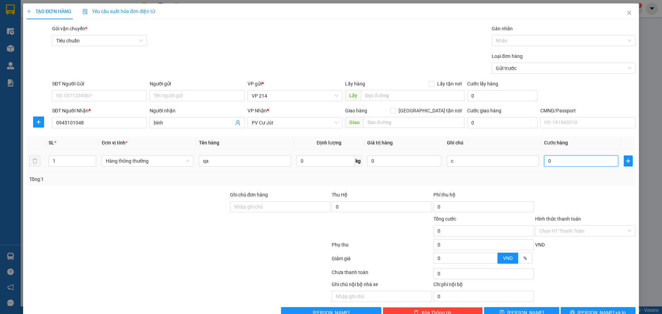
type input "3"
type input "30"
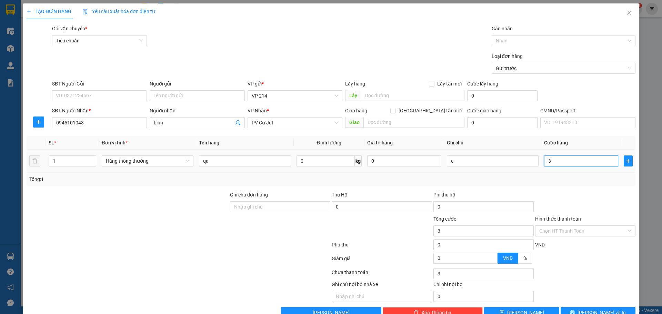
type input "30"
type input "300"
type input "3.000"
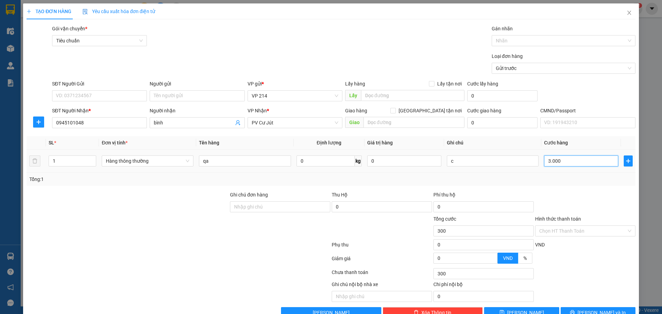
type input "3.000"
type input "30.000"
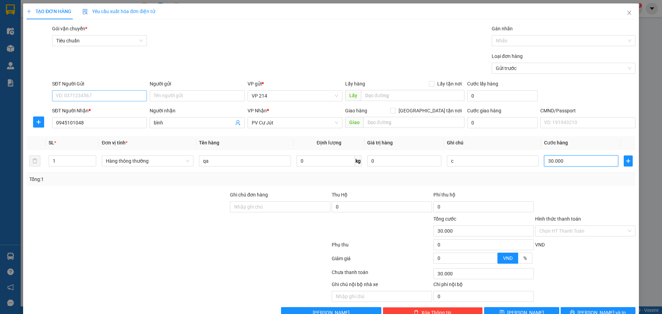
type input "30.000"
click at [123, 97] on input "SĐT Người Gửi" at bounding box center [99, 95] width 95 height 11
type input "0838104099"
click at [131, 107] on div "0838104099 - thảo" at bounding box center [99, 110] width 86 height 8
type input "thảo"
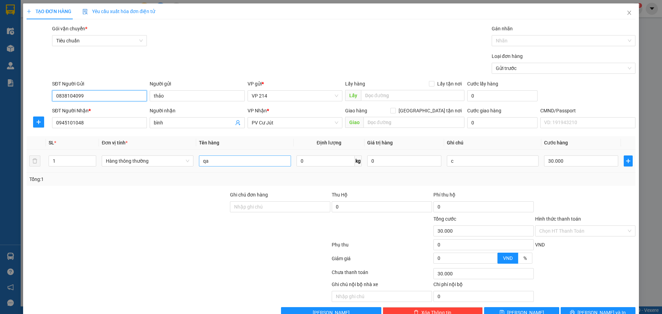
type input "0838104099"
drag, startPoint x: 255, startPoint y: 162, endPoint x: 324, endPoint y: 171, distance: 69.9
click at [256, 163] on input "qa" at bounding box center [245, 161] width 92 height 11
click at [557, 232] on input "Hình thức thanh toán" at bounding box center [582, 231] width 87 height 10
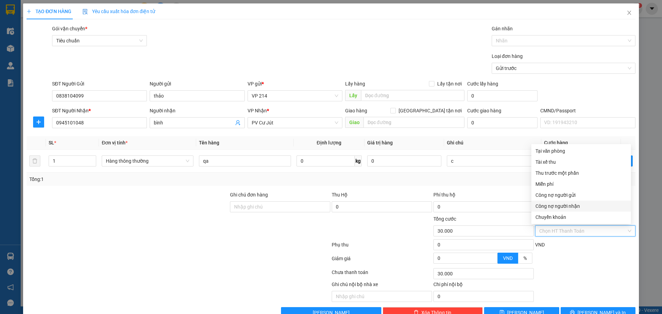
click at [433, 189] on div "Transit Pickup Surcharge Ids Transit Deliver Surcharge Ids Transit Deliver Surc…" at bounding box center [331, 171] width 609 height 293
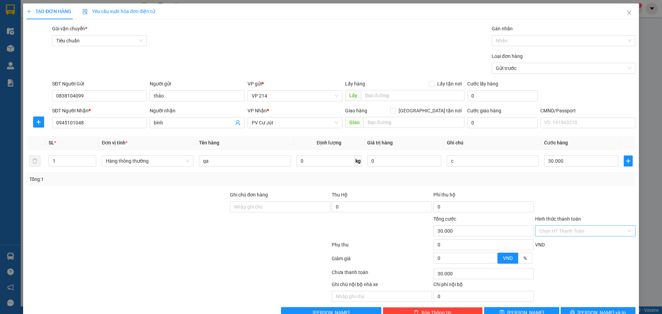
click at [557, 228] on input "Hình thức thanh toán" at bounding box center [582, 231] width 87 height 10
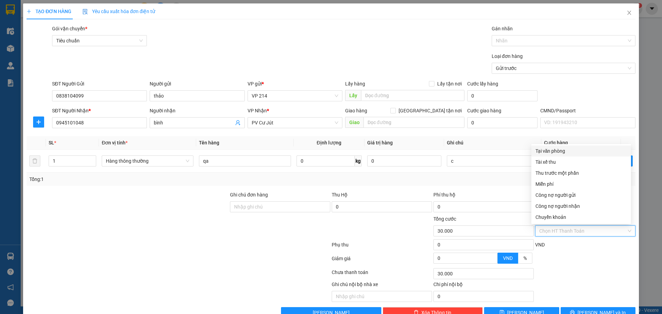
click at [582, 152] on div "Tại văn phòng" at bounding box center [581, 151] width 91 height 8
type input "0"
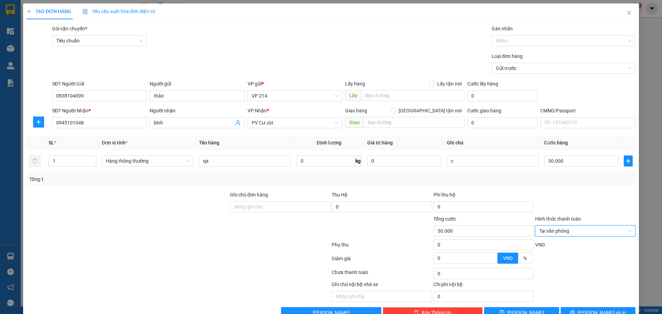
scroll to position [18, 0]
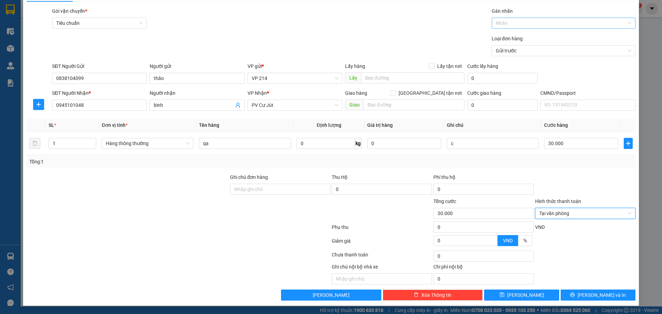
click at [510, 22] on div at bounding box center [560, 23] width 133 height 8
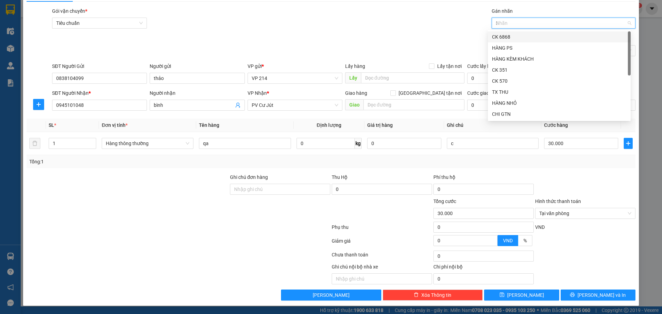
type input "39"
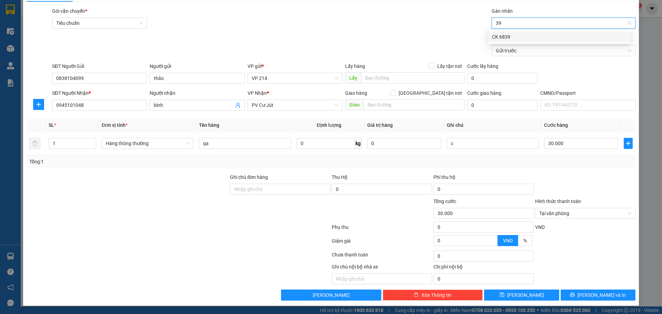
click at [520, 39] on div "CK 6839" at bounding box center [559, 37] width 134 height 8
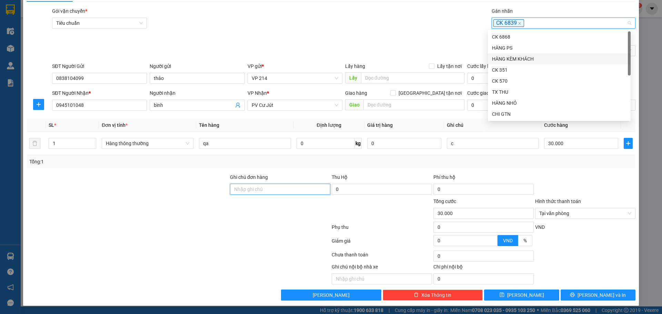
click at [277, 191] on input "Ghi chú đơn hàng" at bounding box center [280, 189] width 100 height 11
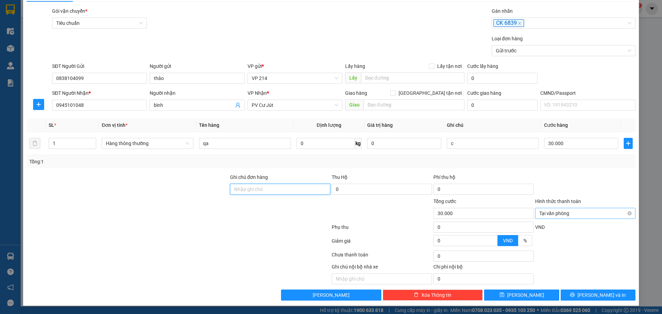
click at [578, 218] on span "Tại văn phòng" at bounding box center [585, 213] width 92 height 10
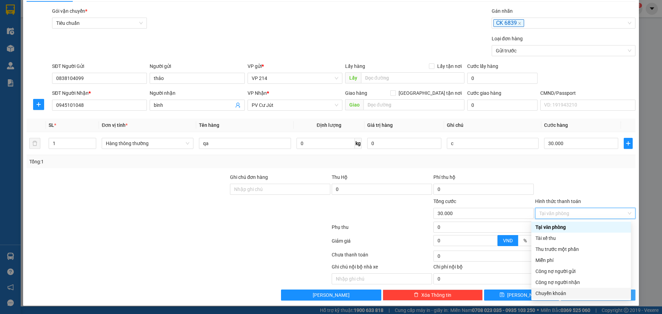
click at [578, 296] on div "Chuyển khoản" at bounding box center [581, 294] width 91 height 8
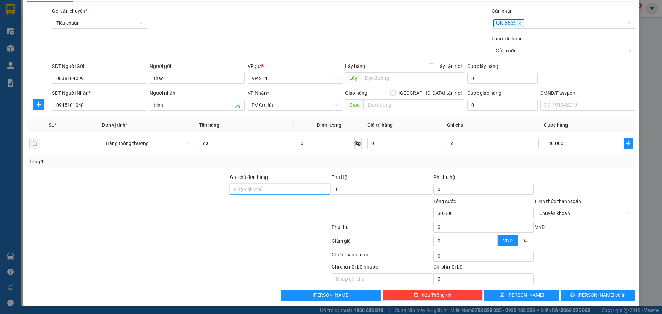
click at [284, 189] on input "Ghi chú đơn hàng" at bounding box center [280, 189] width 100 height 11
type input "ck39 30k 17h26 [DATE]"
click at [600, 295] on span "[PERSON_NAME] và In" at bounding box center [602, 295] width 48 height 8
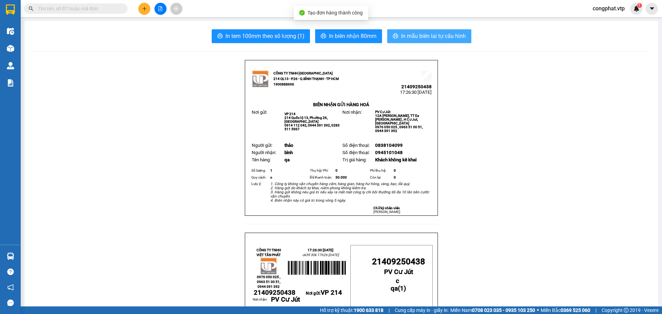
click at [436, 33] on span "In mẫu biên lai tự cấu hình" at bounding box center [433, 36] width 65 height 9
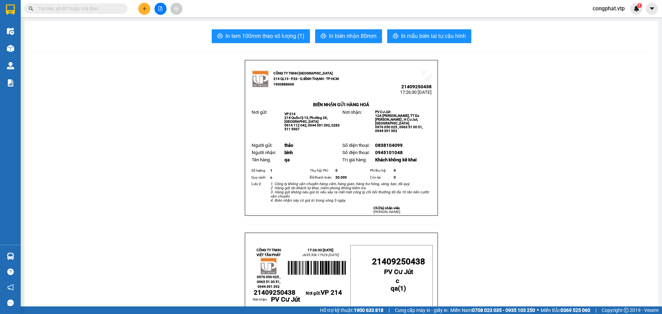
click at [146, 9] on icon "plus" at bounding box center [144, 8] width 4 height 0
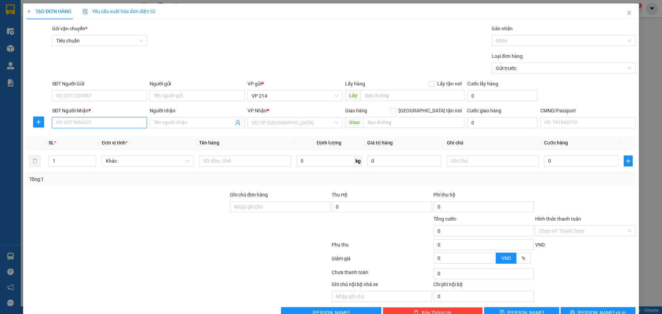
click at [101, 121] on input "SĐT Người Nhận *" at bounding box center [99, 122] width 95 height 11
type input "0963544648"
click at [90, 136] on div "0963544648 - DINH" at bounding box center [99, 137] width 86 height 8
type input "DINH"
type input "ĐẠI LÝ 4 HUỆ"
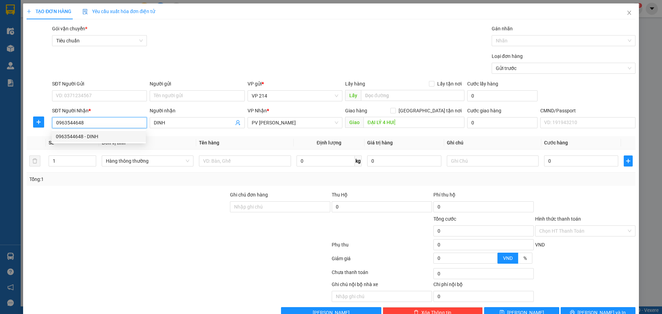
type input "0963544648"
click at [90, 90] on div "SĐT Người Gửi" at bounding box center [99, 85] width 95 height 10
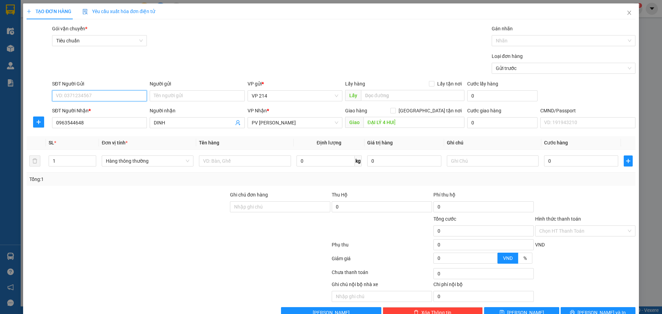
click at [95, 91] on input "SĐT Người Gửi" at bounding box center [99, 95] width 95 height 11
type input "0976199948"
click at [238, 167] on div at bounding box center [245, 161] width 92 height 14
click at [237, 162] on input "text" at bounding box center [245, 161] width 92 height 11
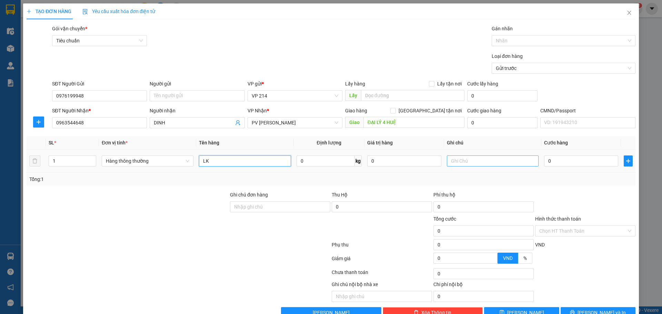
type input "LK"
click at [462, 161] on input "text" at bounding box center [493, 161] width 92 height 11
type input "T"
type input "K"
click at [583, 159] on input "0" at bounding box center [581, 161] width 74 height 11
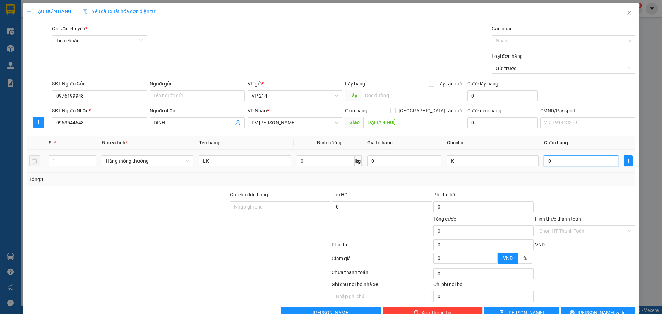
type input "5"
type input "50"
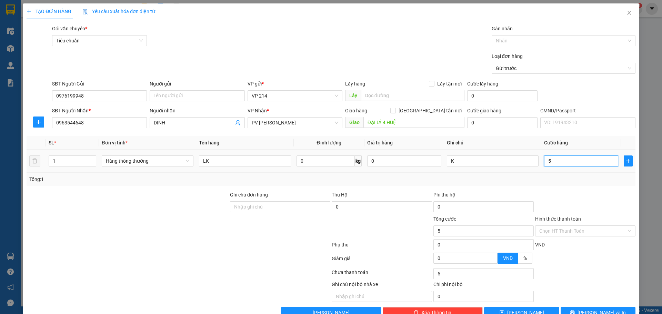
type input "50"
type input "500"
type input "5.000"
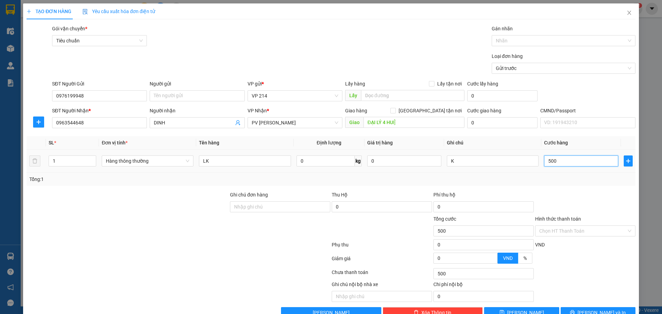
type input "5.000"
type input "50.000"
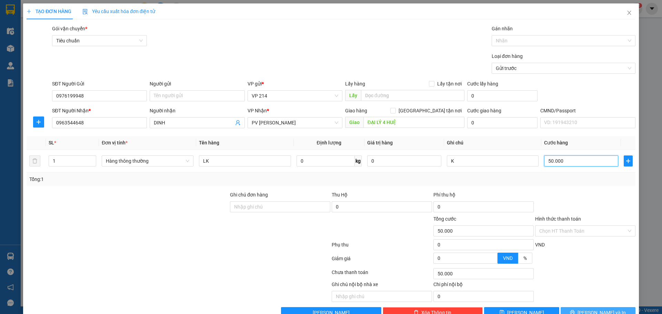
type input "50.000"
click at [600, 311] on span "[PERSON_NAME] và In" at bounding box center [602, 313] width 48 height 8
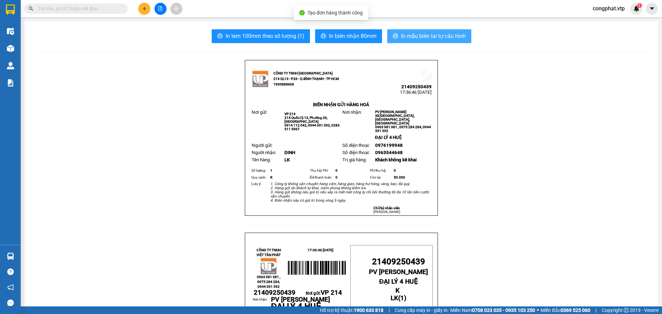
click at [431, 37] on span "In mẫu biên lai tự cấu hình" at bounding box center [433, 36] width 65 height 9
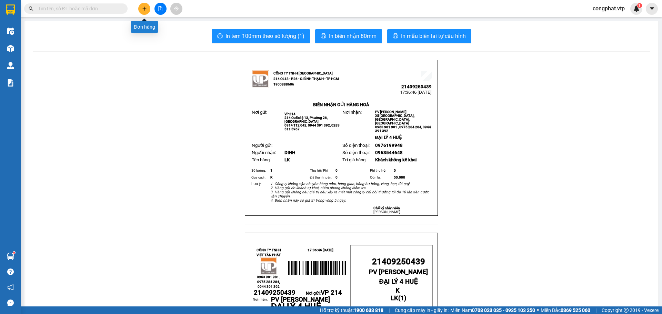
click at [138, 10] on button at bounding box center [144, 9] width 12 height 12
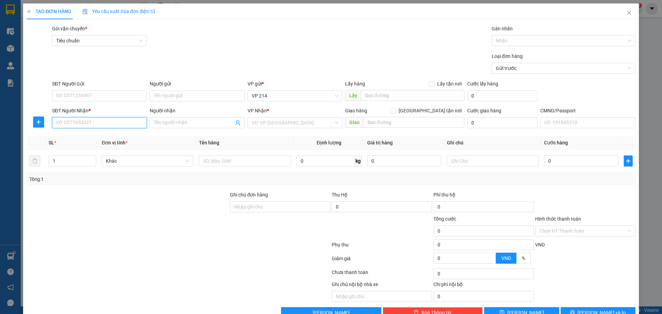
click at [114, 124] on input "SĐT Người Nhận *" at bounding box center [99, 122] width 95 height 11
drag, startPoint x: 117, startPoint y: 123, endPoint x: 6, endPoint y: 98, distance: 114.4
click at [0, 97] on div "TẠO ĐƠN HÀNG Yêu cầu xuất hóa đơn điện tử Transit Pickup Surcharge Ids Transit …" at bounding box center [331, 157] width 662 height 314
type input "0913834973"
click at [111, 126] on input "0913834973" at bounding box center [99, 122] width 95 height 11
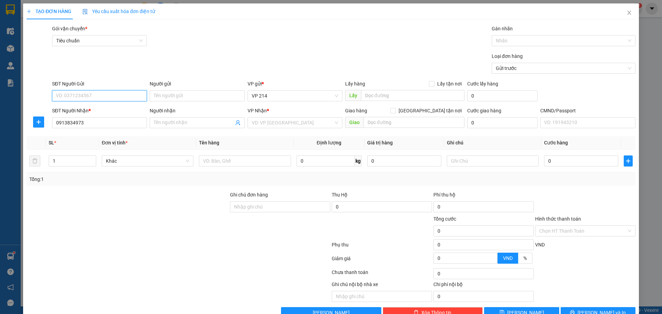
click at [99, 96] on input "SĐT Người Gửi" at bounding box center [99, 95] width 95 height 11
click at [176, 120] on input "Người nhận" at bounding box center [194, 123] width 80 height 8
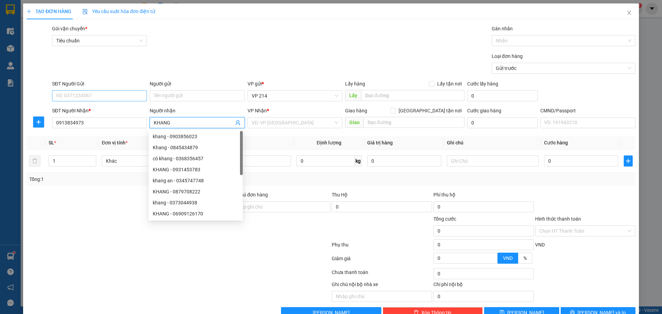
type input "KHANG"
click at [123, 95] on input "SĐT Người Gửi" at bounding box center [99, 95] width 95 height 11
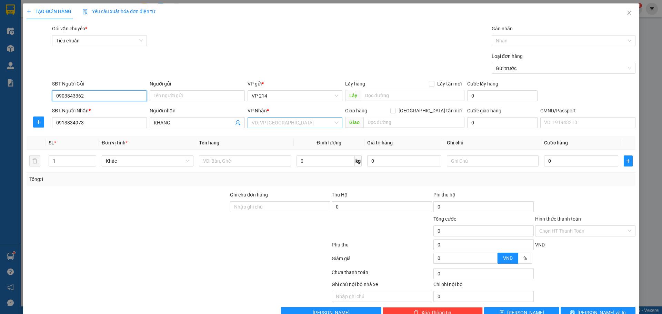
type input "0903843362"
click at [298, 127] on input "search" at bounding box center [293, 123] width 82 height 10
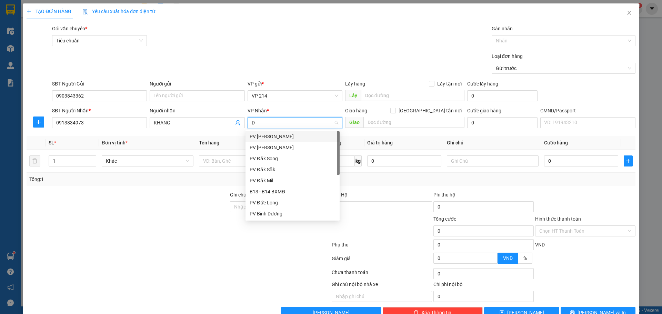
type input "DX"
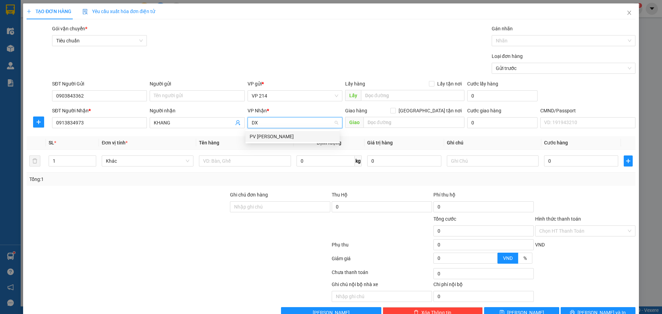
click at [304, 136] on div "PV [PERSON_NAME]" at bounding box center [293, 137] width 86 height 8
click at [386, 125] on input "text" at bounding box center [413, 122] width 101 height 11
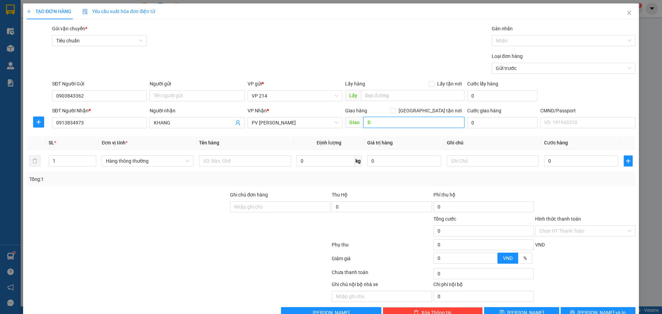
type input "D"
type input "ĐÈO 52"
click at [574, 161] on input "0" at bounding box center [581, 161] width 74 height 11
click at [501, 158] on input "text" at bounding box center [493, 161] width 92 height 11
click at [267, 163] on input "text" at bounding box center [245, 161] width 92 height 11
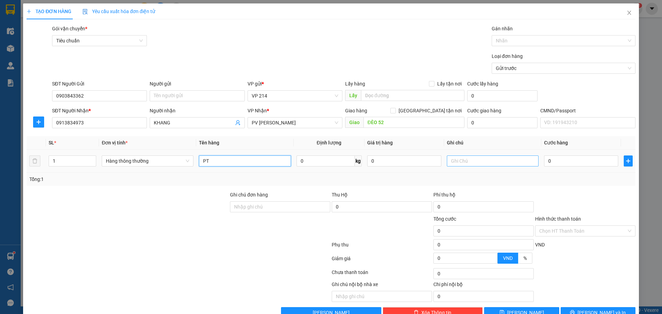
type input "PT"
click at [484, 160] on input "text" at bounding box center [493, 161] width 92 height 11
type input "H"
click at [551, 162] on input "0" at bounding box center [581, 161] width 74 height 11
type input "3"
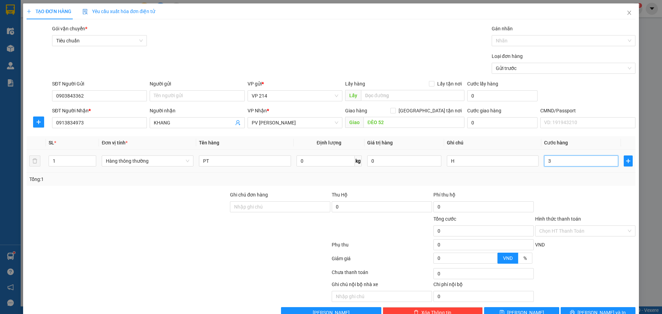
type input "3"
type input "30"
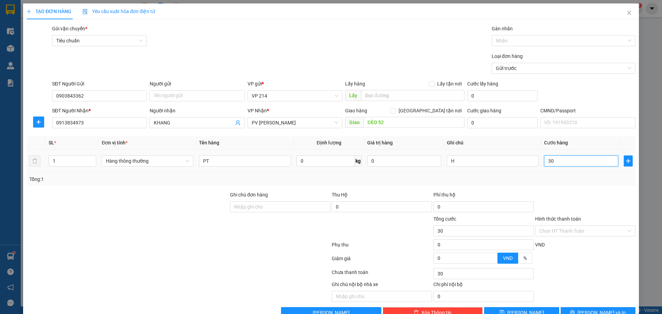
type input "300"
type input "3.000"
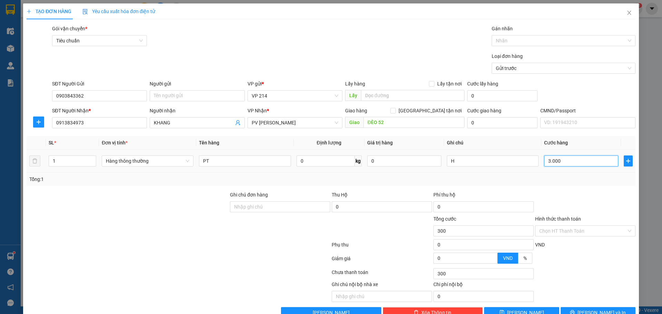
type input "3.000"
type input "30.000"
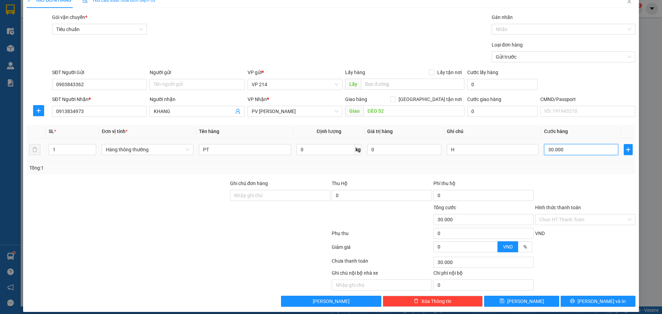
scroll to position [18, 0]
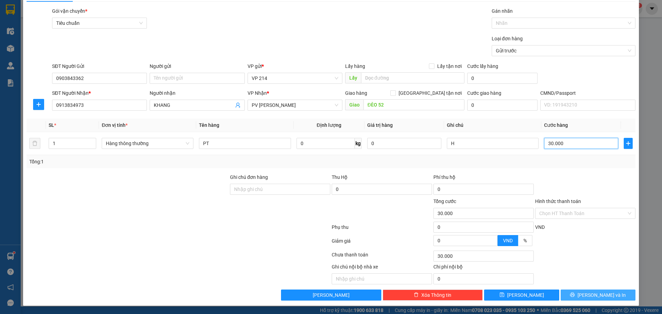
type input "30.000"
click at [600, 293] on span "[PERSON_NAME] và In" at bounding box center [602, 295] width 48 height 8
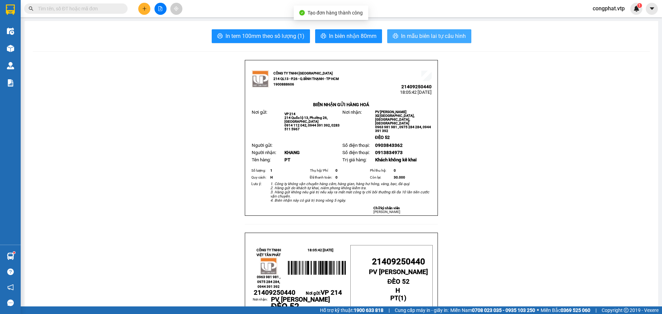
click at [433, 34] on span "In mẫu biên lai tự cấu hình" at bounding box center [433, 36] width 65 height 9
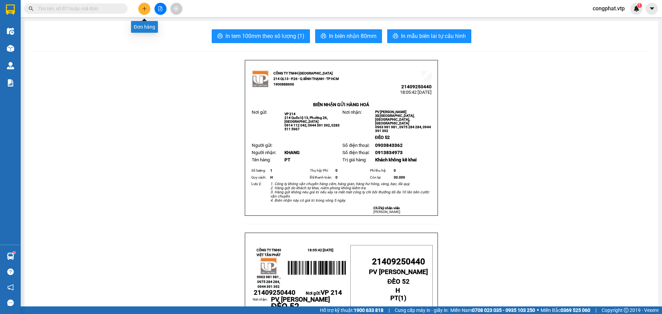
click at [145, 12] on button at bounding box center [144, 9] width 12 height 12
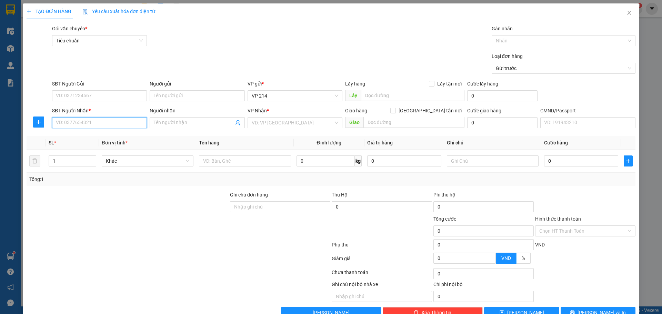
click at [73, 121] on input "SĐT Người Nhận *" at bounding box center [99, 122] width 95 height 11
type input "0947904789"
click at [98, 141] on div "0947904789 - a thọ" at bounding box center [99, 136] width 94 height 11
type input "a thọ"
type input "hn"
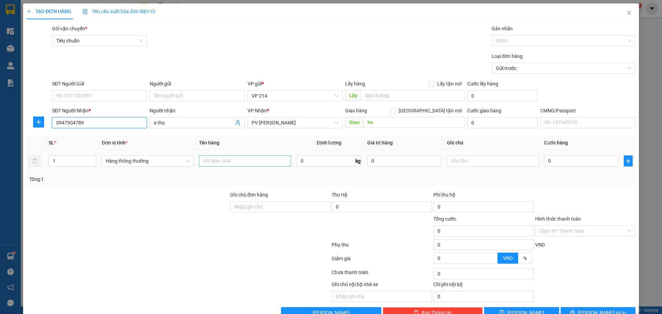
type input "0947904789"
click at [235, 158] on input "text" at bounding box center [245, 161] width 92 height 11
type input "O"
type input "PT"
click at [485, 158] on input "text" at bounding box center [493, 161] width 92 height 11
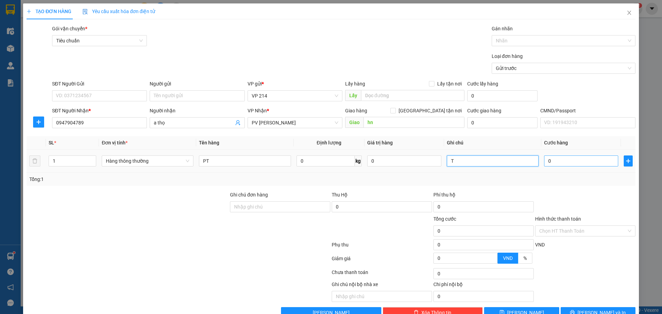
type input "T"
click at [564, 162] on input "0" at bounding box center [581, 161] width 74 height 11
type input "5"
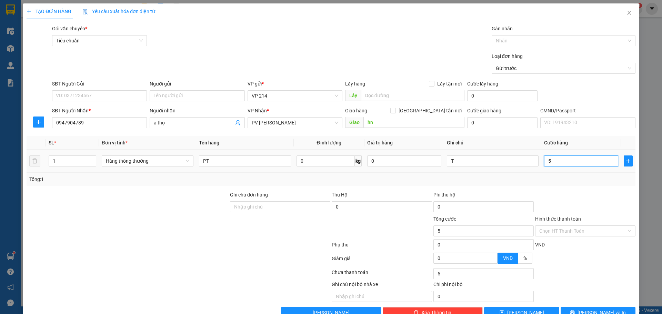
type input "50"
type input "500"
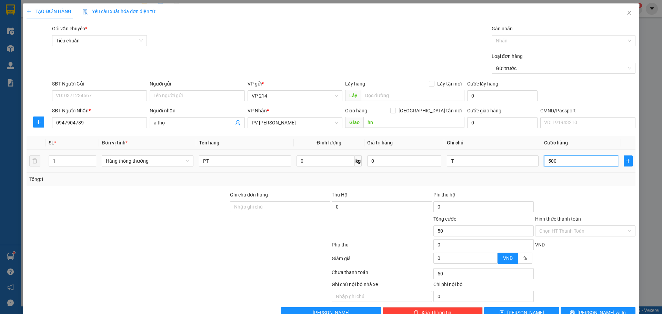
type input "500"
type input "5.000"
type input "50.000"
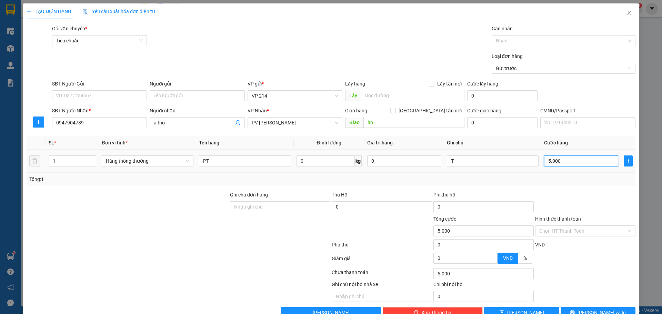
type input "50.000"
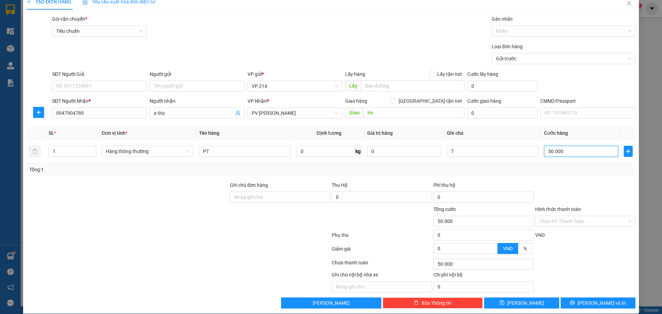
scroll to position [18, 0]
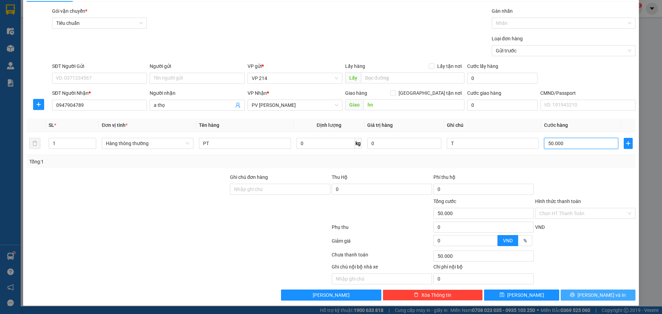
type input "50.000"
click at [575, 293] on icon "printer" at bounding box center [572, 295] width 4 height 4
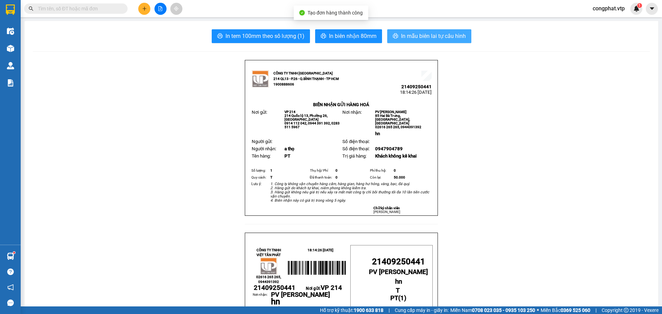
click at [447, 34] on span "In mẫu biên lai tự cấu hình" at bounding box center [433, 36] width 65 height 9
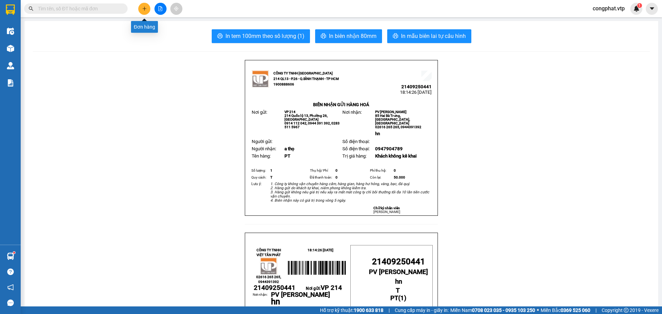
click at [147, 12] on button at bounding box center [144, 9] width 12 height 12
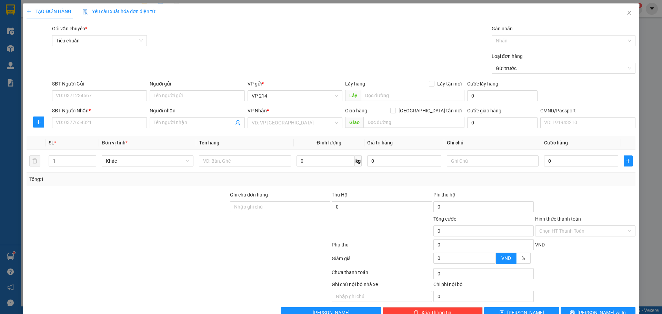
click at [89, 129] on div "SĐT Người Nhận * VD: 0377654321" at bounding box center [99, 119] width 95 height 24
click at [89, 124] on input "SĐT Người Nhận *" at bounding box center [99, 122] width 95 height 11
type input "0972542828"
click at [107, 133] on div "0972542828 - HUNG" at bounding box center [99, 137] width 86 height 8
type input "HUNG"
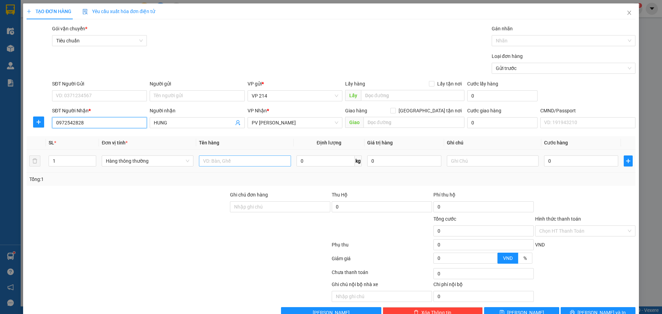
type input "0972542828"
click at [238, 157] on input "text" at bounding box center [245, 161] width 92 height 11
click at [133, 98] on input "SĐT Người Gửi" at bounding box center [99, 95] width 95 height 11
type input "0903666498"
click at [231, 168] on div at bounding box center [245, 161] width 92 height 14
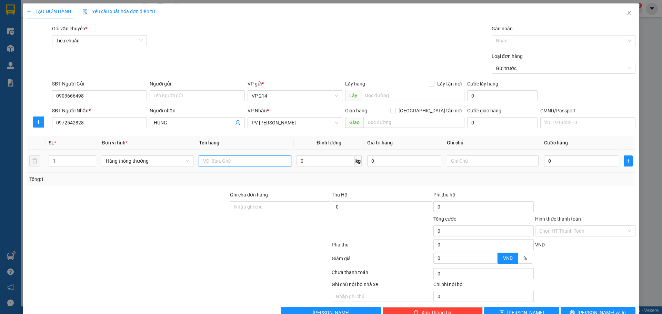
click at [230, 161] on input "text" at bounding box center [245, 161] width 92 height 11
type input "PT"
click at [457, 161] on input "text" at bounding box center [493, 161] width 92 height 11
type input "TẤM"
click at [562, 163] on input "0" at bounding box center [581, 161] width 74 height 11
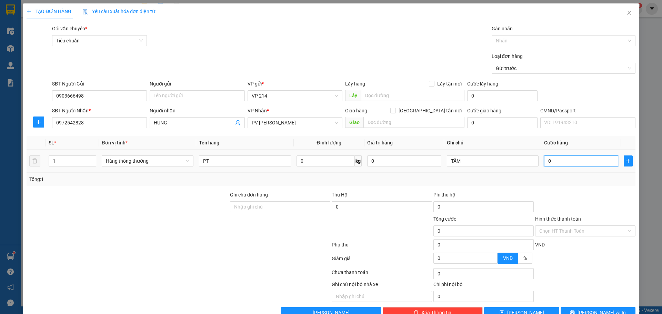
type input "4"
type input "40"
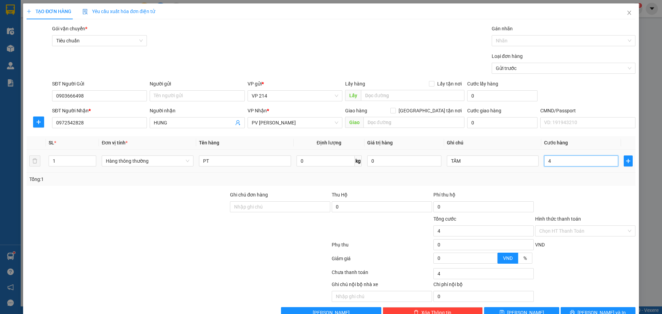
type input "40"
type input "400"
type input "4.000"
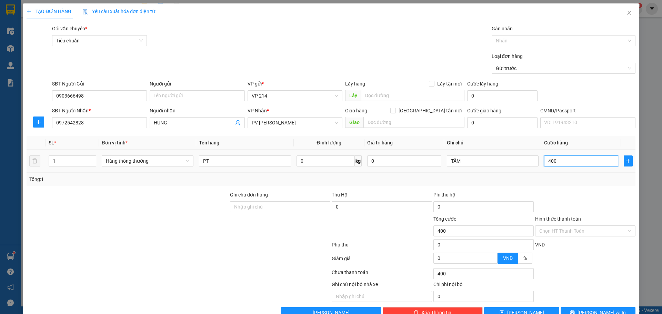
type input "4.000"
type input "40.000"
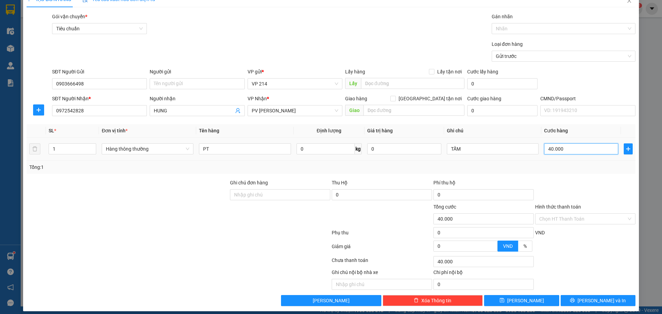
scroll to position [18, 0]
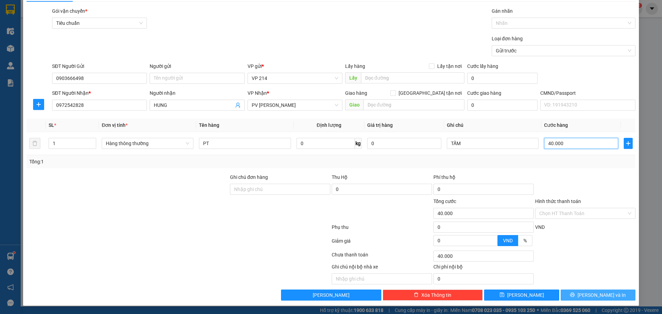
type input "40.000"
click at [604, 297] on span "[PERSON_NAME] và In" at bounding box center [602, 295] width 48 height 8
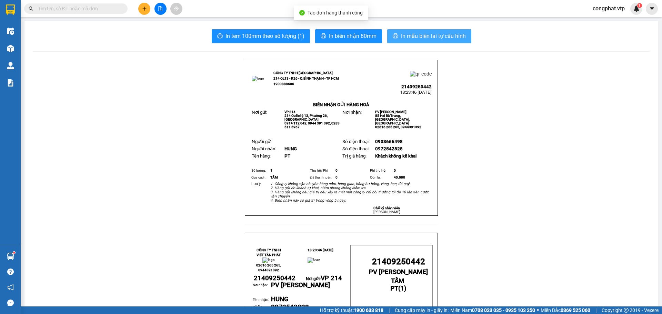
click at [438, 35] on span "In mẫu biên lai tự cấu hình" at bounding box center [433, 36] width 65 height 9
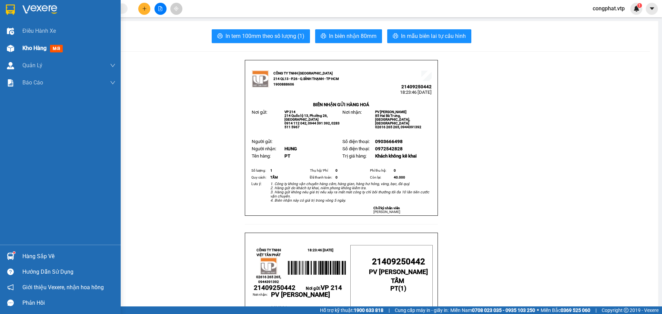
click at [29, 50] on span "Kho hàng" at bounding box center [34, 48] width 24 height 7
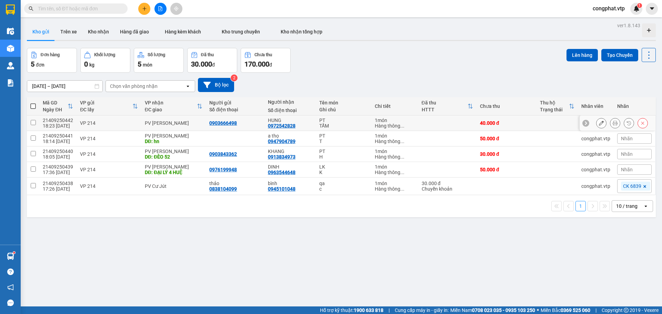
drag, startPoint x: 168, startPoint y: 123, endPoint x: 172, endPoint y: 138, distance: 16.0
click at [168, 123] on div "PV [PERSON_NAME]" at bounding box center [174, 123] width 58 height 6
checkbox input "true"
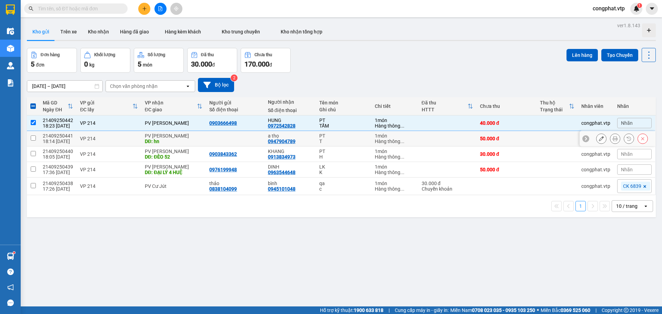
click at [173, 139] on div "DĐ: hn" at bounding box center [174, 142] width 58 height 6
checkbox input "true"
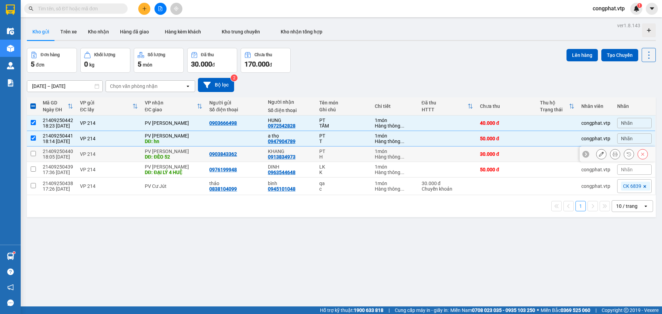
click at [177, 149] on div "PV [PERSON_NAME]" at bounding box center [174, 152] width 58 height 6
checkbox input "true"
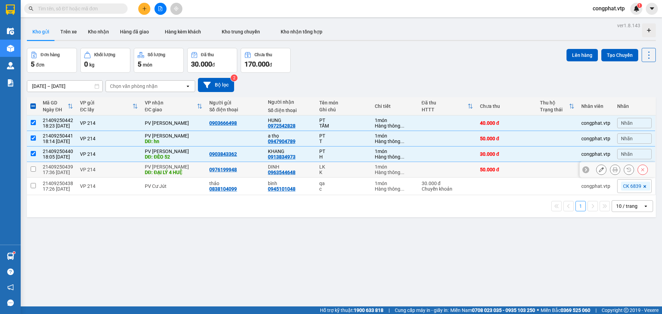
click at [181, 170] on div "DĐ: ĐẠI LÝ 4 HUỆ" at bounding box center [174, 173] width 58 height 6
checkbox input "true"
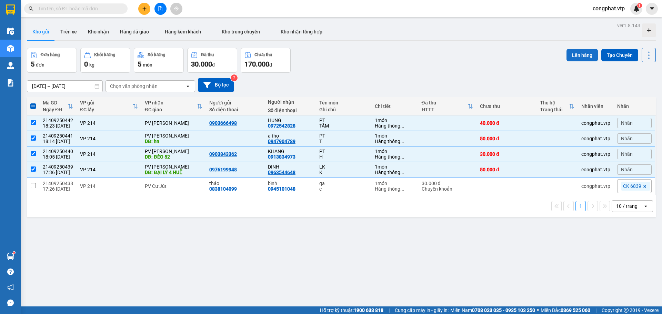
click at [574, 59] on button "Lên hàng" at bounding box center [582, 55] width 31 height 12
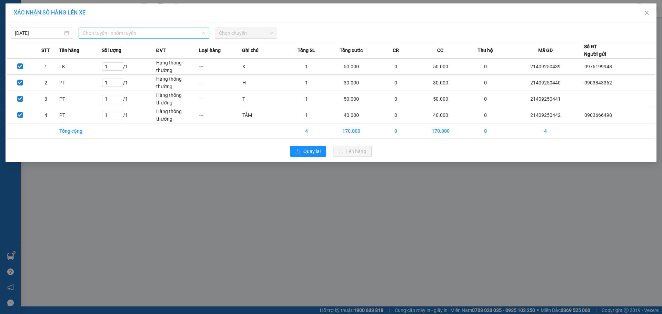
click at [167, 36] on span "Chọn tuyến - nhóm tuyến" at bounding box center [144, 33] width 122 height 10
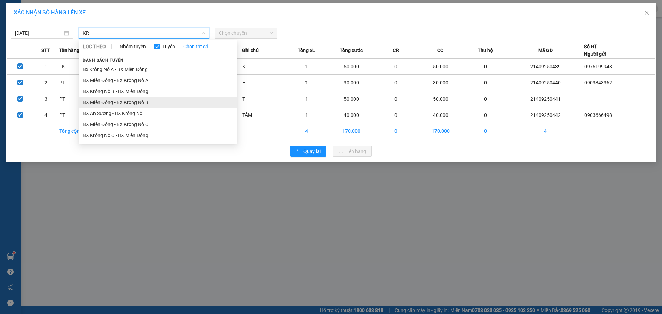
type input "KR"
click at [156, 104] on li "BX Miền Đông - BX Krông Nô B" at bounding box center [158, 102] width 159 height 11
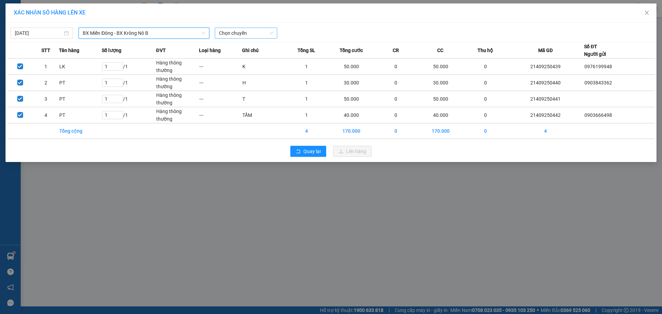
click at [238, 35] on span "Chọn chuyến" at bounding box center [246, 33] width 54 height 10
click at [251, 55] on div "20:30 - 50H-807.80" at bounding box center [246, 58] width 54 height 8
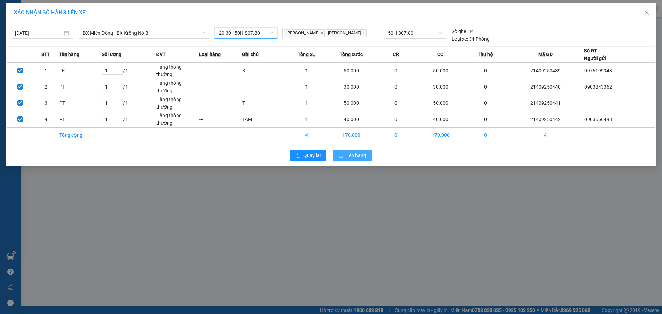
click at [345, 153] on button "Lên hàng" at bounding box center [352, 155] width 39 height 11
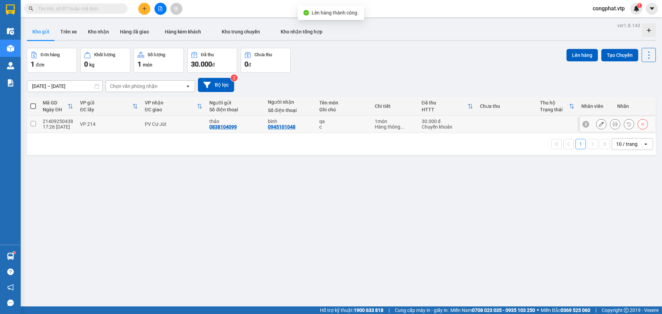
click at [142, 121] on td "PV Cư Jút" at bounding box center [173, 125] width 65 height 18
checkbox input "true"
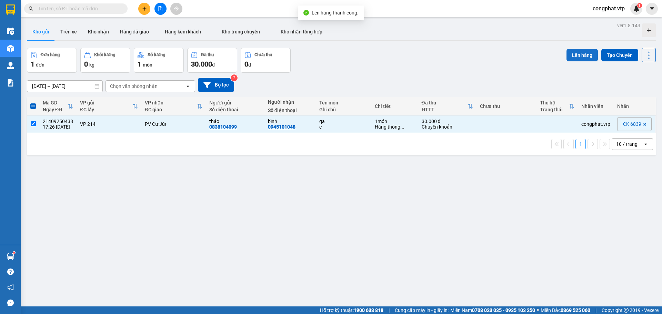
click at [571, 55] on button "Lên hàng" at bounding box center [582, 55] width 31 height 12
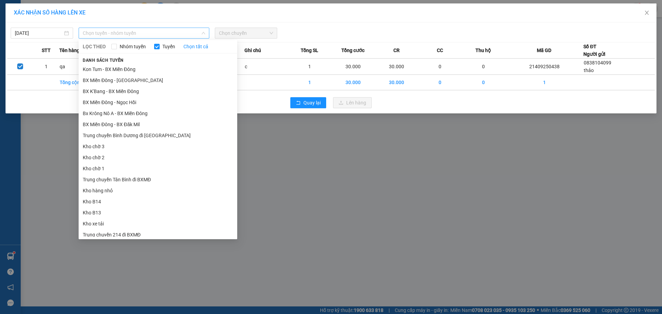
click at [175, 37] on span "Chọn tuyến - nhóm tuyến" at bounding box center [144, 33] width 122 height 10
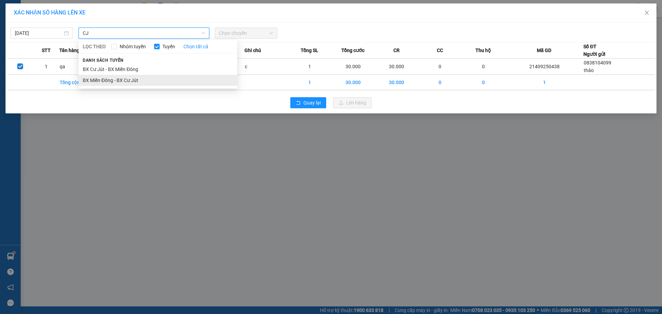
type input "CJ"
drag, startPoint x: 174, startPoint y: 84, endPoint x: 210, endPoint y: 48, distance: 51.2
click at [174, 84] on li "BX Miền Đông - BX Cư Jút" at bounding box center [158, 80] width 159 height 11
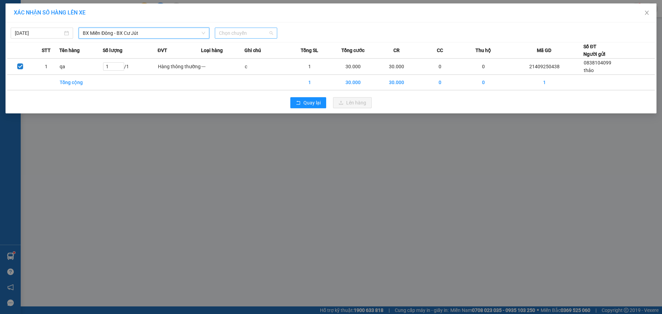
click at [228, 33] on span "Chọn chuyến" at bounding box center [246, 33] width 54 height 10
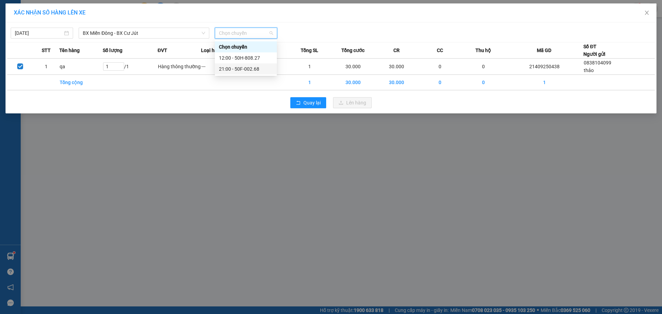
click at [263, 69] on div "21:00 - 50F-002.68" at bounding box center [246, 69] width 54 height 8
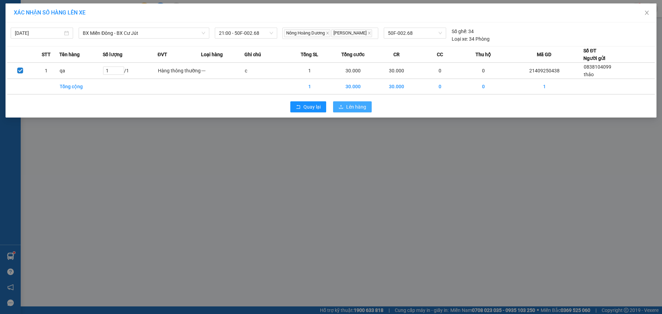
click at [346, 102] on button "Lên hàng" at bounding box center [352, 106] width 39 height 11
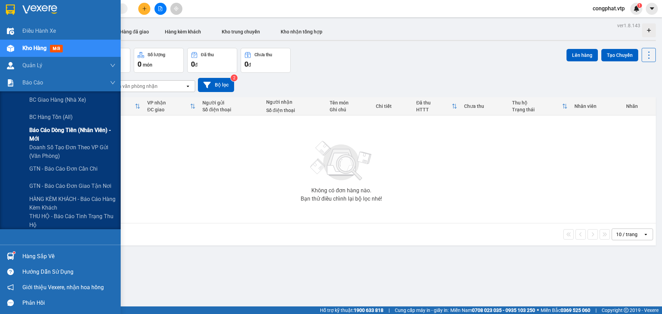
click at [48, 134] on span "Báo cáo dòng tiền (nhân viên) - mới" at bounding box center [72, 134] width 86 height 17
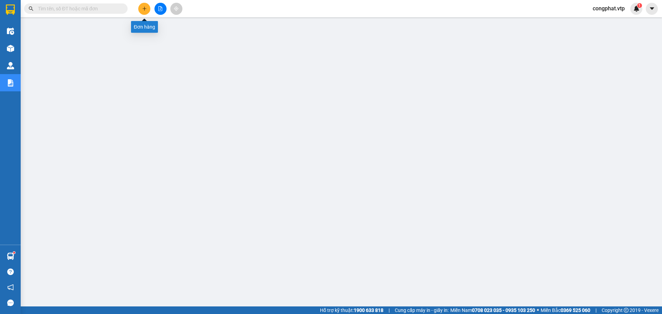
click at [142, 11] on icon "plus" at bounding box center [144, 8] width 5 height 5
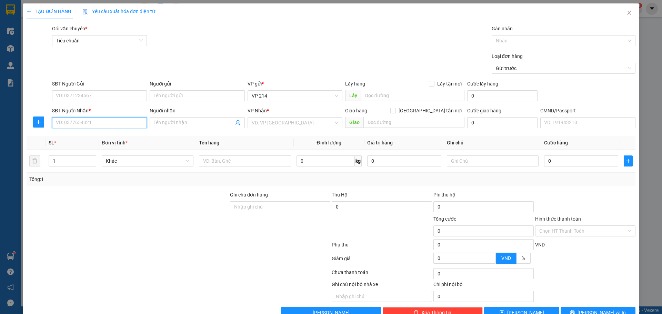
click at [110, 121] on input "SĐT Người Nhận *" at bounding box center [99, 122] width 95 height 11
type input "0971894171"
click at [126, 142] on div "0971894171 0971894171 - [PERSON_NAME]" at bounding box center [99, 137] width 94 height 14
click at [122, 140] on span "Đơn vị tính *" at bounding box center [115, 143] width 26 height 6
click at [130, 115] on div "SĐT Người Nhận *" at bounding box center [99, 112] width 95 height 10
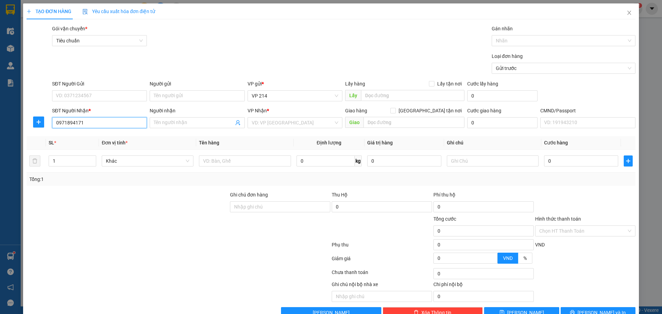
click at [132, 121] on input "0971894171" at bounding box center [99, 122] width 95 height 11
click at [122, 140] on div "0971894171 - [PERSON_NAME]" at bounding box center [99, 137] width 86 height 8
type input "doan"
click at [230, 160] on input "text" at bounding box center [245, 161] width 92 height 11
drag, startPoint x: 64, startPoint y: 158, endPoint x: 0, endPoint y: 140, distance: 66.9
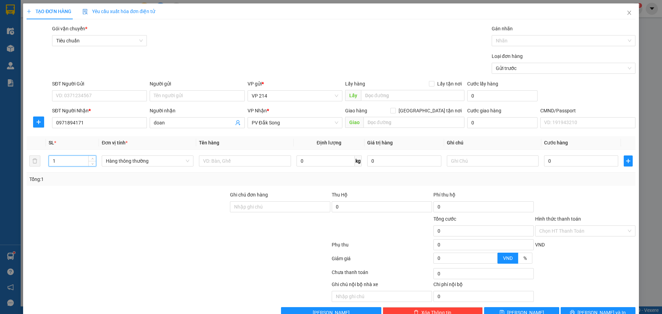
click at [0, 155] on div "TẠO ĐƠN HÀNG Yêu cầu xuất hóa đơn điện tử Transit Pickup Surcharge Ids Transit …" at bounding box center [331, 157] width 662 height 314
click at [238, 162] on input "text" at bounding box center [245, 161] width 92 height 11
type input "PT"
drag, startPoint x: 67, startPoint y: 163, endPoint x: 0, endPoint y: 154, distance: 67.8
click at [0, 153] on div "TẠO ĐƠN HÀNG Yêu cầu xuất hóa đơn điện tử Transit Pickup Surcharge Ids Transit …" at bounding box center [331, 157] width 662 height 314
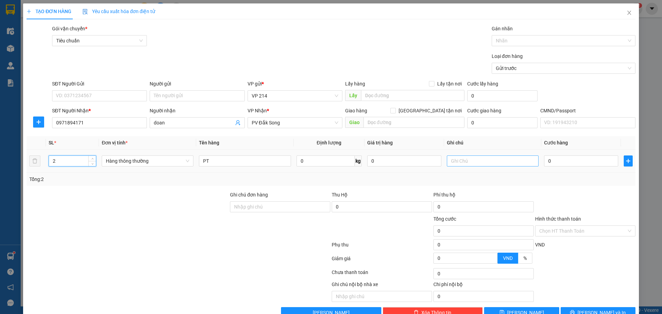
type input "2"
click at [457, 161] on input "text" at bounding box center [493, 161] width 92 height 11
type input "1 KIỆN CÂY 1H"
click at [589, 162] on input "0" at bounding box center [581, 161] width 74 height 11
type input "1"
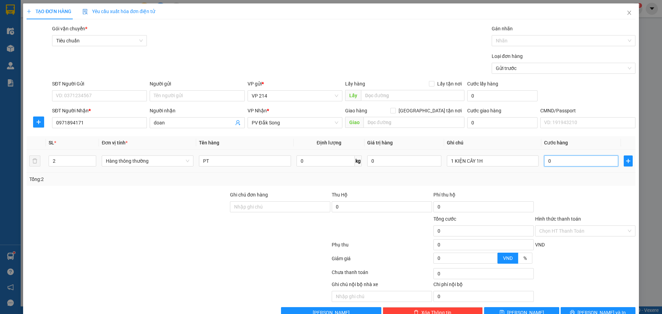
type input "1"
type input "13"
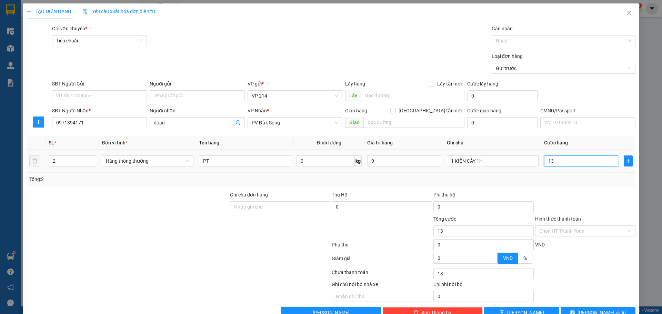
type input "130"
type input "1.300"
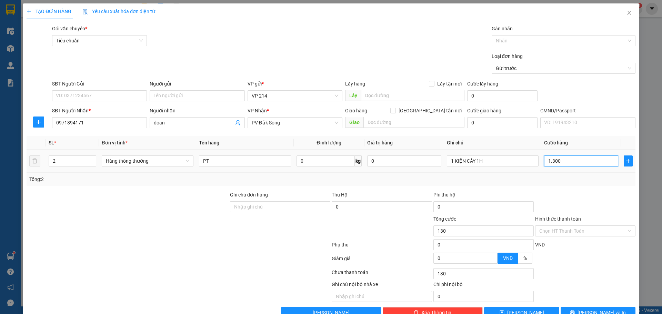
type input "1.300"
type input "13.000"
type input "130.000"
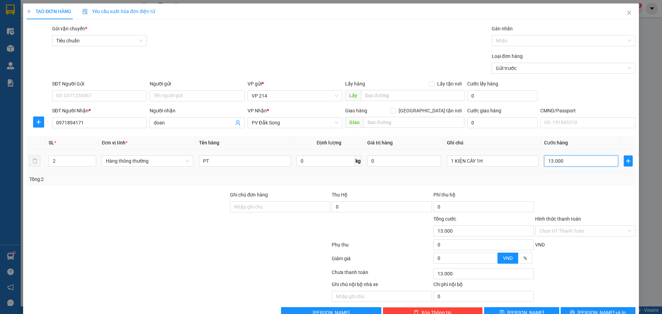
type input "130.000"
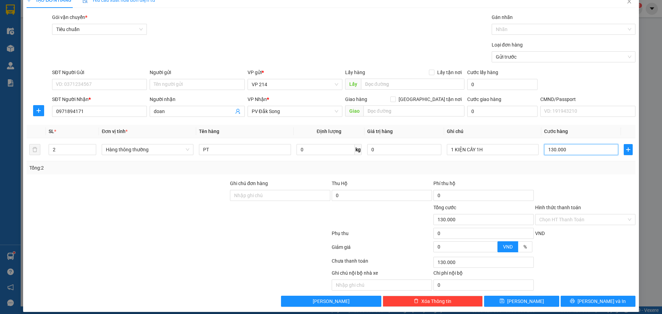
scroll to position [18, 0]
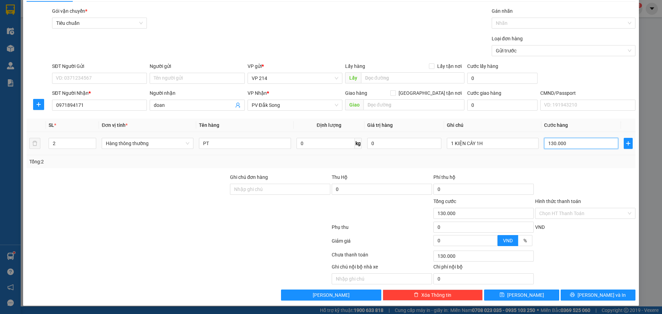
click at [549, 142] on input "130.000" at bounding box center [581, 143] width 74 height 11
type input "10.000"
type input "150.000"
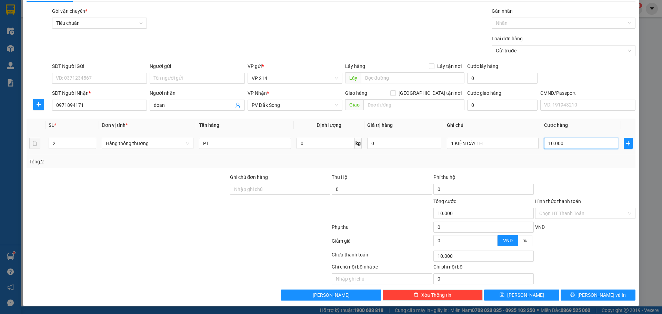
type input "150.000"
click at [595, 297] on span "[PERSON_NAME] và In" at bounding box center [602, 295] width 48 height 8
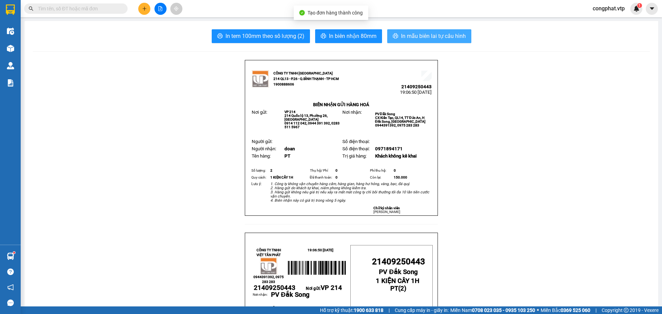
click at [431, 34] on span "In mẫu biên lai tự cấu hình" at bounding box center [433, 36] width 65 height 9
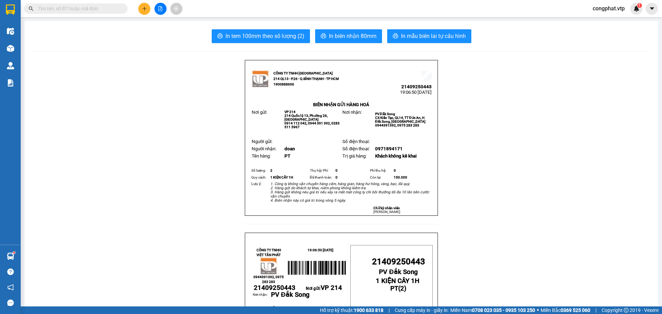
click at [606, 11] on span "congphat.vtp" at bounding box center [608, 8] width 43 height 9
click at [598, 24] on span "Đăng xuất" at bounding box center [611, 22] width 29 height 8
